Goal: Task Accomplishment & Management: Manage account settings

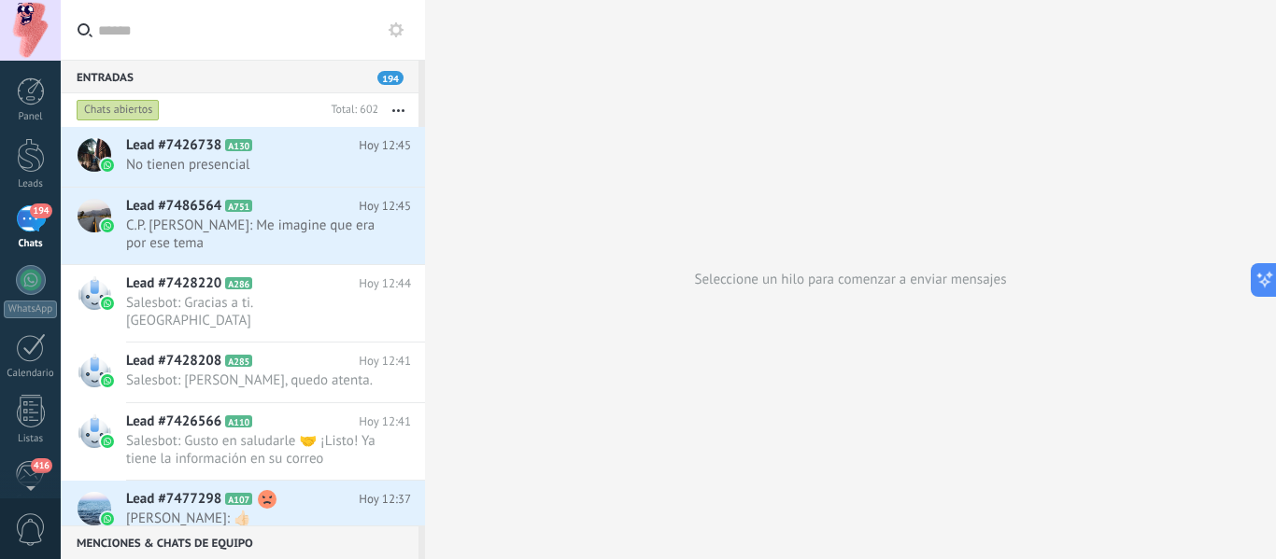
click at [527, 138] on div "Seleccione un hilo para comenzar a enviar mensajes" at bounding box center [850, 279] width 851 height 559
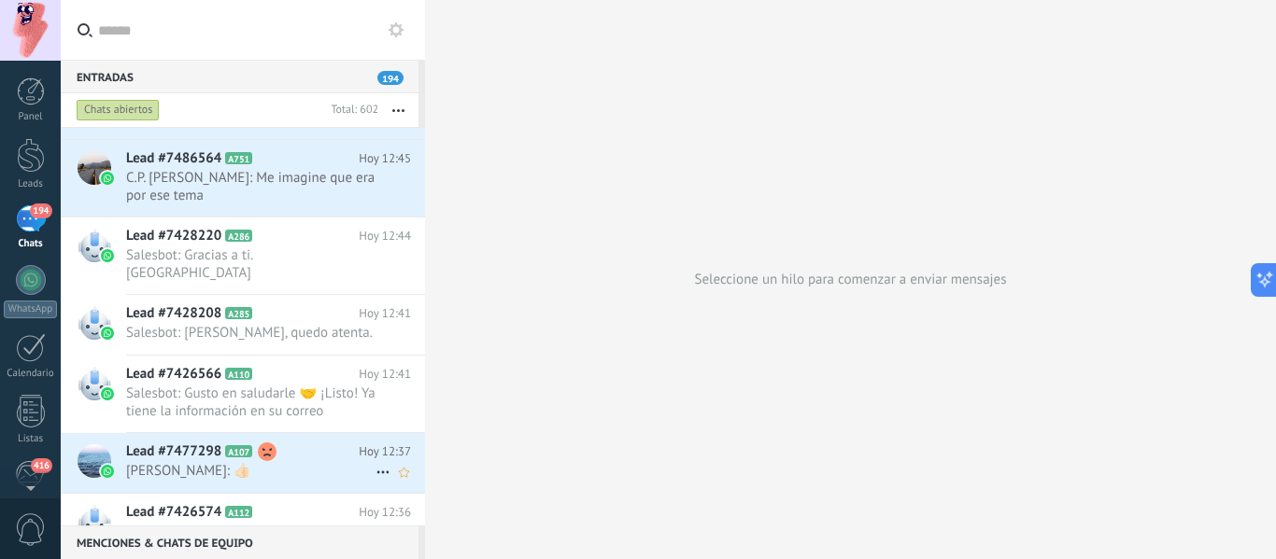
scroll to position [94, 0]
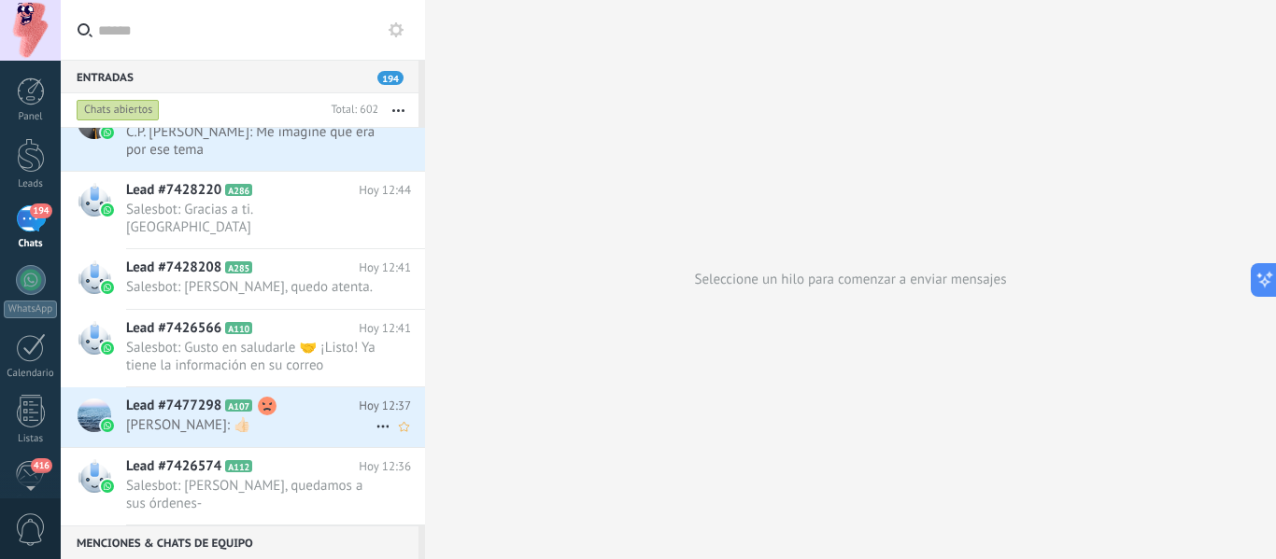
click at [247, 400] on span "A107" at bounding box center [238, 406] width 27 height 12
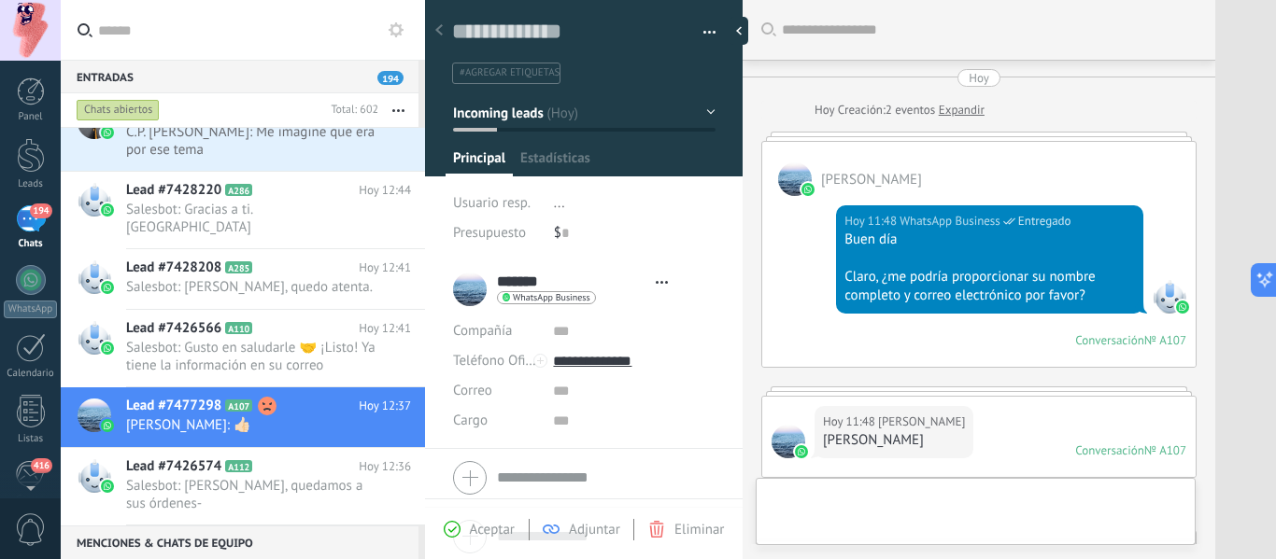
scroll to position [28, 0]
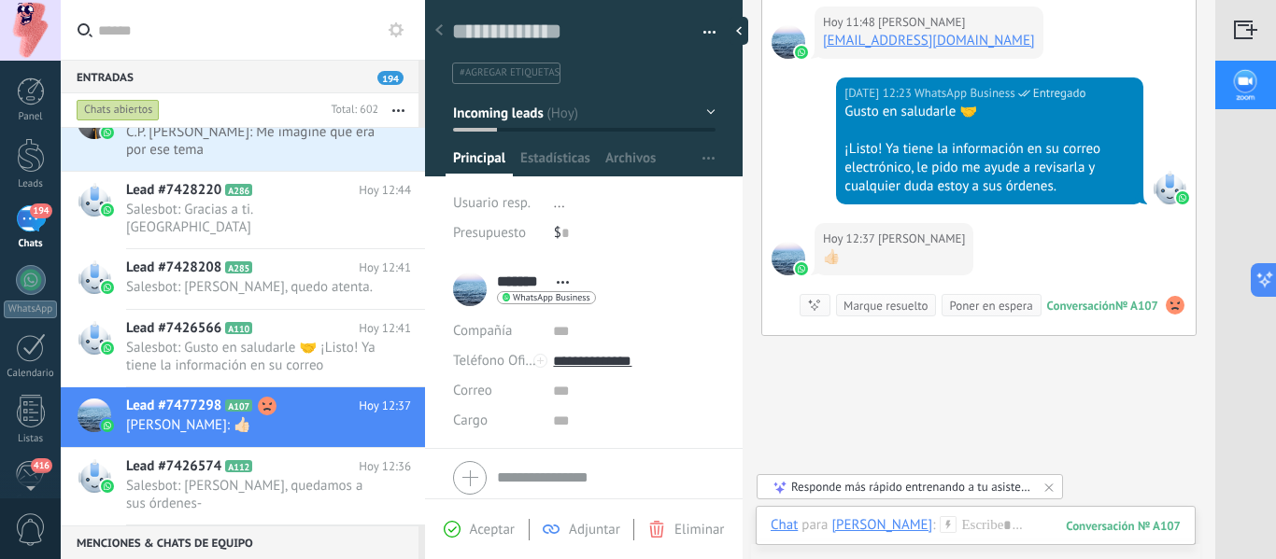
click at [1170, 309] on use at bounding box center [1174, 305] width 19 height 19
click at [1073, 360] on div "Buscar Carga más Hoy Hoy Creación: 2 eventos Expandir Antonio Hoy 11:48 WhatsAp…" at bounding box center [978, 64] width 473 height 1196
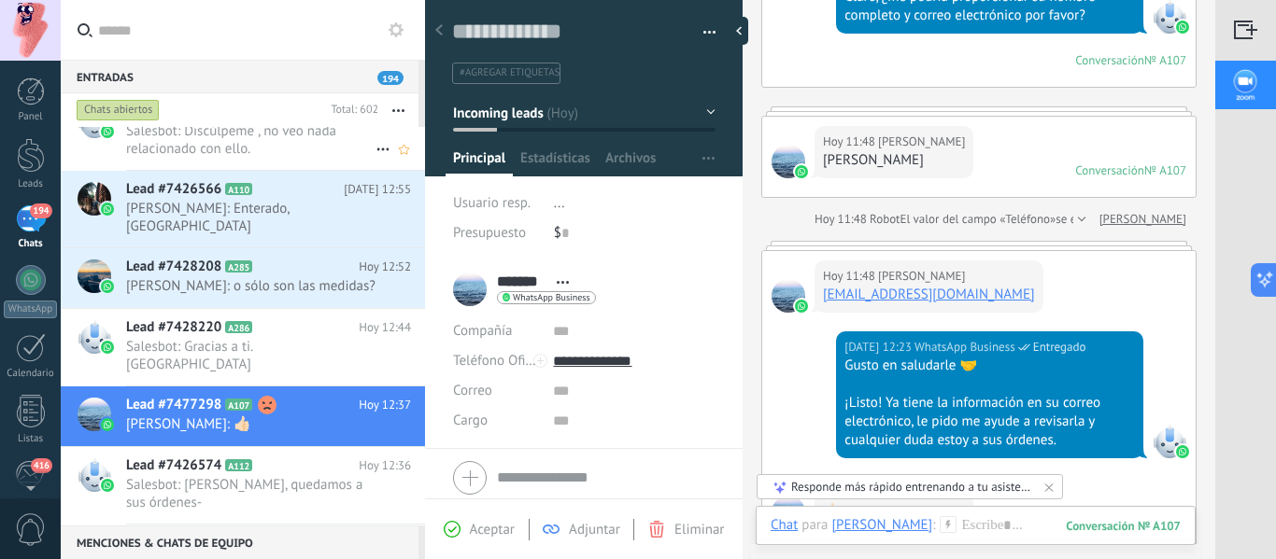
scroll to position [0, 0]
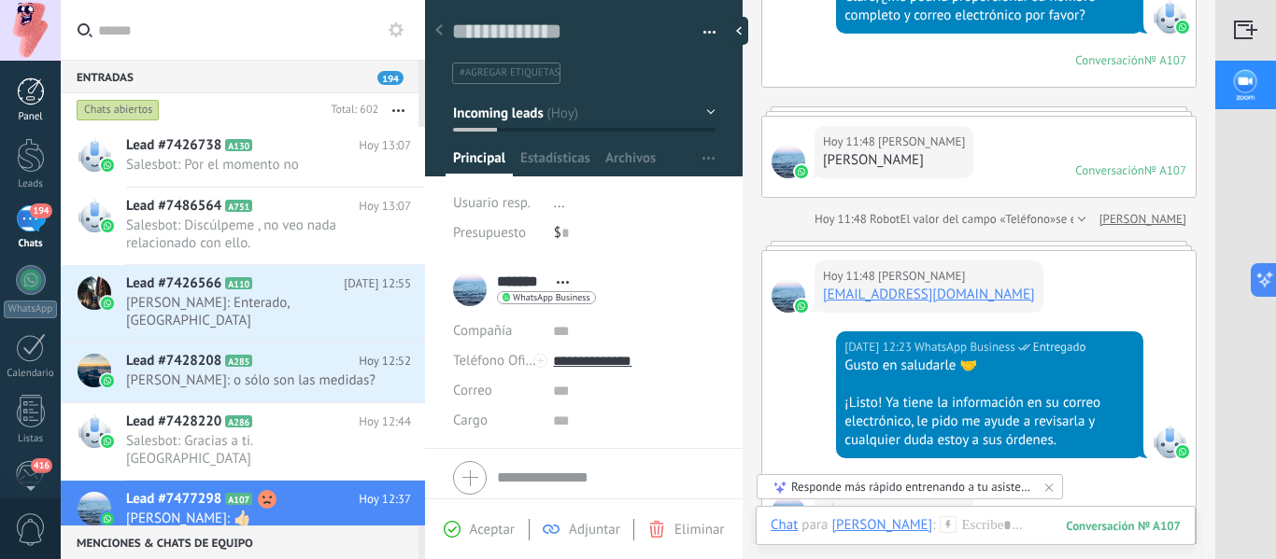
click at [31, 92] on div at bounding box center [31, 92] width 28 height 28
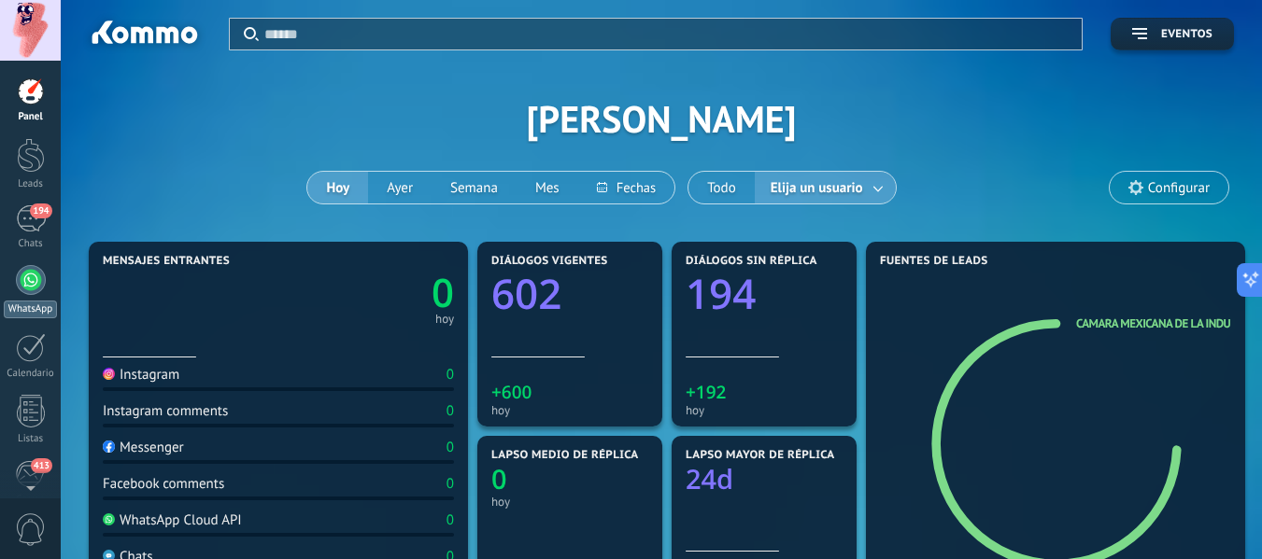
click at [25, 284] on div at bounding box center [31, 280] width 30 height 30
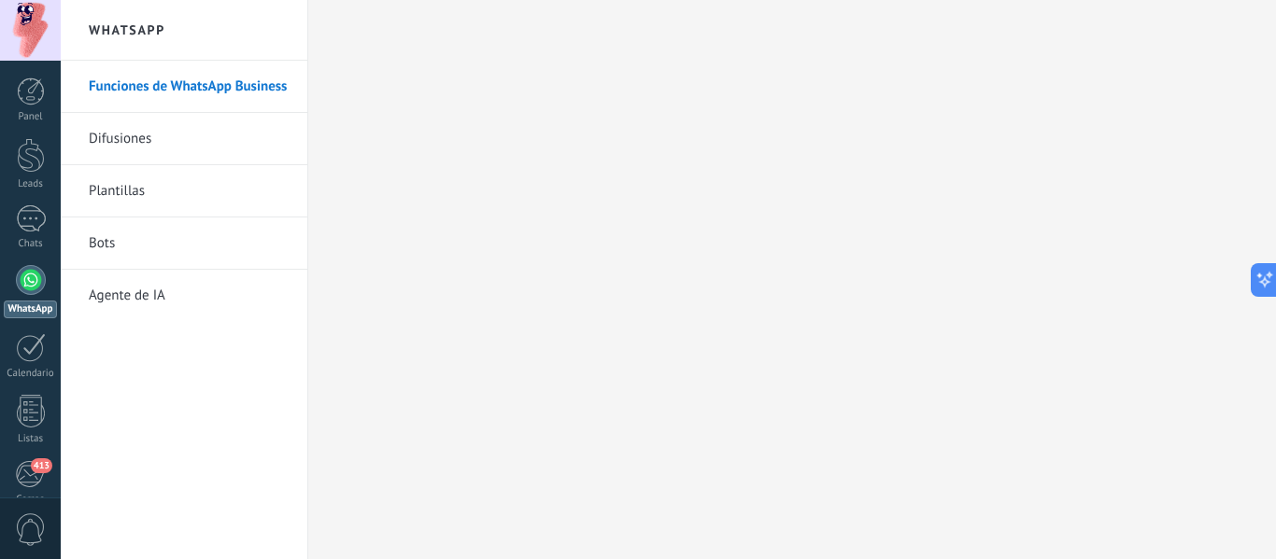
click at [121, 144] on link "Difusiones" at bounding box center [189, 139] width 200 height 52
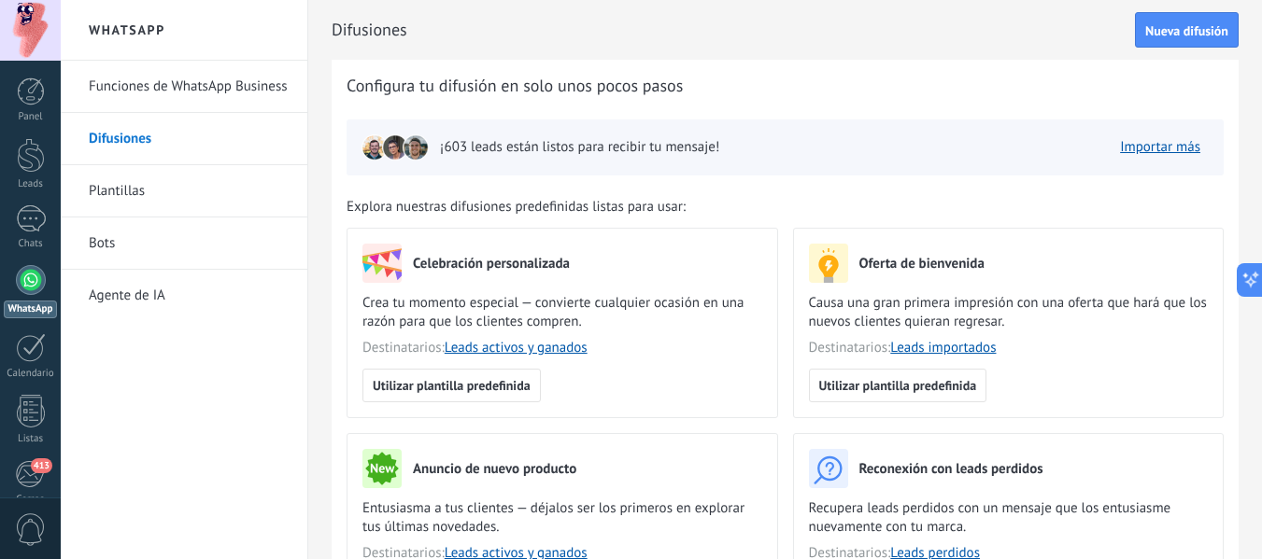
click at [514, 199] on span "Explora nuestras difusiones predefinidas listas para usar:" at bounding box center [515, 207] width 339 height 19
click at [1161, 142] on link "Importar más" at bounding box center [1160, 147] width 80 height 18
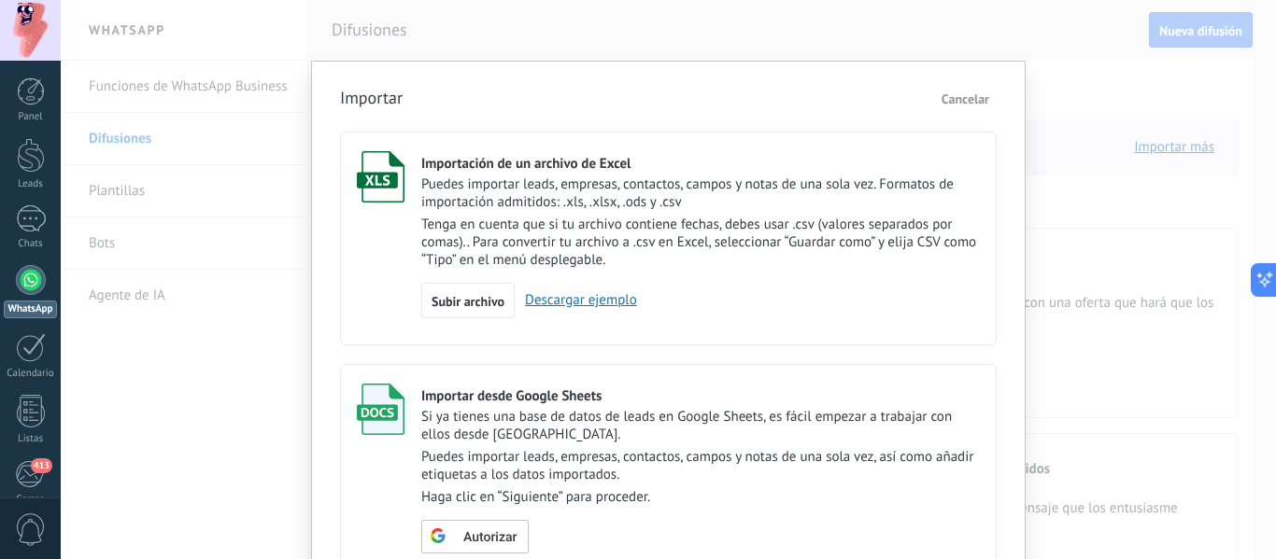
click at [944, 98] on span "Cancelar" at bounding box center [965, 99] width 48 height 17
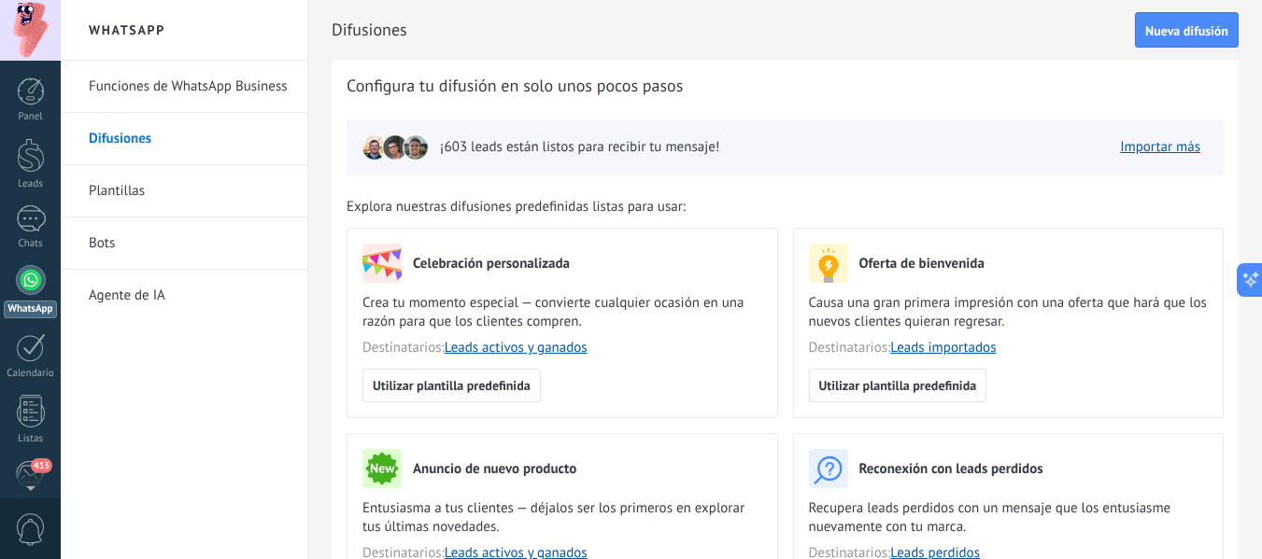
click at [37, 273] on div at bounding box center [31, 280] width 30 height 30
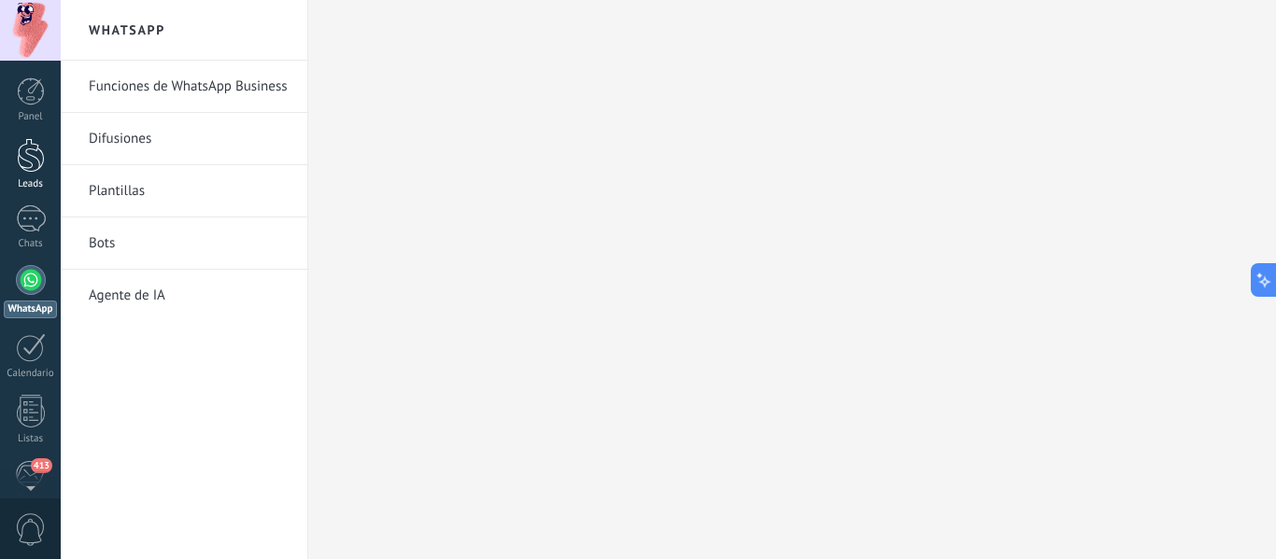
click at [21, 170] on div at bounding box center [31, 155] width 28 height 35
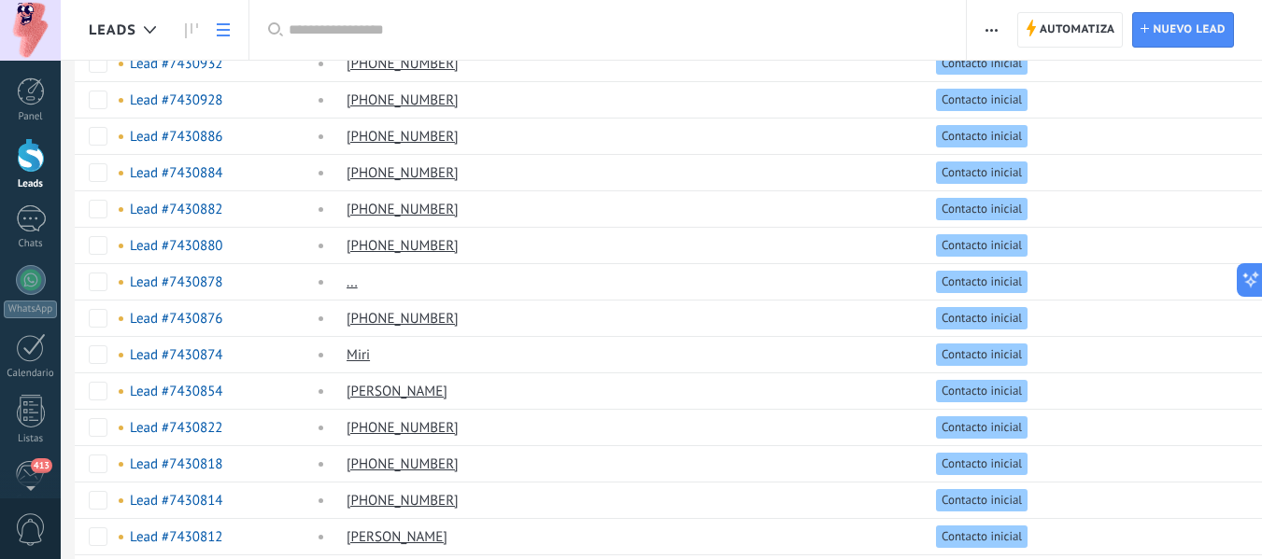
scroll to position [1436, 0]
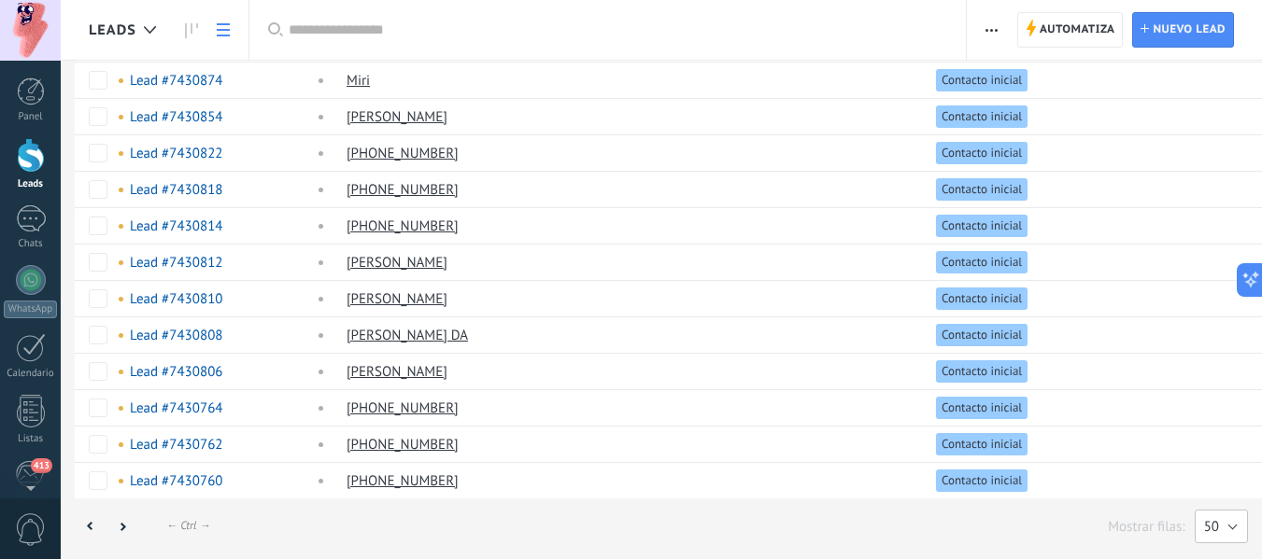
click at [1231, 530] on button "50" at bounding box center [1220, 527] width 53 height 34
click at [1222, 519] on span "200" at bounding box center [1212, 527] width 58 height 18
click at [117, 526] on div at bounding box center [122, 527] width 32 height 36
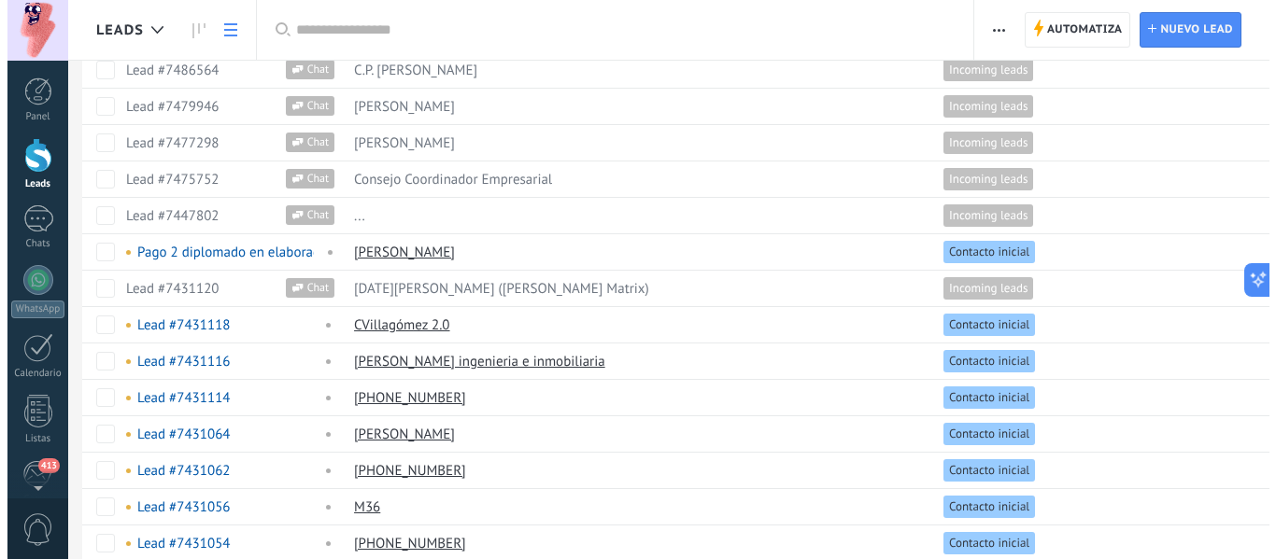
scroll to position [0, 0]
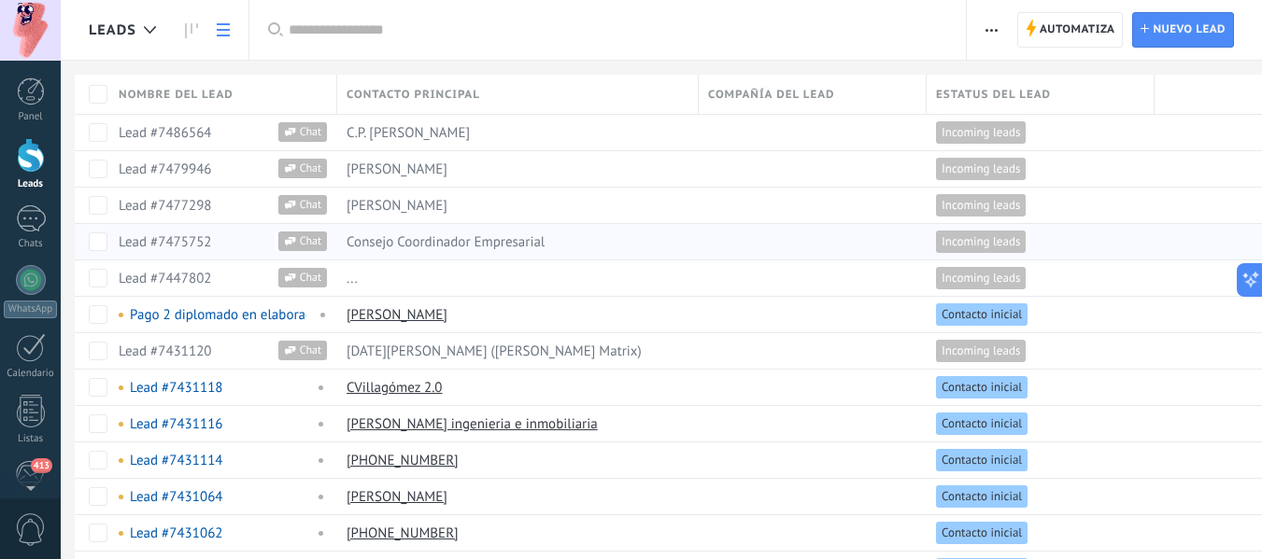
click at [158, 235] on link "Lead #7475752" at bounding box center [165, 242] width 92 height 18
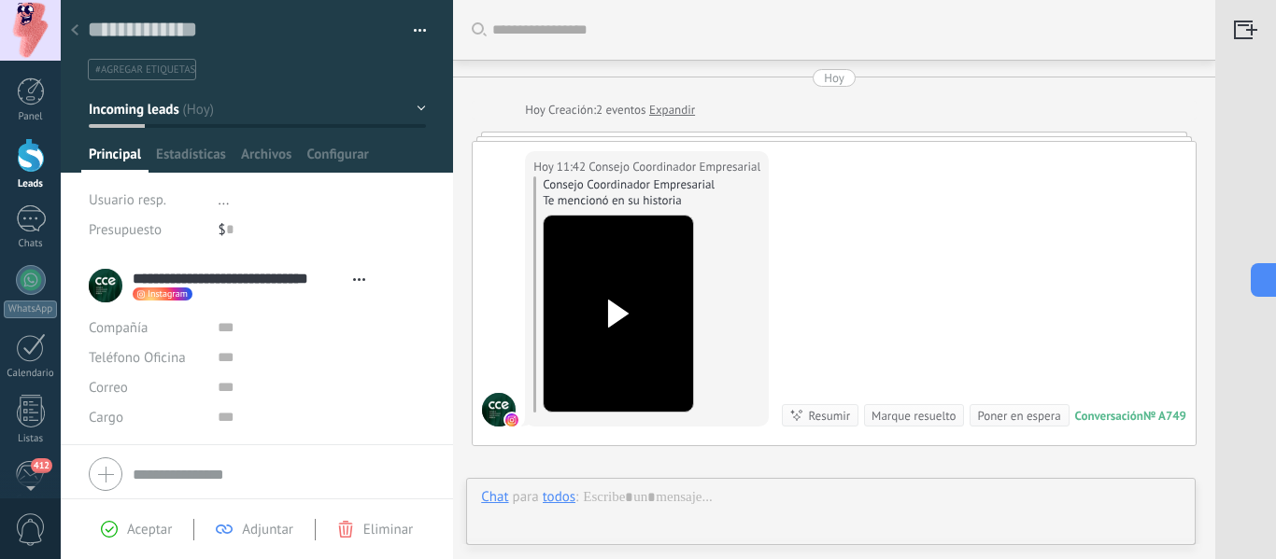
scroll to position [213, 0]
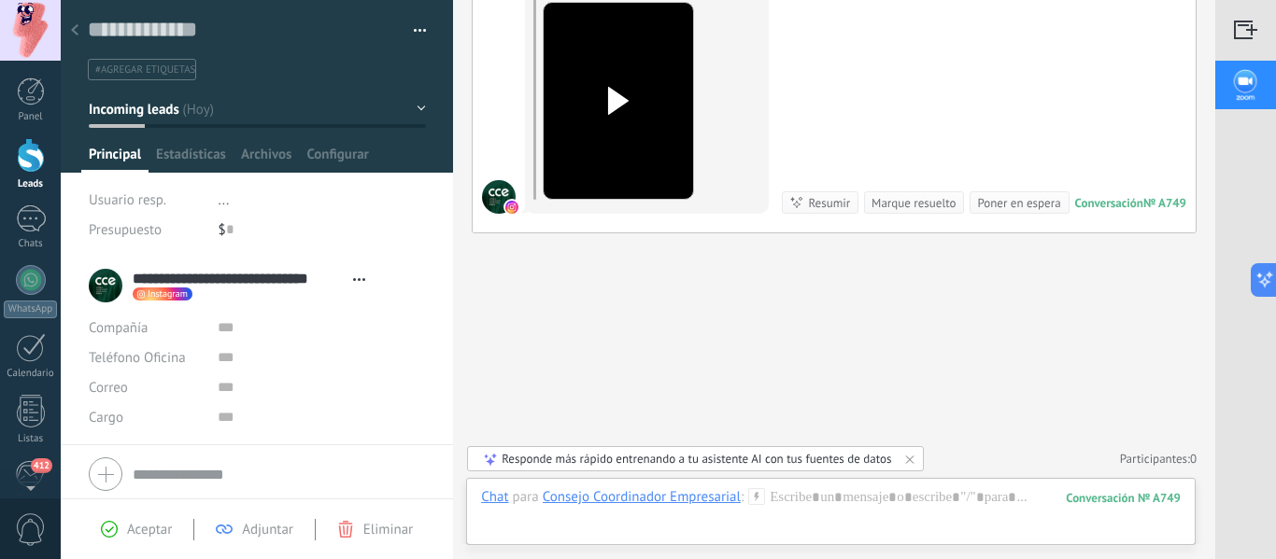
click at [913, 198] on div "Marque resuelto" at bounding box center [913, 203] width 84 height 18
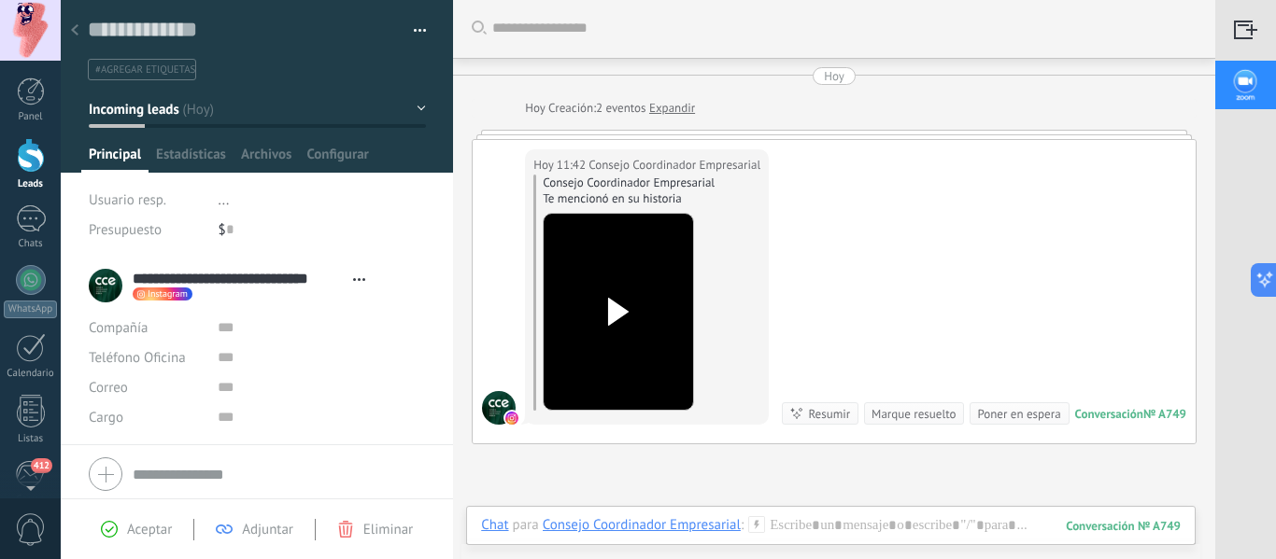
scroll to position [0, 0]
click at [922, 419] on div "Marque resuelto" at bounding box center [913, 416] width 84 height 18
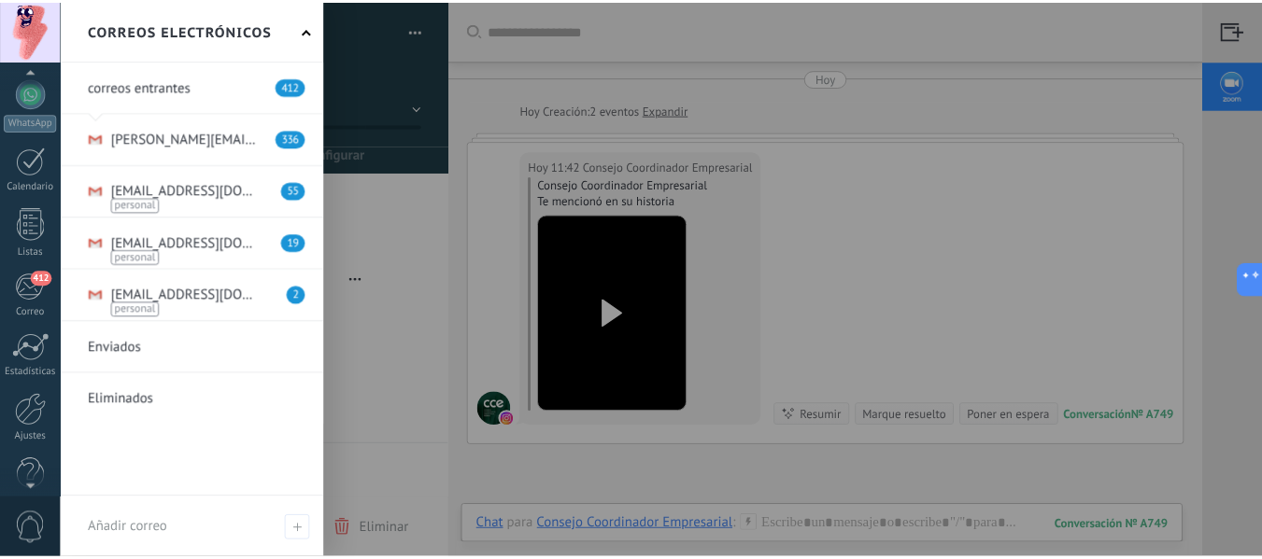
scroll to position [218, 0]
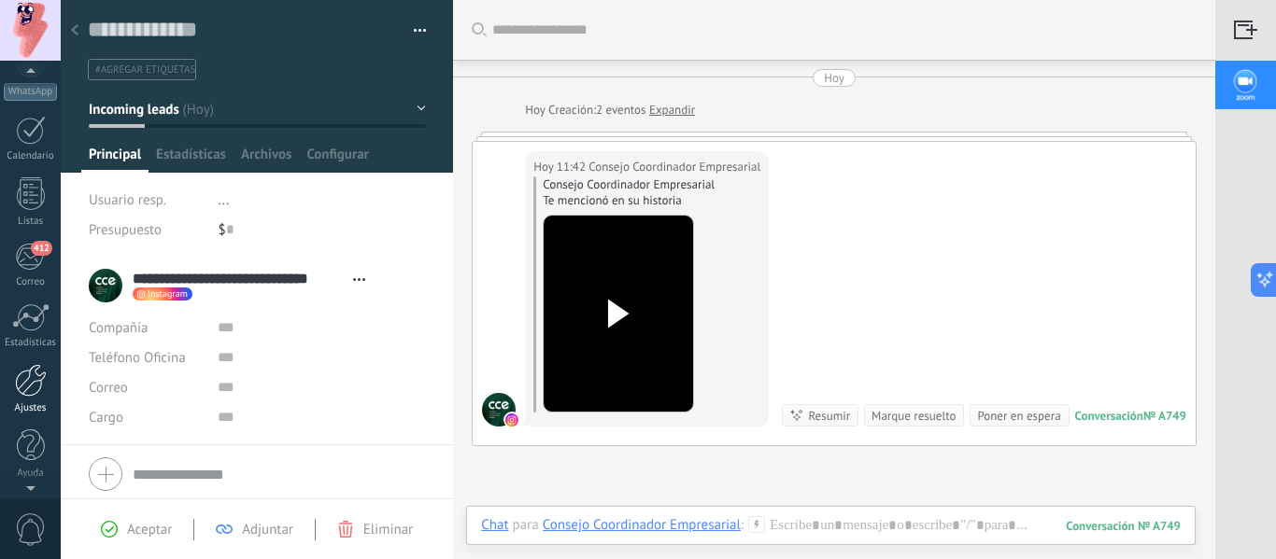
click at [22, 378] on div at bounding box center [31, 380] width 32 height 33
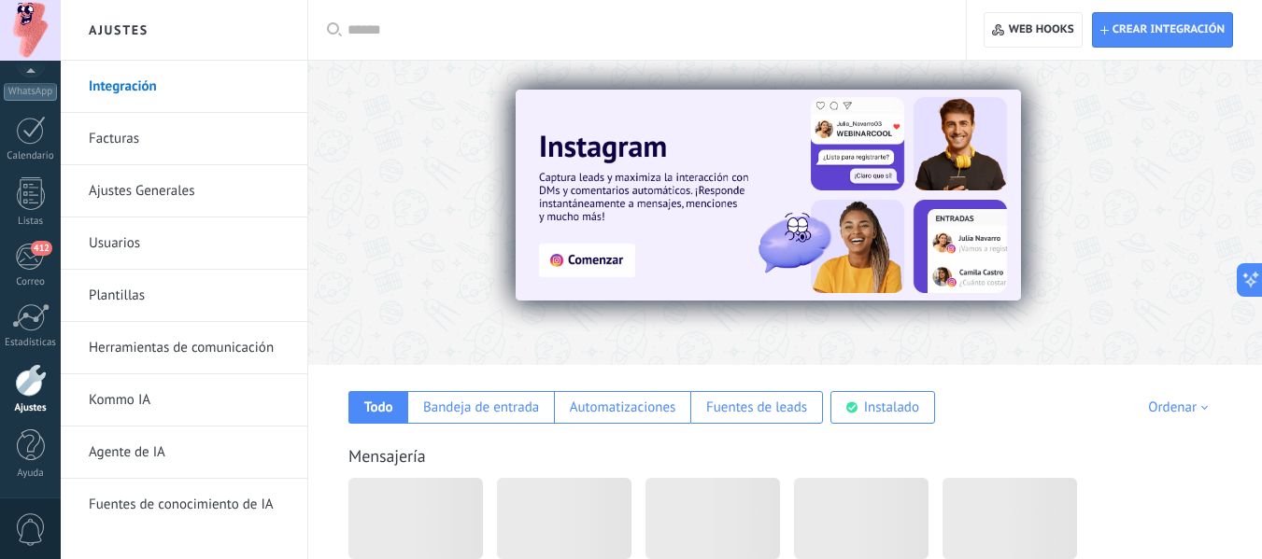
click at [126, 240] on link "Usuarios" at bounding box center [189, 244] width 200 height 52
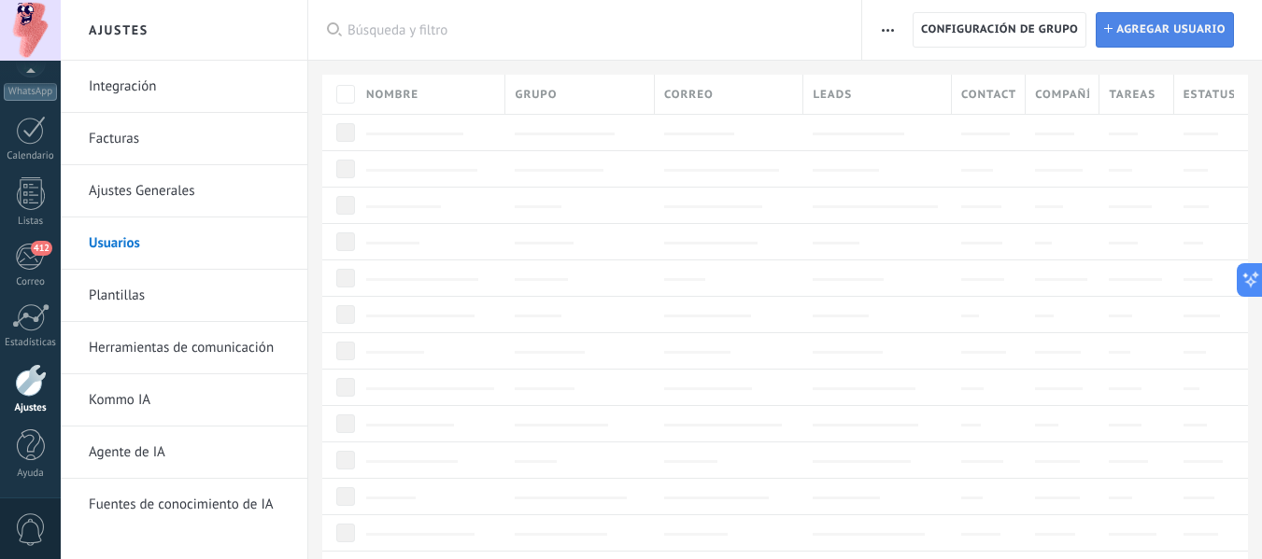
click at [1151, 30] on span "Agregar usuario" at bounding box center [1170, 30] width 109 height 34
click at [1165, 23] on span "Agregar usuario" at bounding box center [1170, 30] width 109 height 34
click at [119, 238] on link "Usuarios" at bounding box center [189, 244] width 200 height 52
drag, startPoint x: 237, startPoint y: 21, endPoint x: 656, endPoint y: 57, distance: 419.9
click at [253, 29] on h2 "Ajustes" at bounding box center [184, 30] width 200 height 61
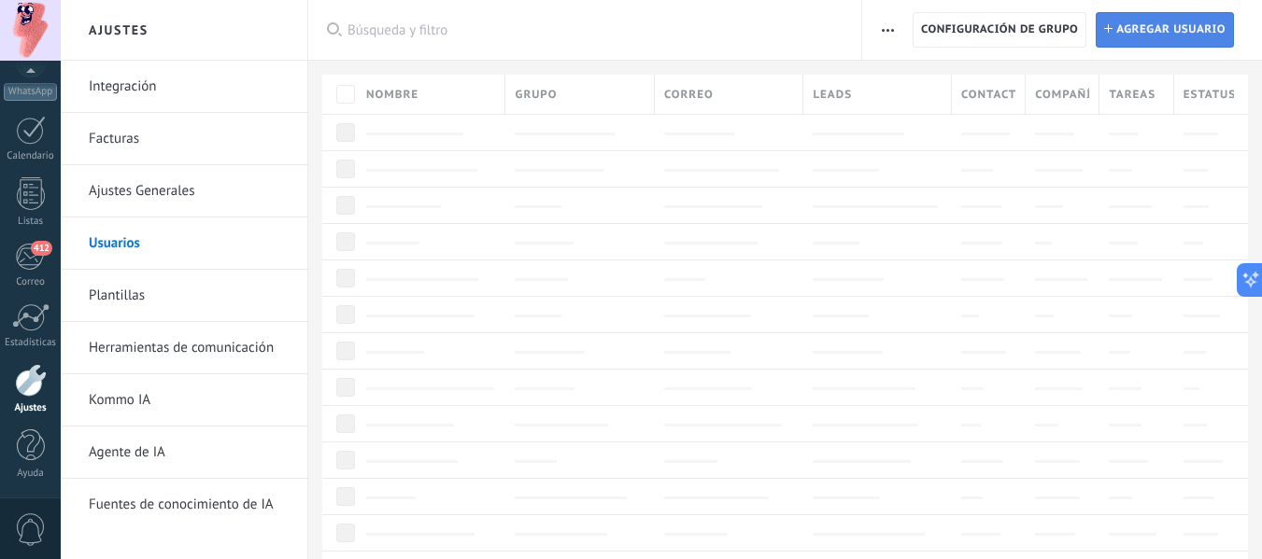
click at [1184, 29] on span "Agregar usuario" at bounding box center [1170, 30] width 109 height 34
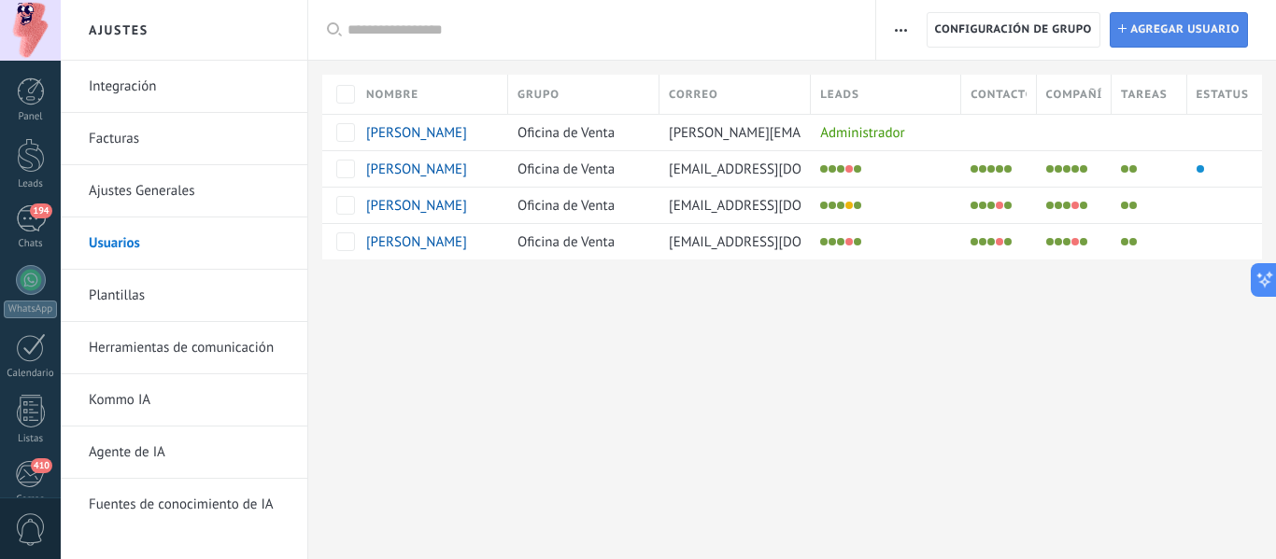
click at [1212, 33] on span "Agregar usuario" at bounding box center [1184, 30] width 109 height 34
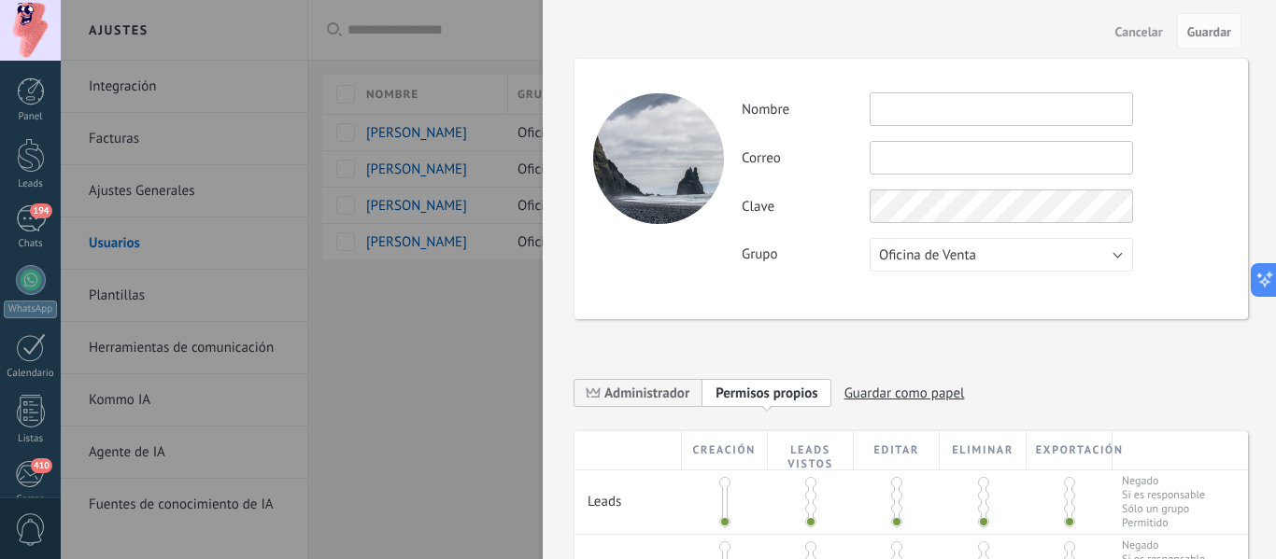
click at [1020, 122] on input "text" at bounding box center [1000, 109] width 263 height 34
type input "**********"
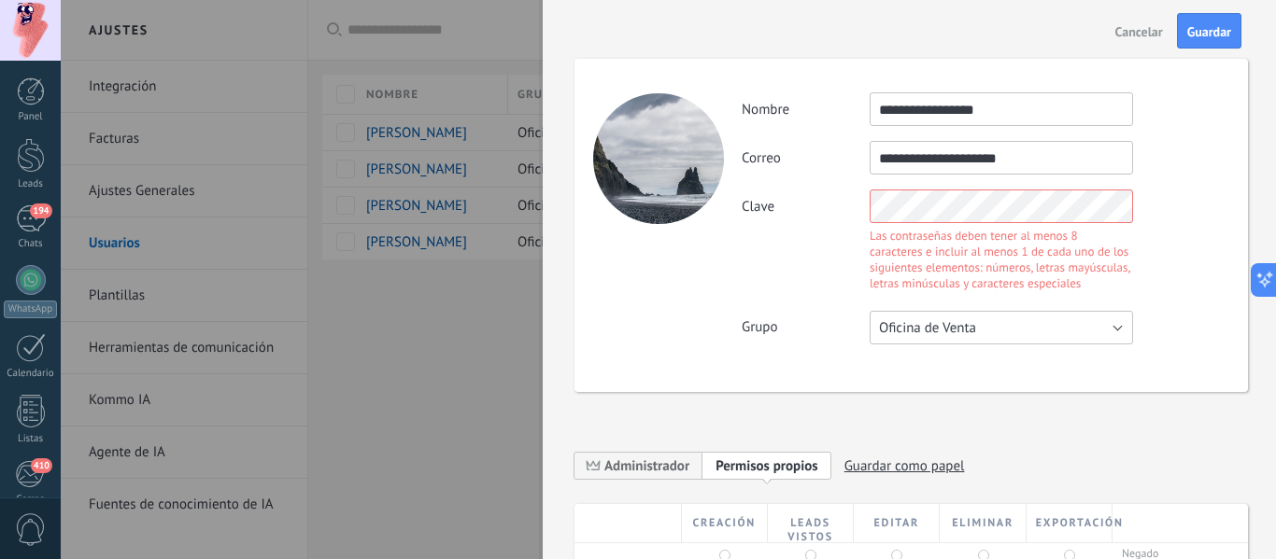
click at [978, 332] on button "Oficina de Venta" at bounding box center [1000, 328] width 263 height 34
click at [978, 332] on span "Oficina de Venta" at bounding box center [992, 328] width 268 height 18
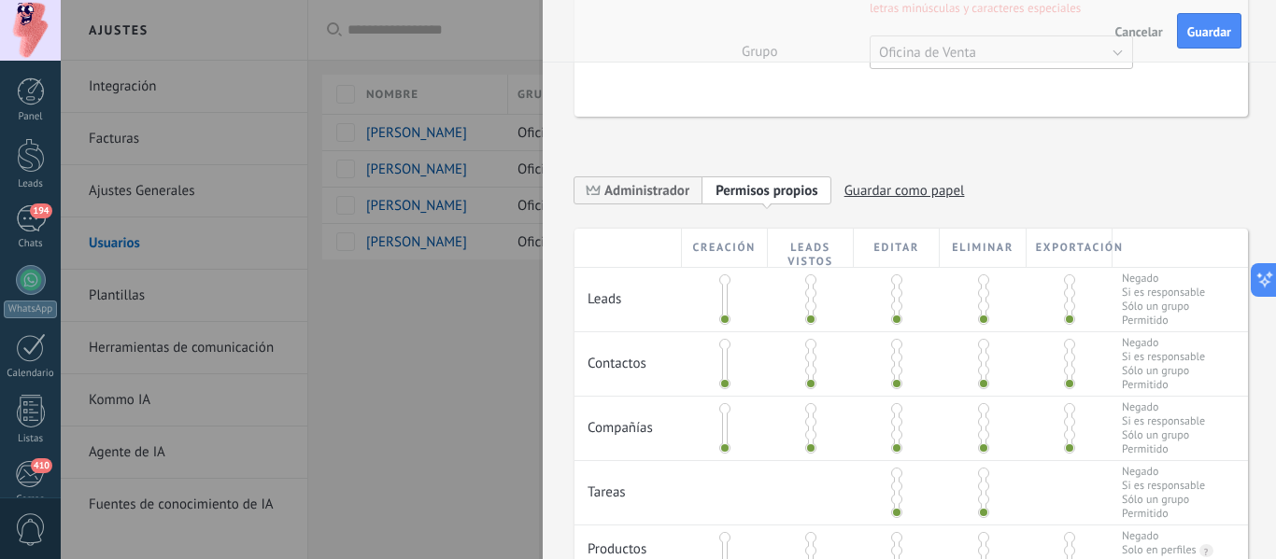
scroll to position [374, 0]
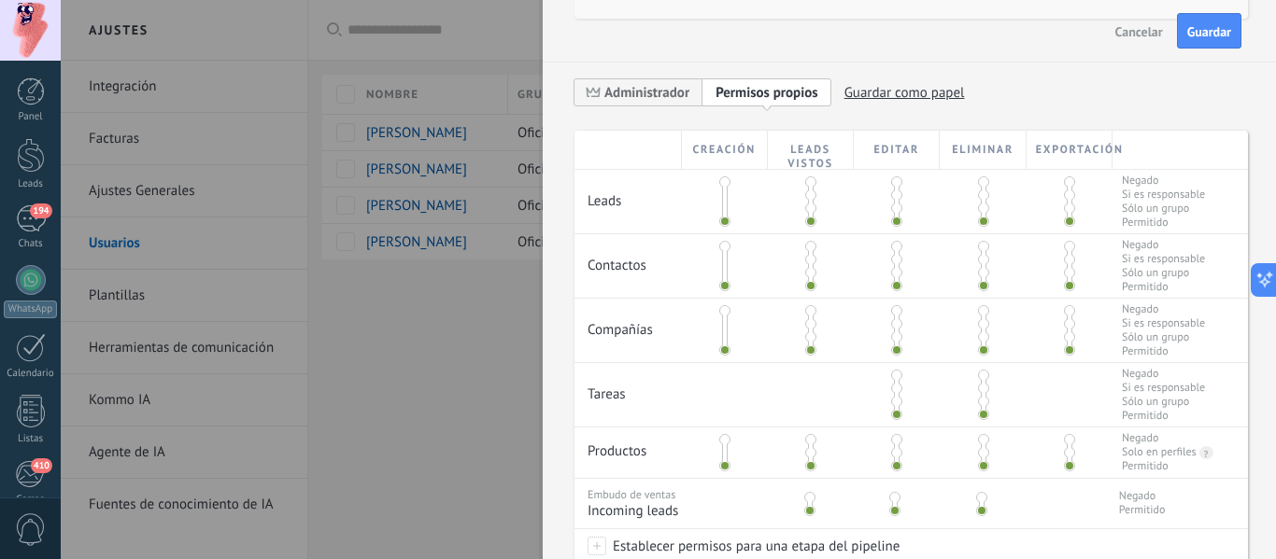
click at [978, 180] on span at bounding box center [983, 181] width 11 height 11
click at [978, 248] on span at bounding box center [983, 246] width 11 height 11
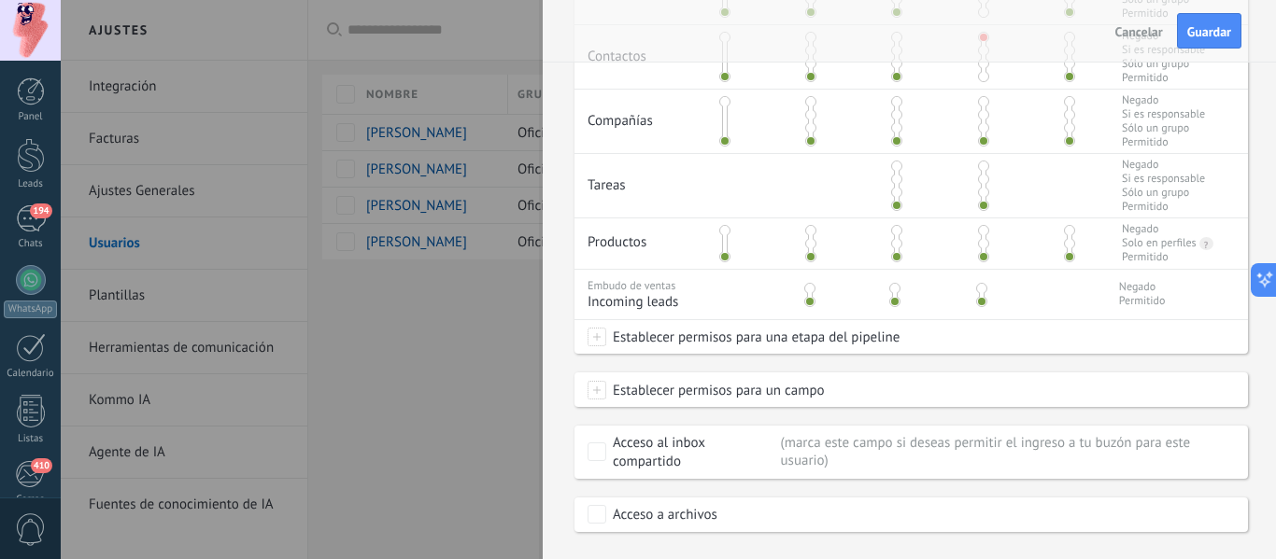
scroll to position [621, 0]
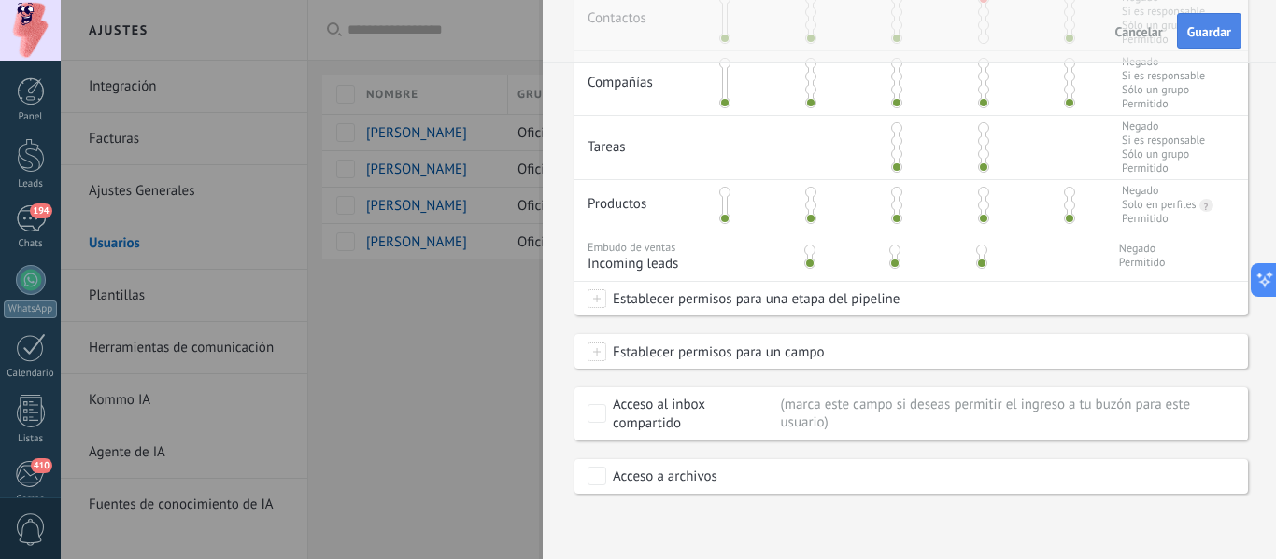
click at [1213, 18] on button "Guardar" at bounding box center [1209, 30] width 64 height 35
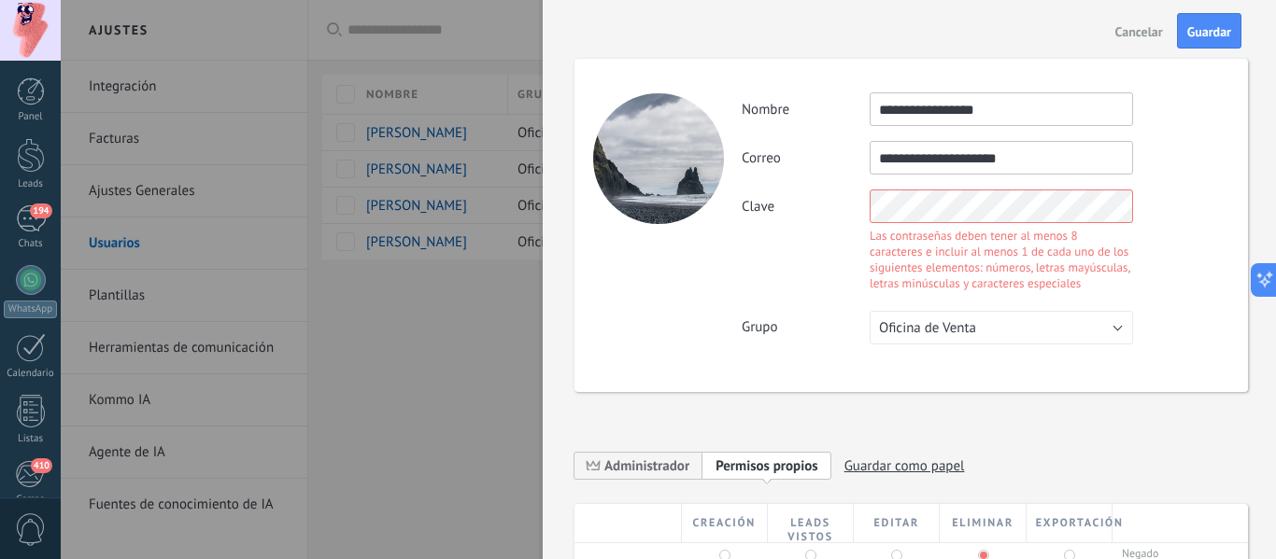
click at [73, 247] on body ".abccls-1,.abccls-2{fill-rule:evenodd}.abccls-2{fill:#fff} .abfcls-1{fill:none}…" at bounding box center [638, 279] width 1276 height 559
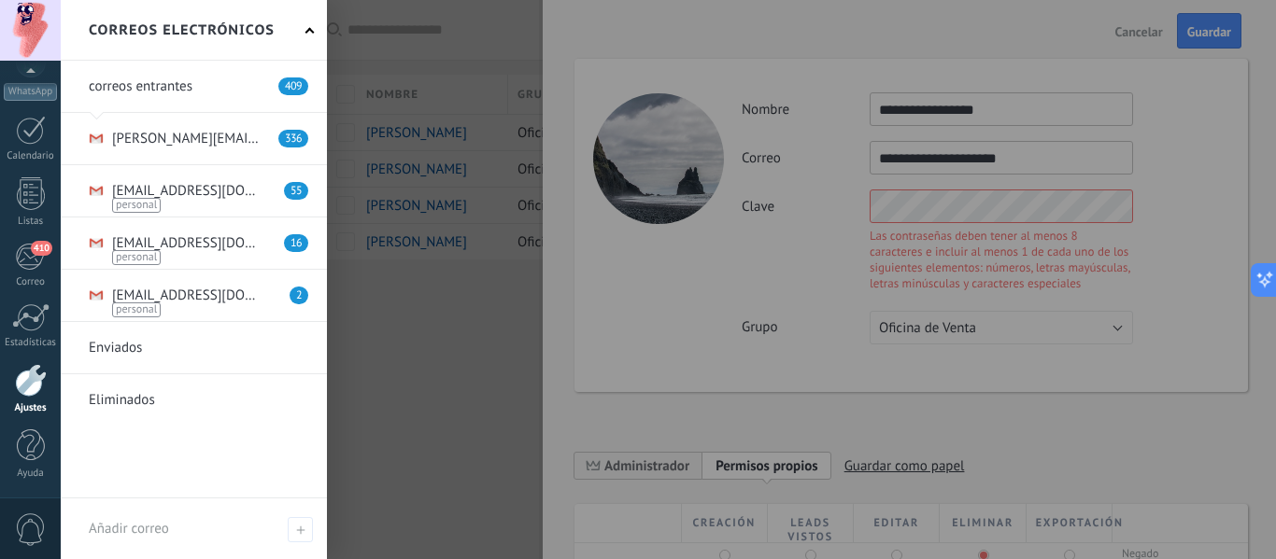
drag, startPoint x: 664, startPoint y: 409, endPoint x: 675, endPoint y: 393, distance: 19.4
click at [666, 408] on div at bounding box center [699, 279] width 1276 height 559
click at [1201, 41] on div at bounding box center [699, 279] width 1276 height 559
click at [1069, 288] on div at bounding box center [699, 279] width 1276 height 559
click at [479, 181] on div at bounding box center [699, 279] width 1276 height 559
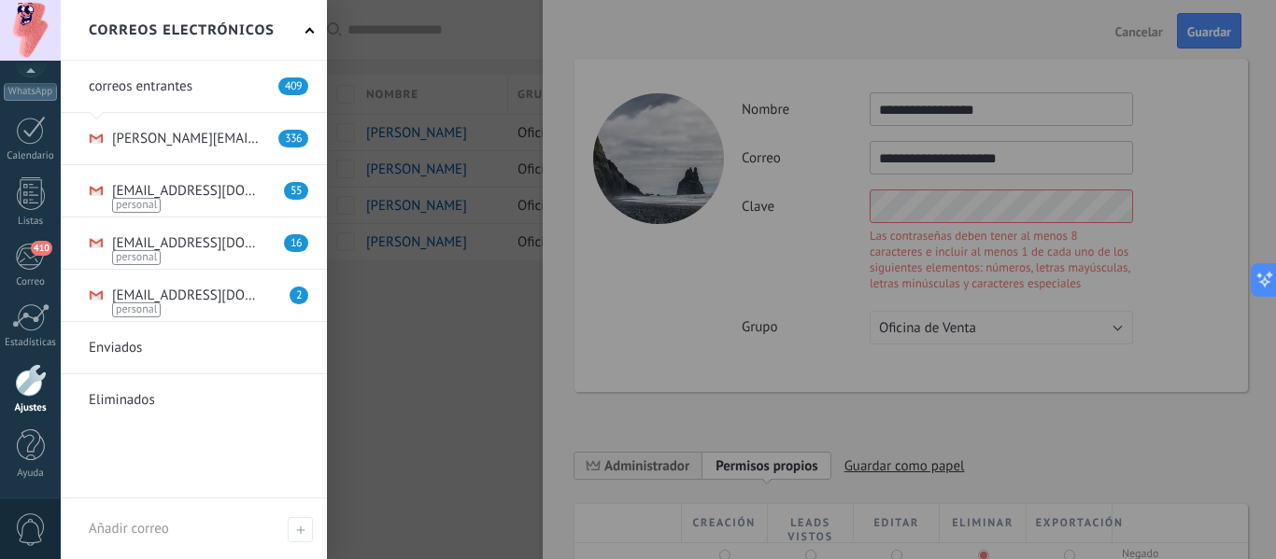
click at [320, 31] on div "Correos electrónicos" at bounding box center [194, 30] width 266 height 61
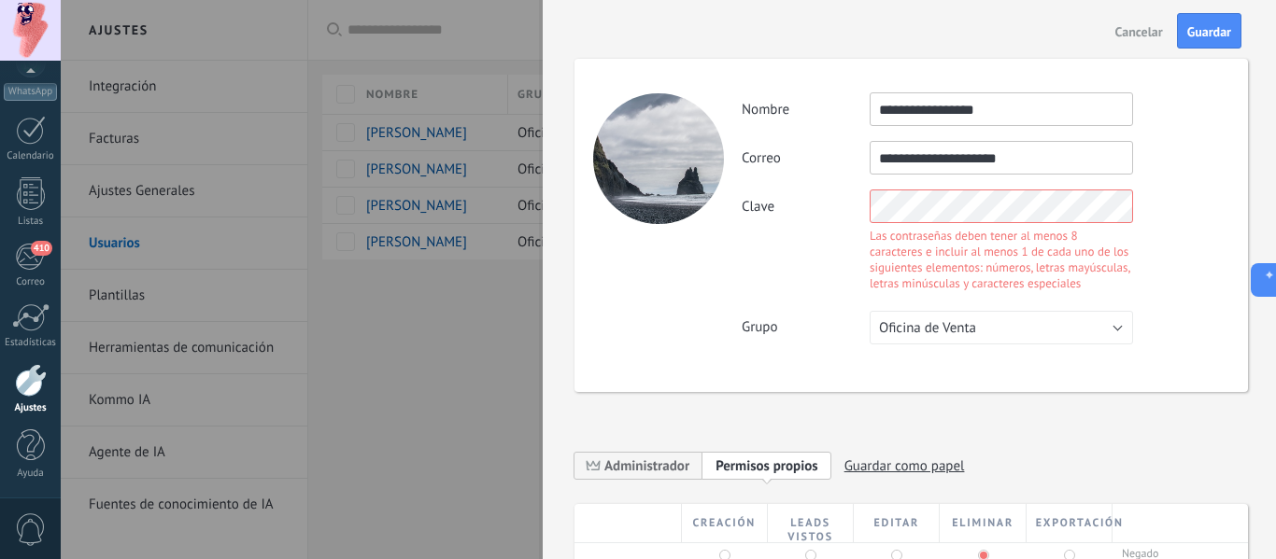
click at [472, 251] on body ".abccls-1,.abccls-2{fill-rule:evenodd}.abccls-2{fill:#fff} .abfcls-1{fill:none}…" at bounding box center [638, 279] width 1276 height 559
click at [1214, 17] on button "Guardar" at bounding box center [1209, 30] width 64 height 35
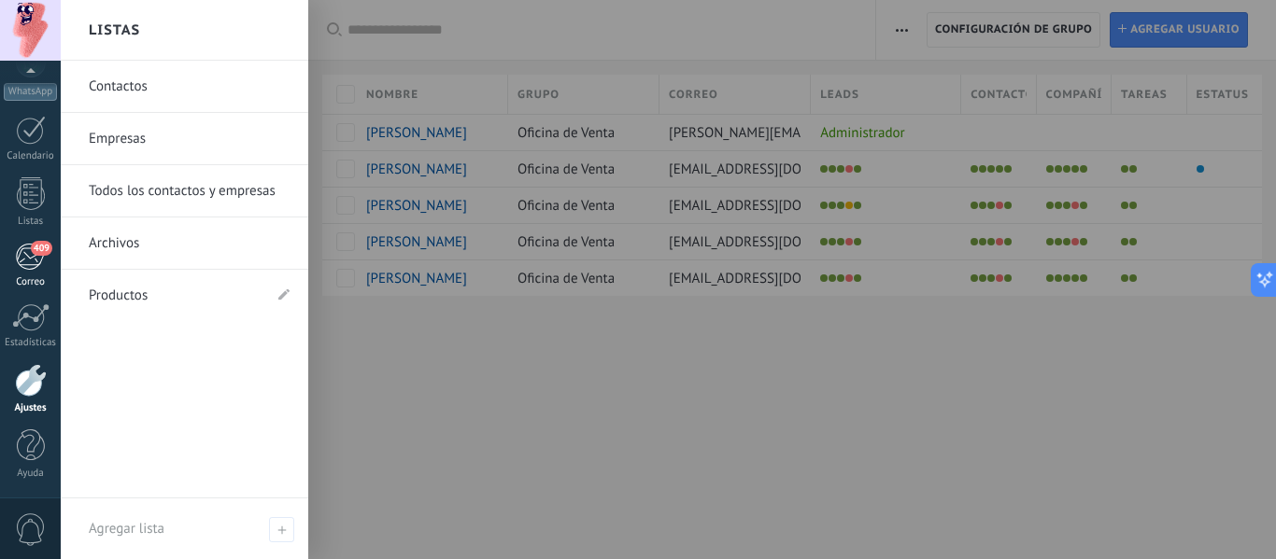
click at [28, 264] on div "409" at bounding box center [30, 257] width 31 height 28
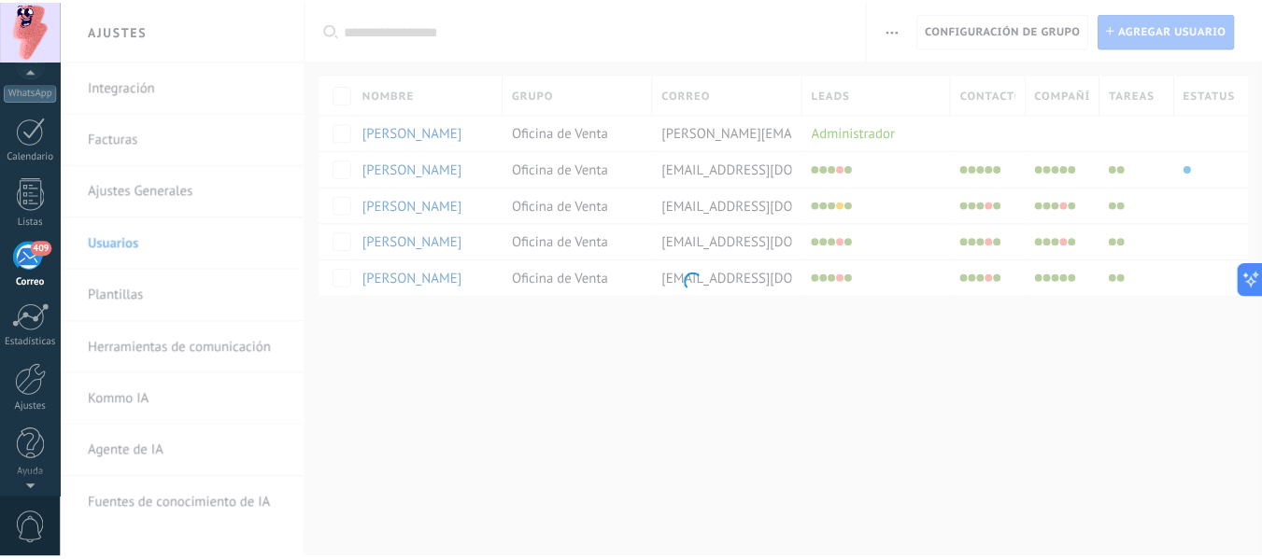
scroll to position [181, 0]
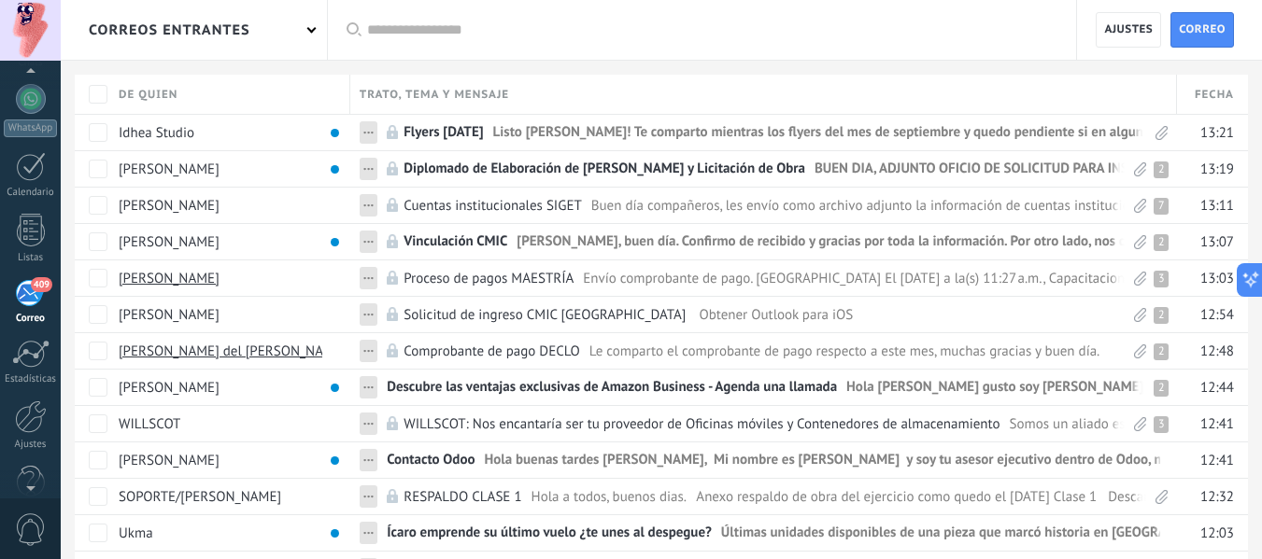
click at [304, 34] on div "correos entrantes" at bounding box center [194, 30] width 266 height 60
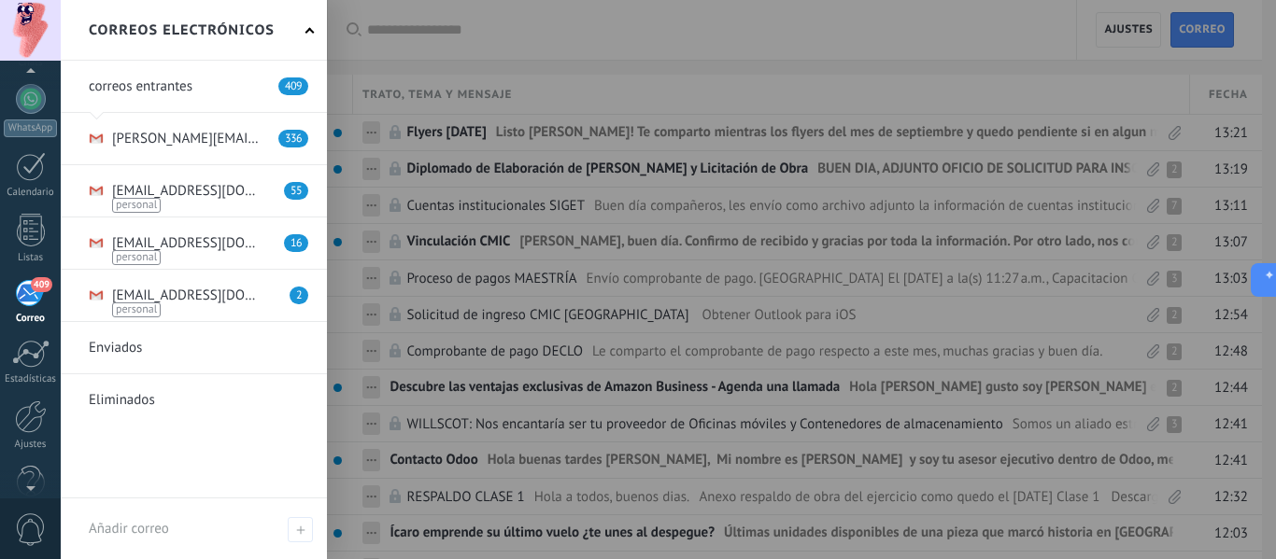
click at [171, 144] on link at bounding box center [194, 138] width 266 height 51
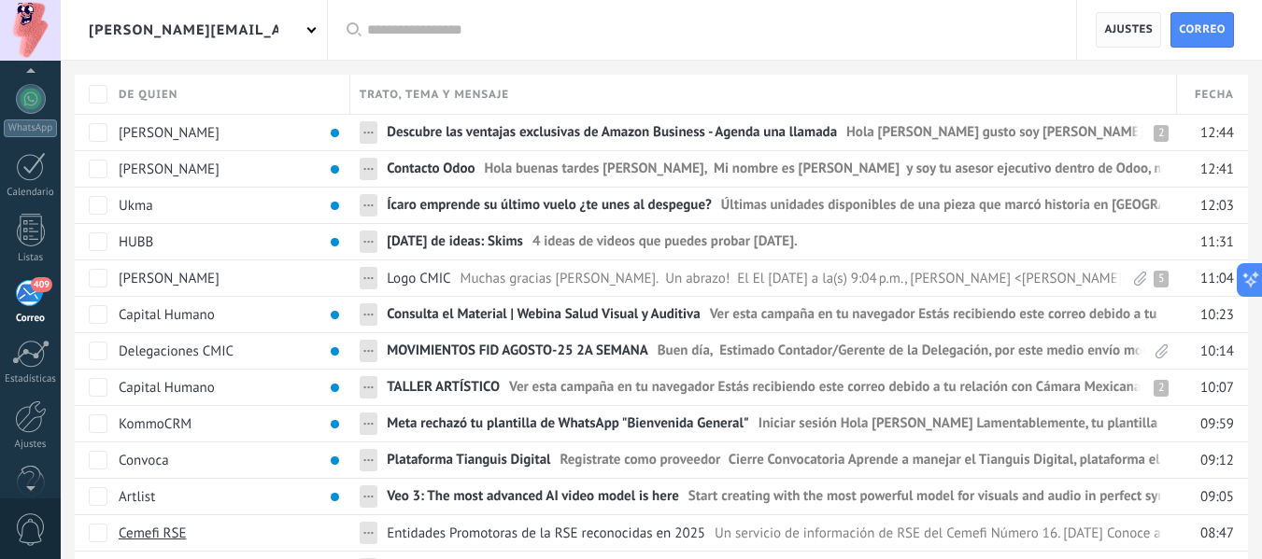
click at [1129, 31] on span "Ajustes" at bounding box center [1128, 30] width 49 height 34
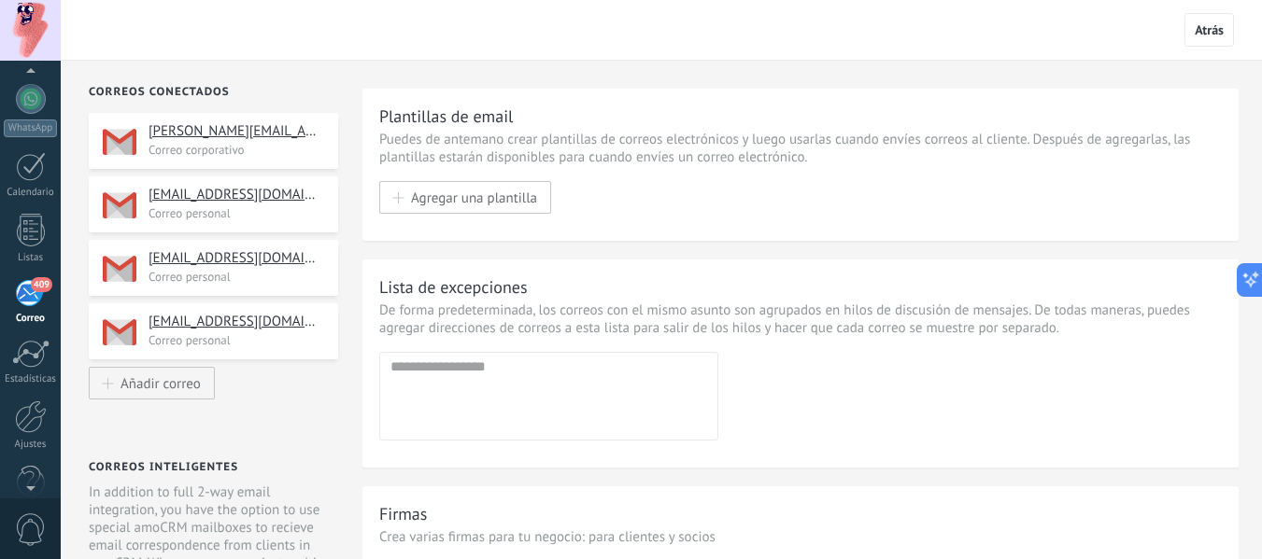
click at [1193, 25] on span "Atrás" at bounding box center [1208, 30] width 49 height 34
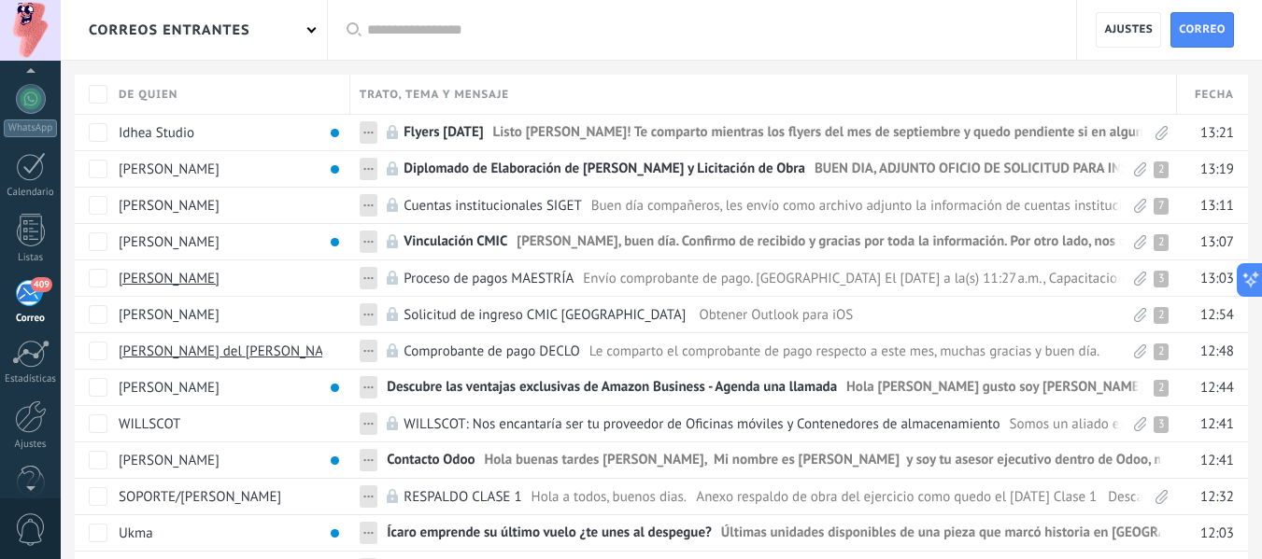
click at [1124, 35] on span "Ajustes" at bounding box center [1128, 30] width 49 height 34
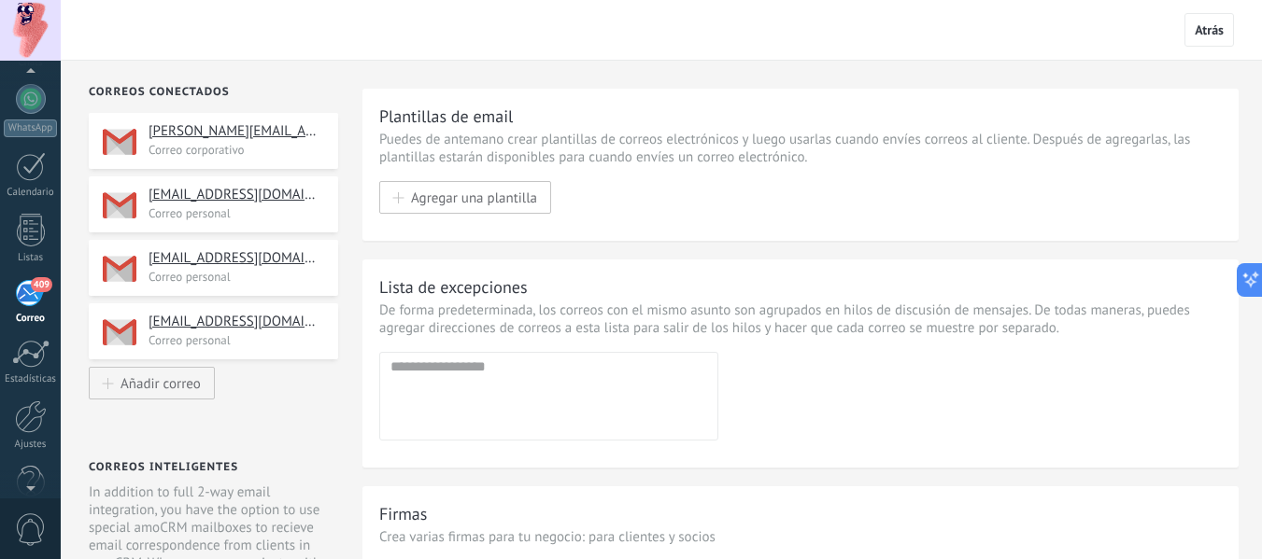
click at [1198, 31] on span "Atrás" at bounding box center [1208, 29] width 29 height 17
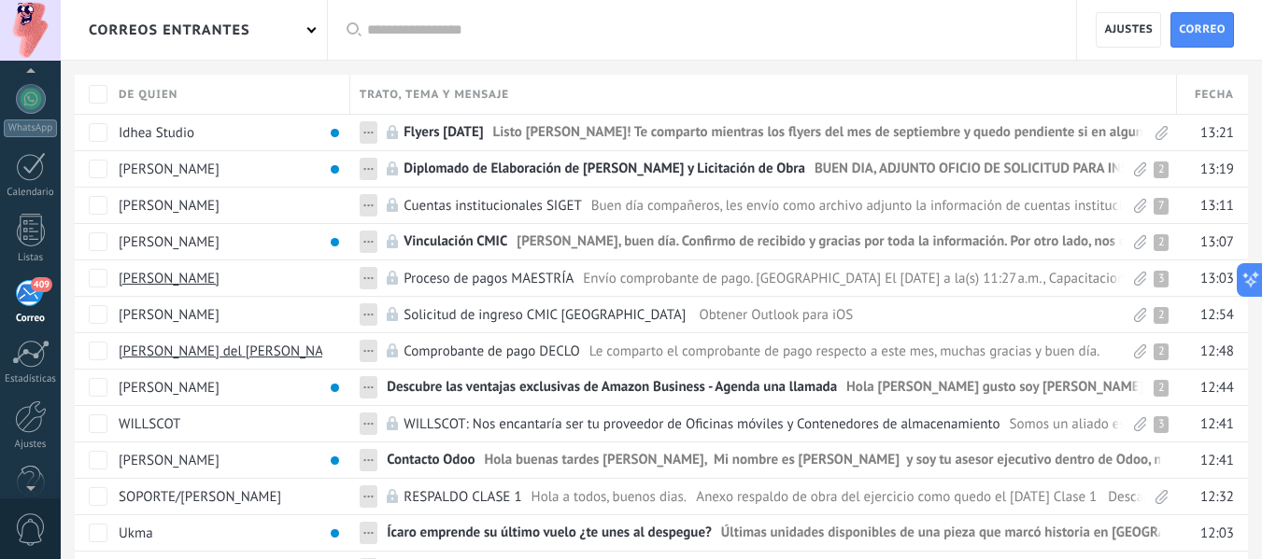
click at [276, 27] on div "correos entrantes" at bounding box center [194, 30] width 266 height 60
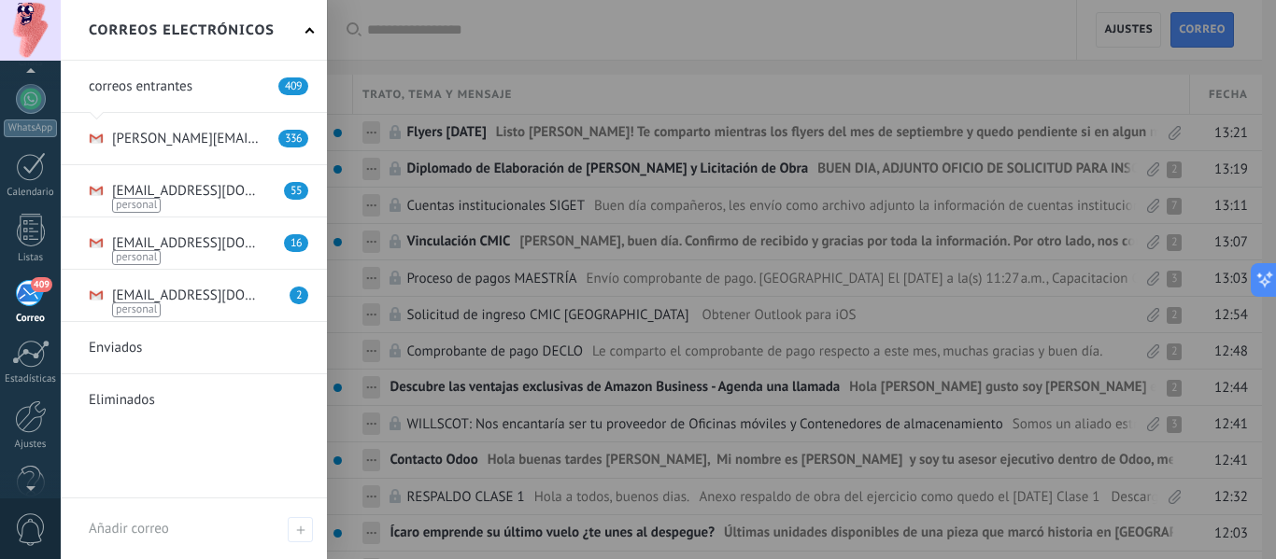
click at [285, 134] on link at bounding box center [194, 138] width 266 height 51
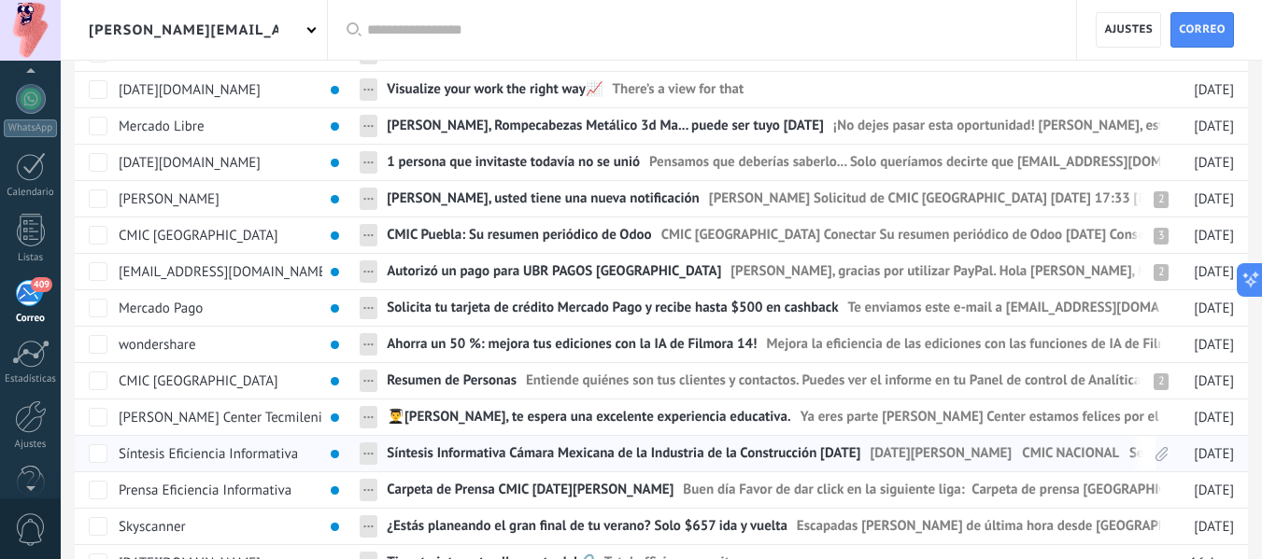
scroll to position [747, 0]
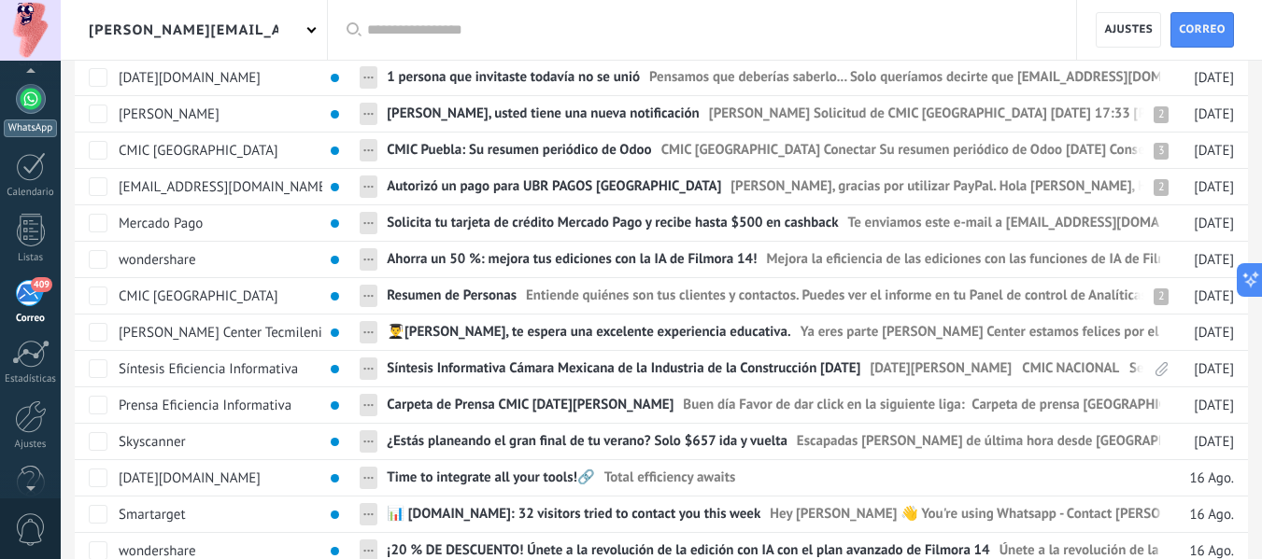
click at [35, 104] on div at bounding box center [31, 99] width 30 height 30
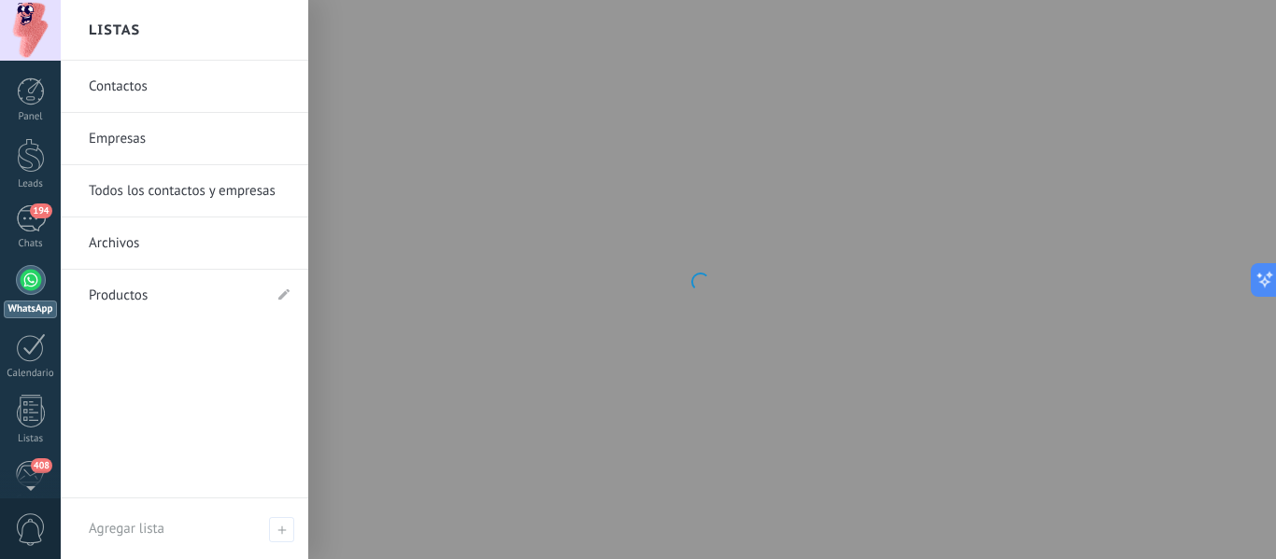
click at [125, 142] on link "Empresas" at bounding box center [189, 139] width 201 height 52
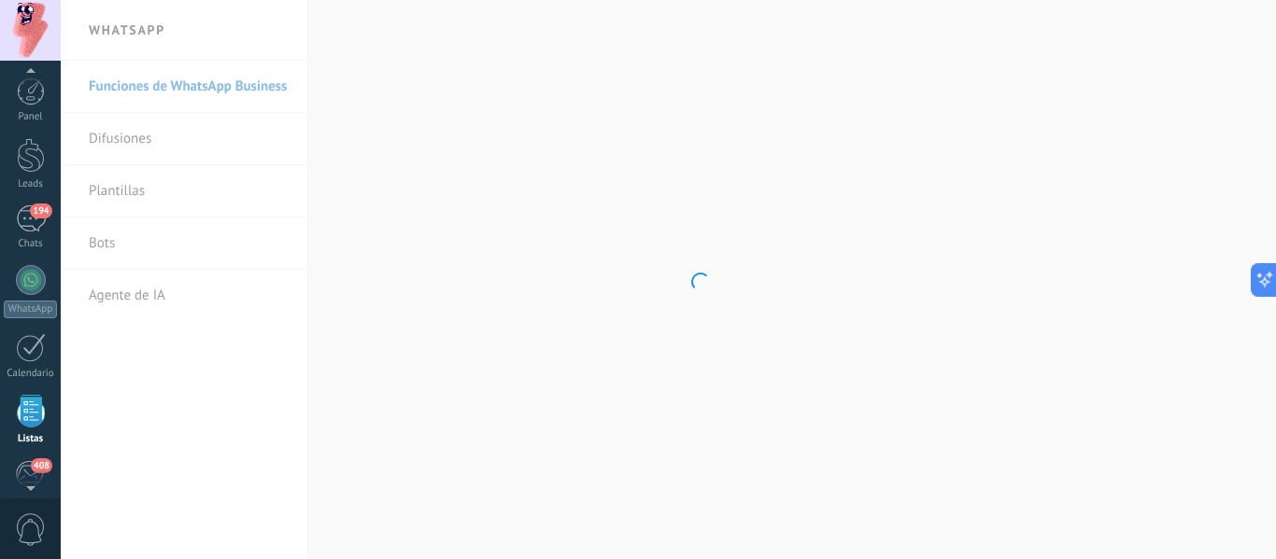
scroll to position [116, 0]
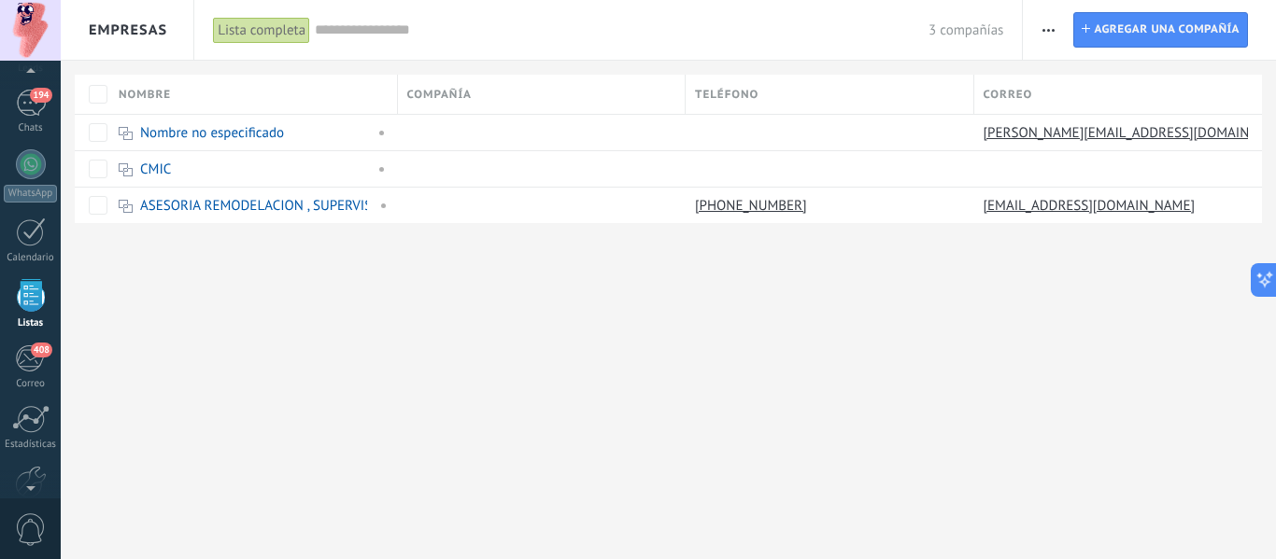
click at [49, 276] on div "Panel Leads 194 Chats WhatsApp Clientes" at bounding box center [30, 281] width 61 height 639
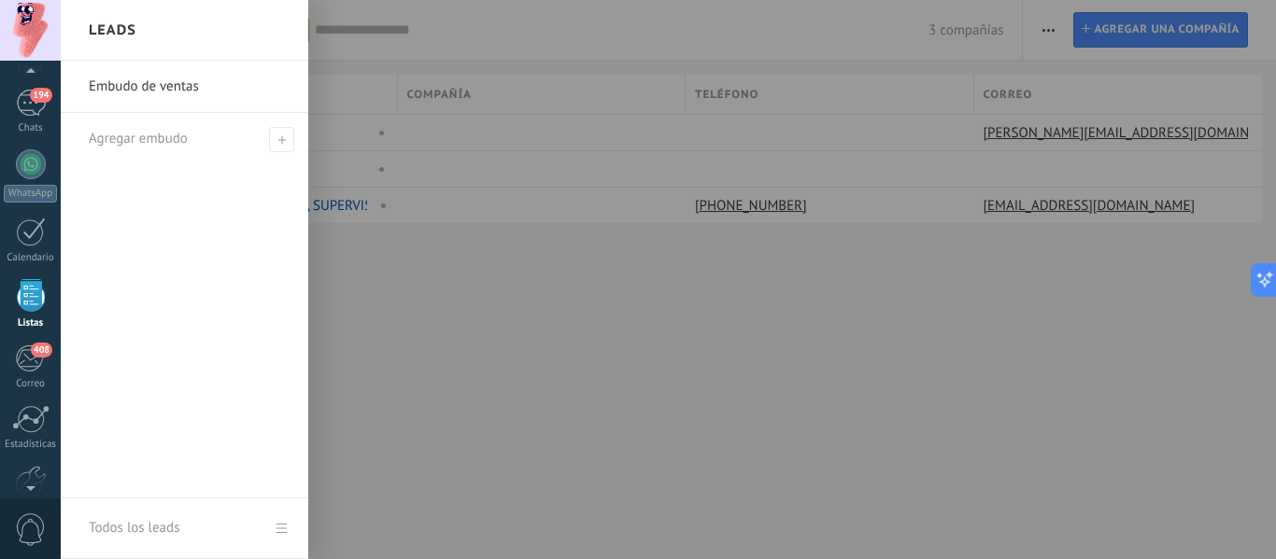
click at [30, 293] on div at bounding box center [31, 295] width 28 height 33
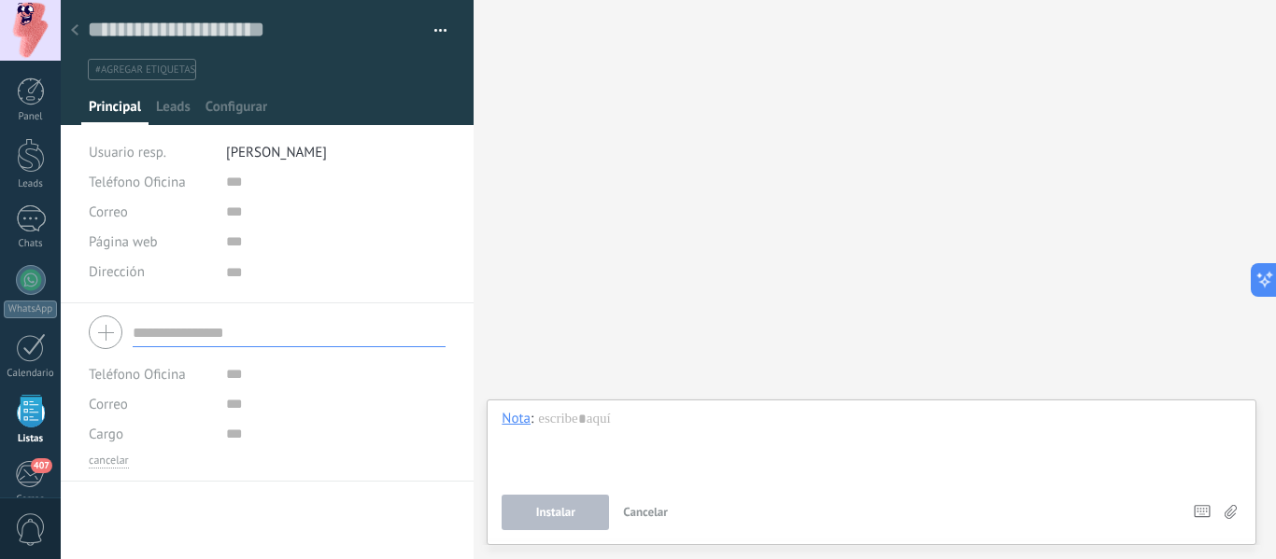
click at [432, 24] on button "button" at bounding box center [433, 31] width 27 height 28
click at [74, 34] on icon at bounding box center [74, 29] width 7 height 11
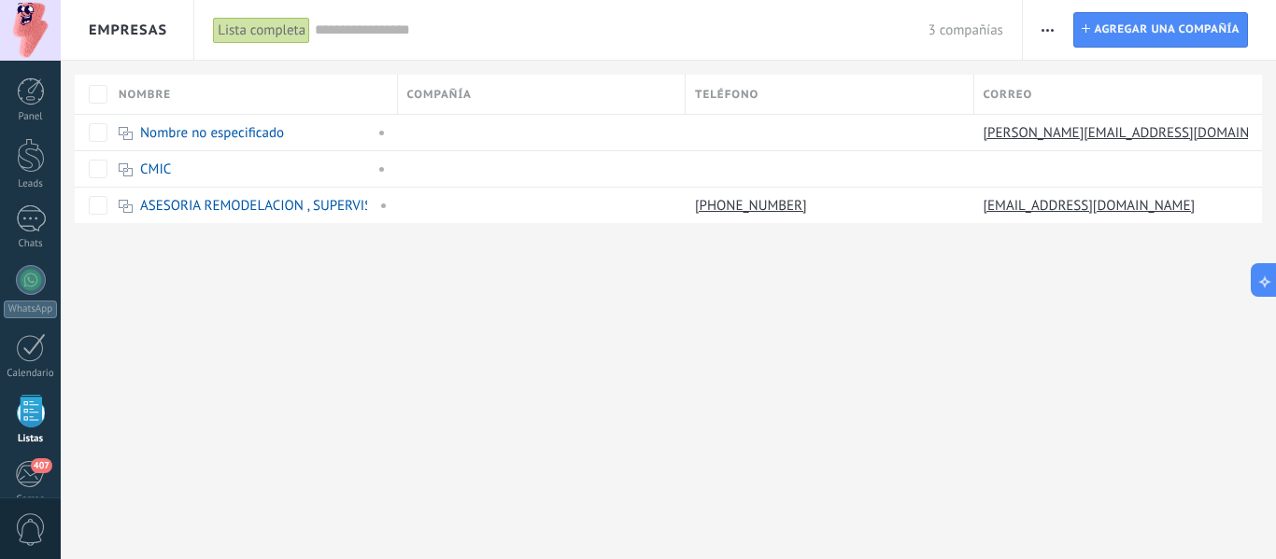
click at [1050, 27] on span "button" at bounding box center [1047, 29] width 12 height 35
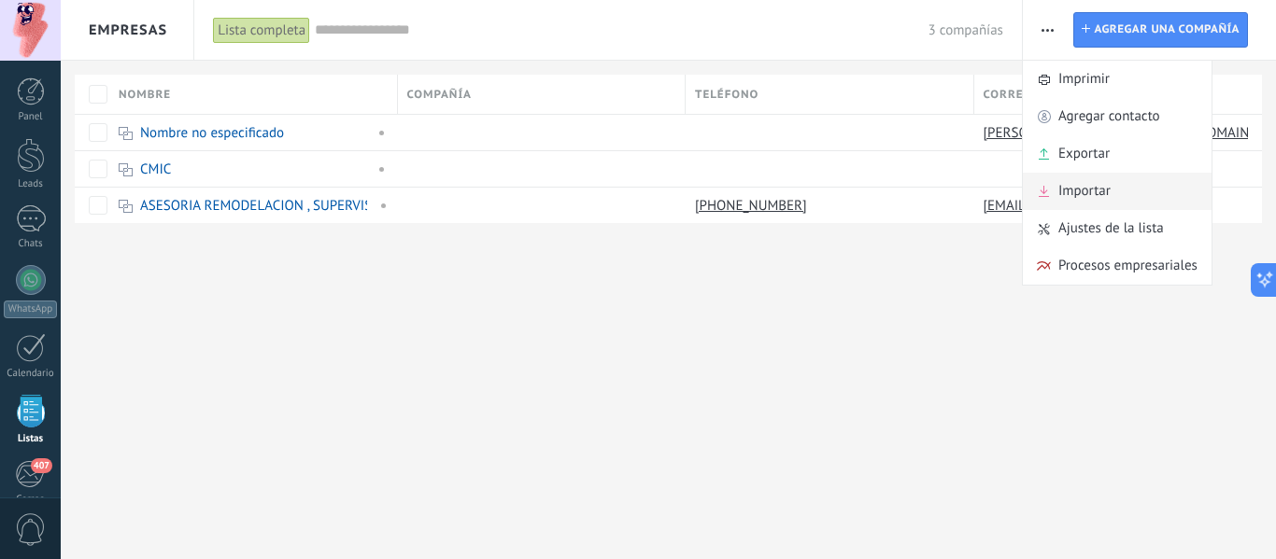
click at [1102, 186] on span "Importar" at bounding box center [1084, 191] width 52 height 37
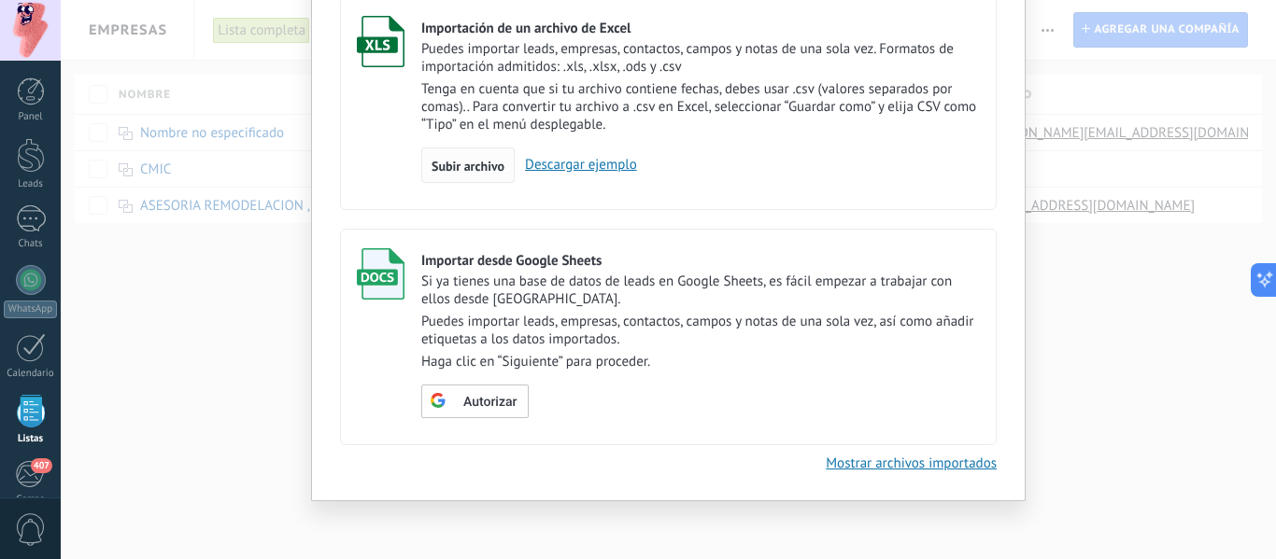
scroll to position [138, 0]
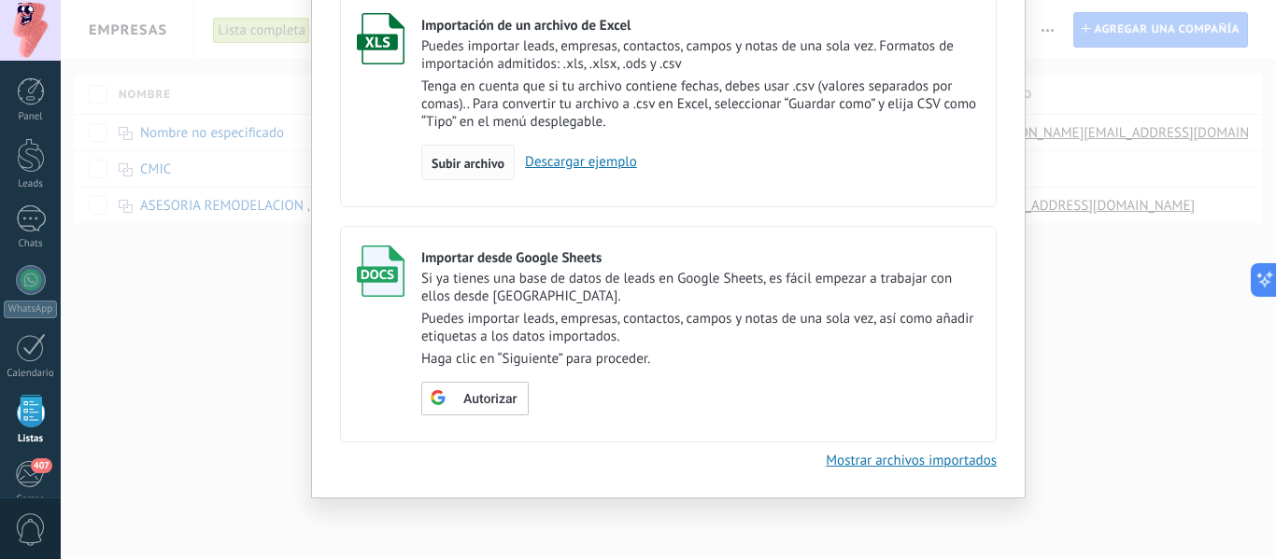
click at [469, 160] on span "Subir archivo" at bounding box center [467, 163] width 73 height 13
click at [0, 0] on input "Importación de un archivo de Excel Puedes importar leads, empresas, contactos, …" at bounding box center [0, 0] width 0 height 0
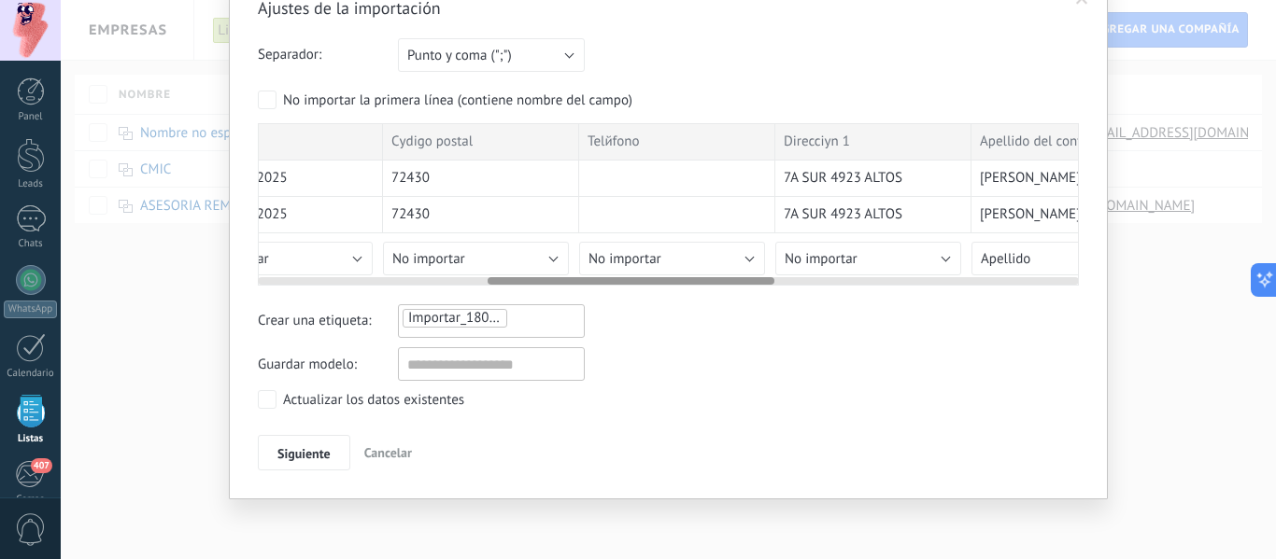
scroll to position [0, 0]
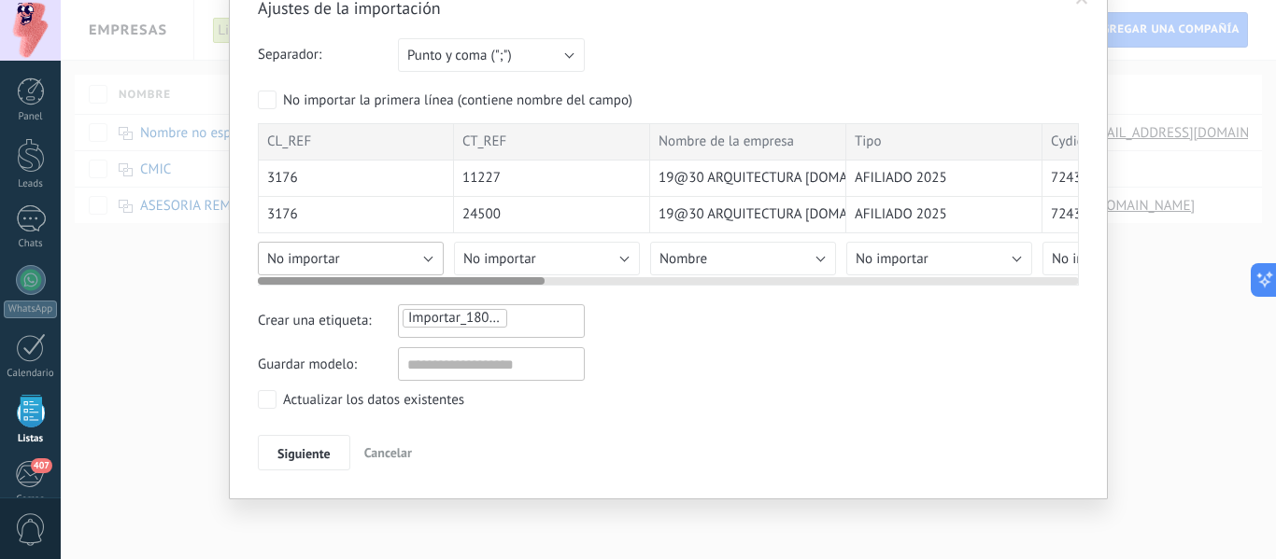
click at [432, 247] on button "No importar" at bounding box center [351, 259] width 186 height 34
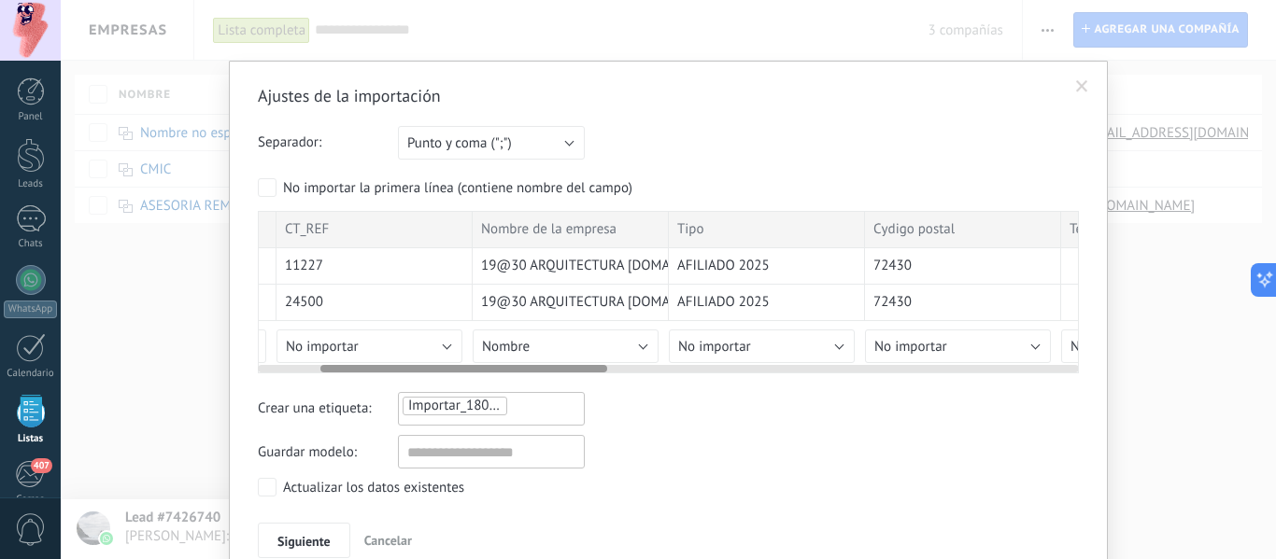
scroll to position [0, 178]
click at [642, 345] on button "Nombre" at bounding box center [565, 347] width 186 height 34
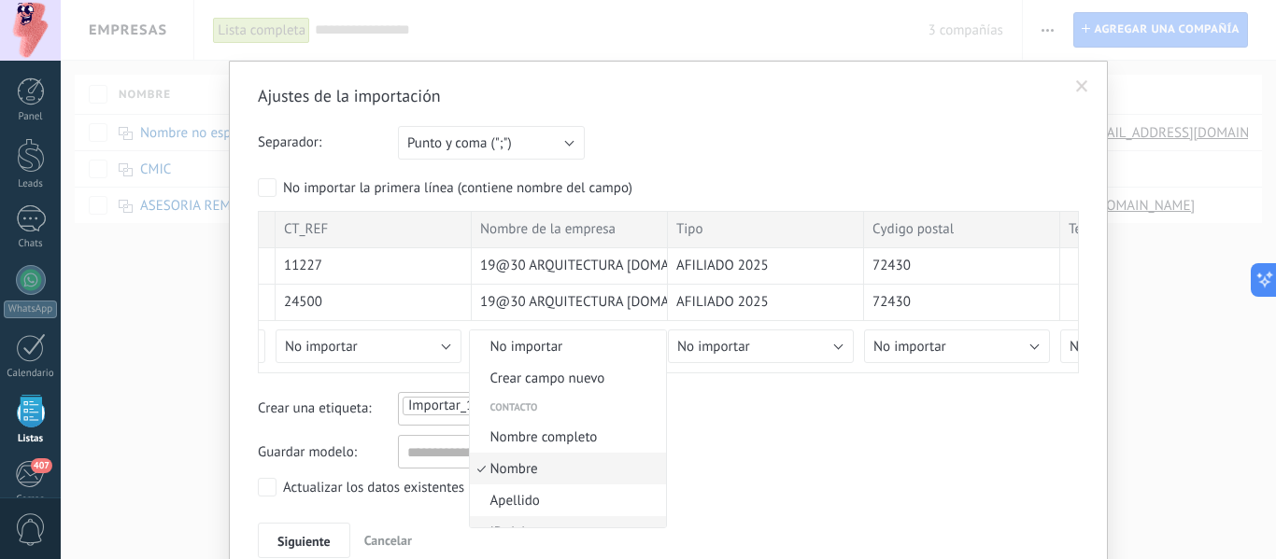
scroll to position [93, 0]
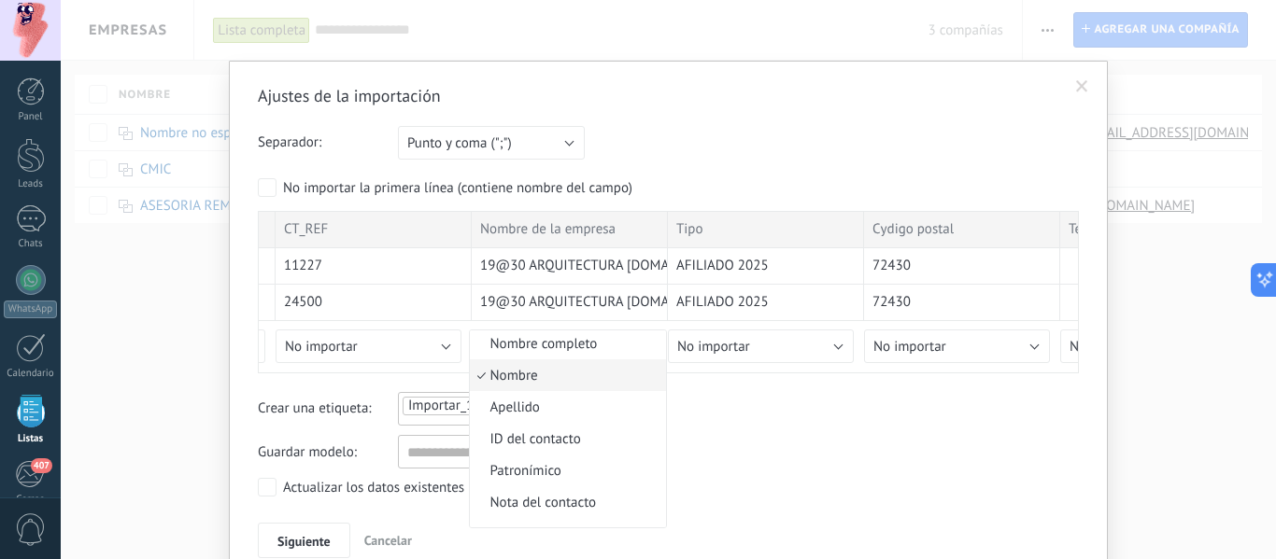
click at [545, 374] on span "Nombre" at bounding box center [565, 376] width 191 height 18
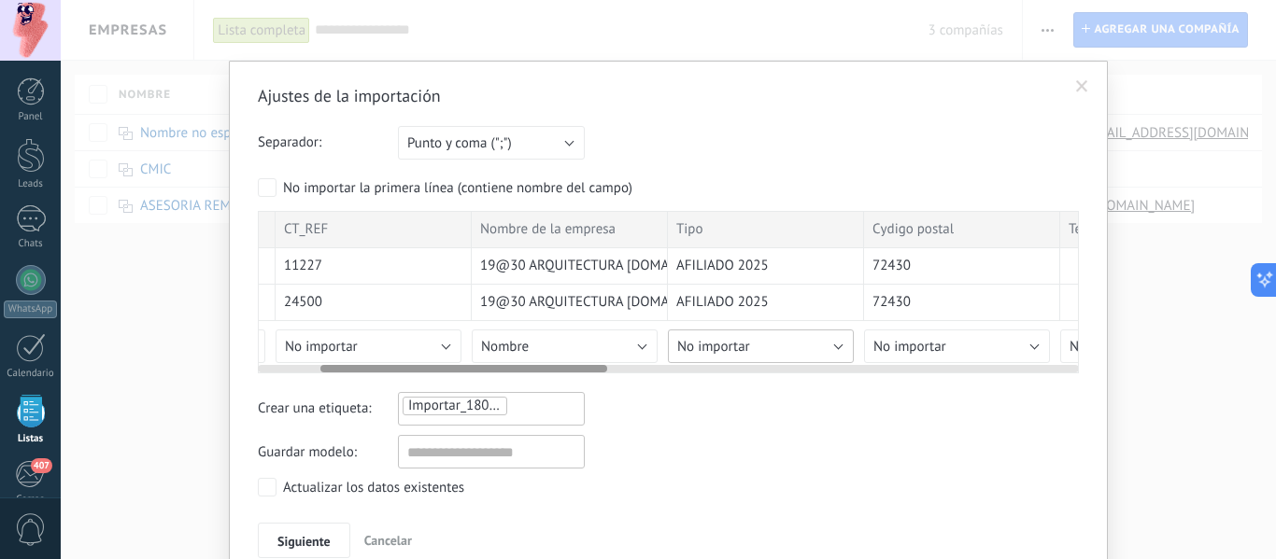
click at [818, 339] on button "No importar" at bounding box center [761, 347] width 186 height 34
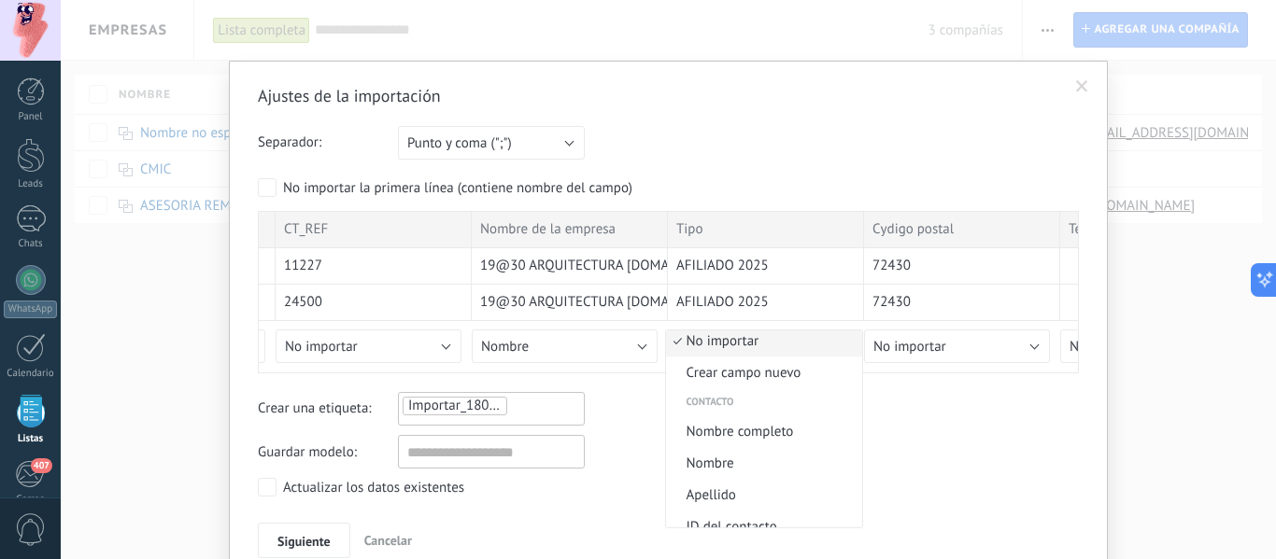
scroll to position [0, 0]
click at [755, 381] on span "Crear campo nuevo" at bounding box center [761, 379] width 191 height 18
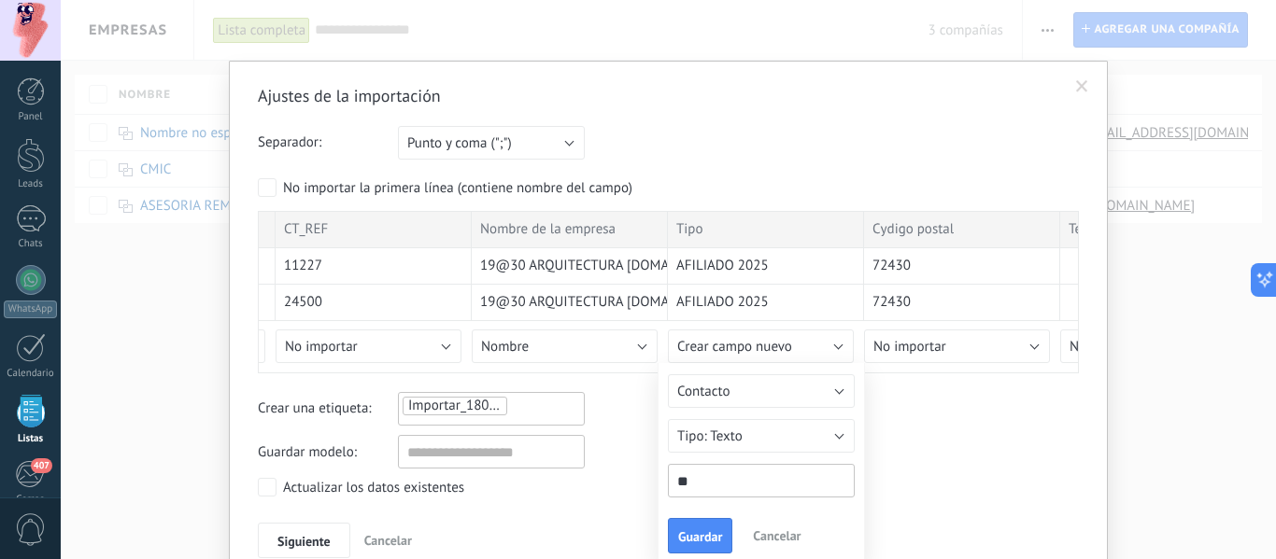
type input "*"
type input "****"
click at [699, 534] on span "Guardar" at bounding box center [700, 536] width 44 height 13
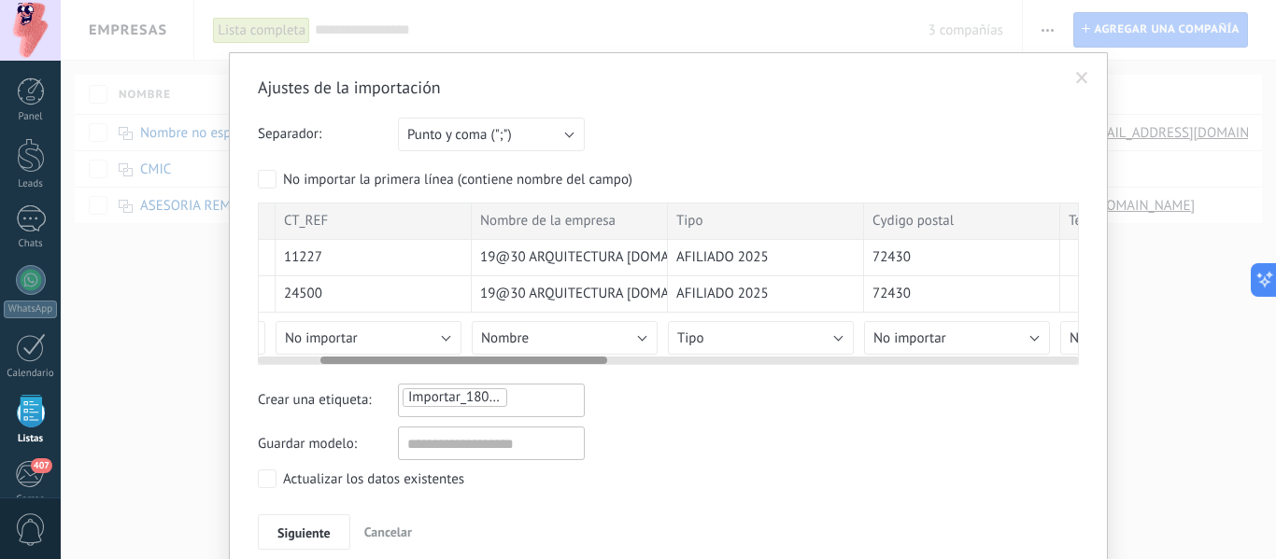
scroll to position [9, 0]
click at [1028, 332] on button "No importar" at bounding box center [957, 337] width 186 height 34
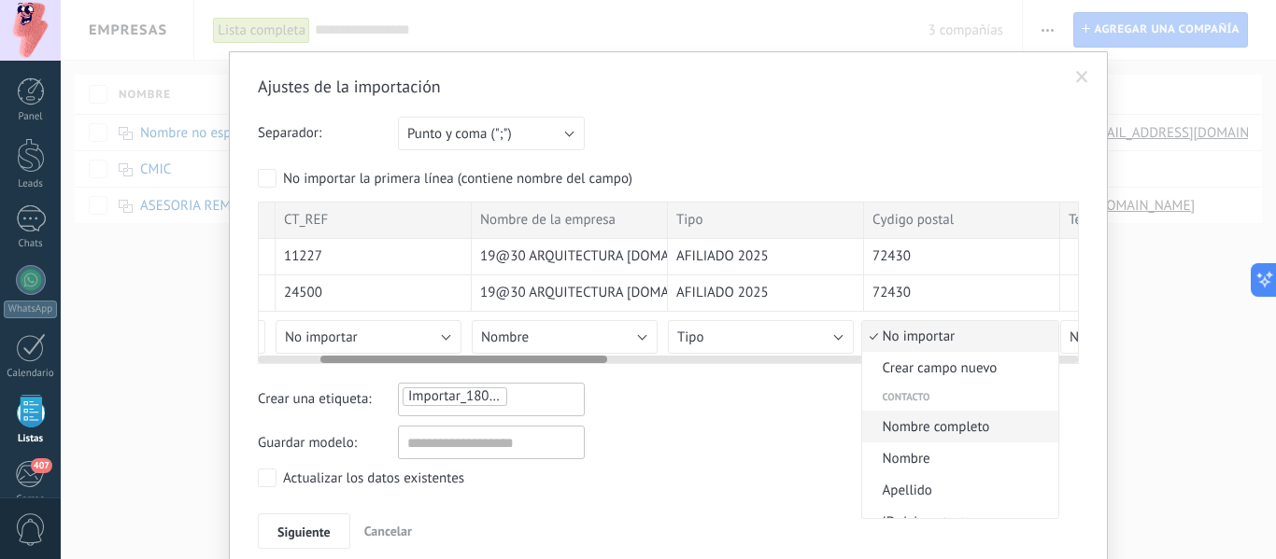
scroll to position [0, 0]
click at [939, 362] on span "Crear campo nuevo" at bounding box center [957, 369] width 191 height 18
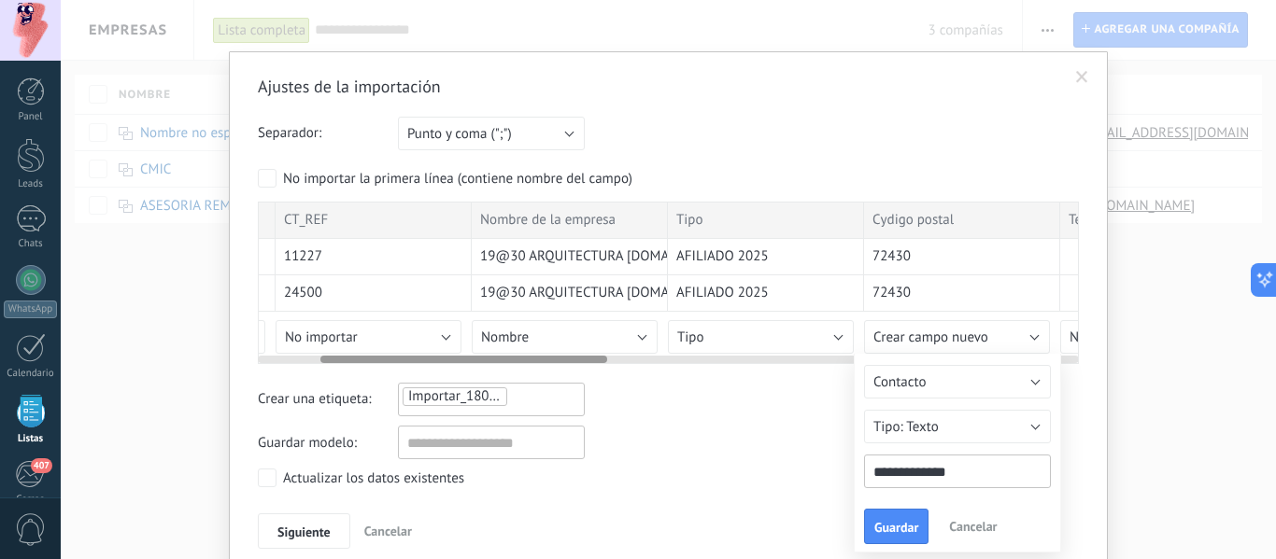
click at [885, 473] on input "**********" at bounding box center [957, 472] width 187 height 34
type input "**********"
click at [889, 537] on button "Guardar" at bounding box center [896, 526] width 64 height 35
click at [642, 334] on div at bounding box center [668, 283] width 821 height 162
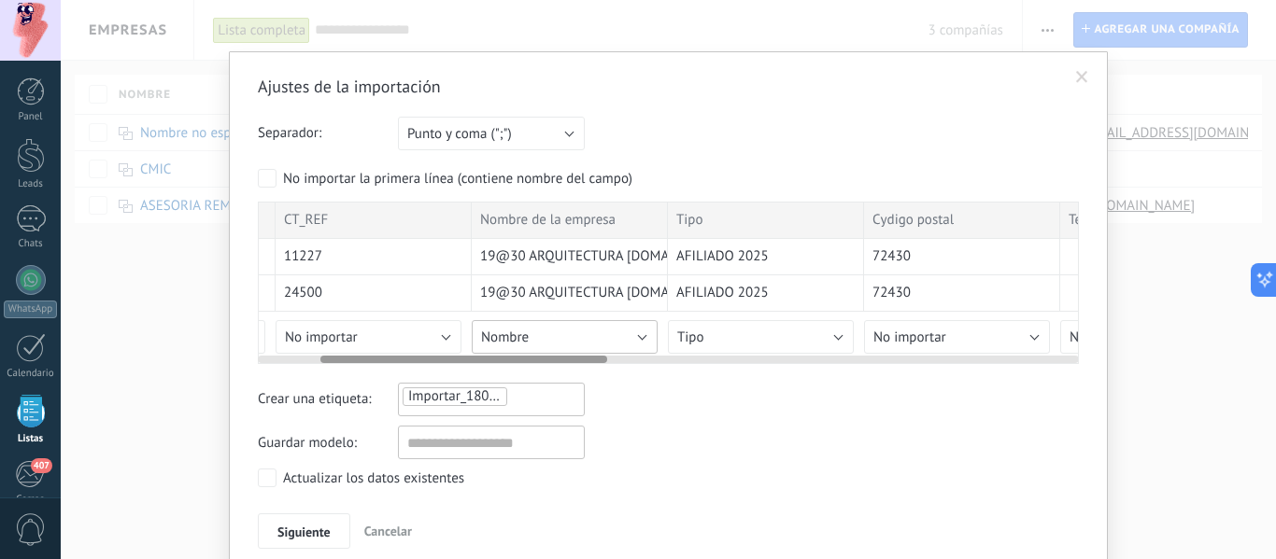
click at [638, 337] on button "Nombre" at bounding box center [565, 337] width 186 height 34
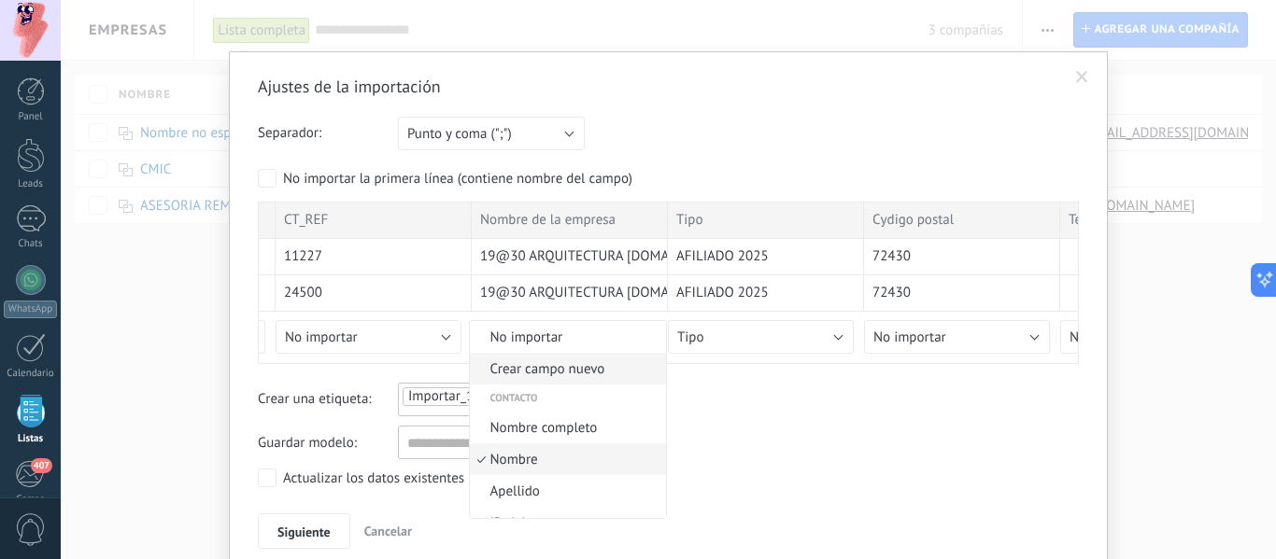
click at [563, 374] on span "Crear campo nuevo" at bounding box center [565, 369] width 191 height 18
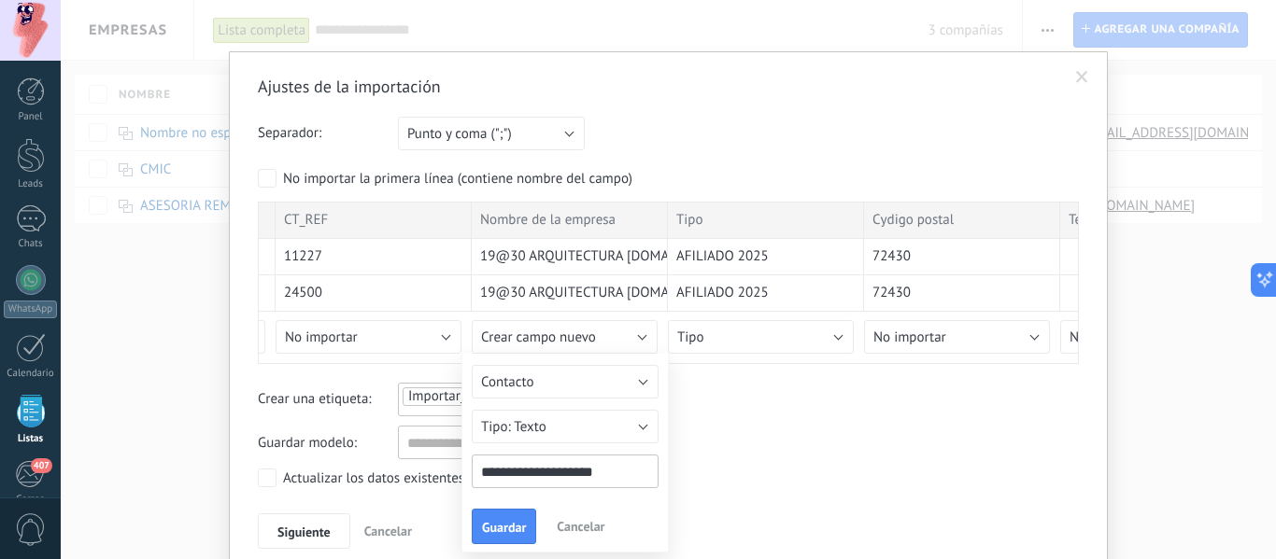
click at [521, 521] on span "Guardar" at bounding box center [504, 527] width 44 height 13
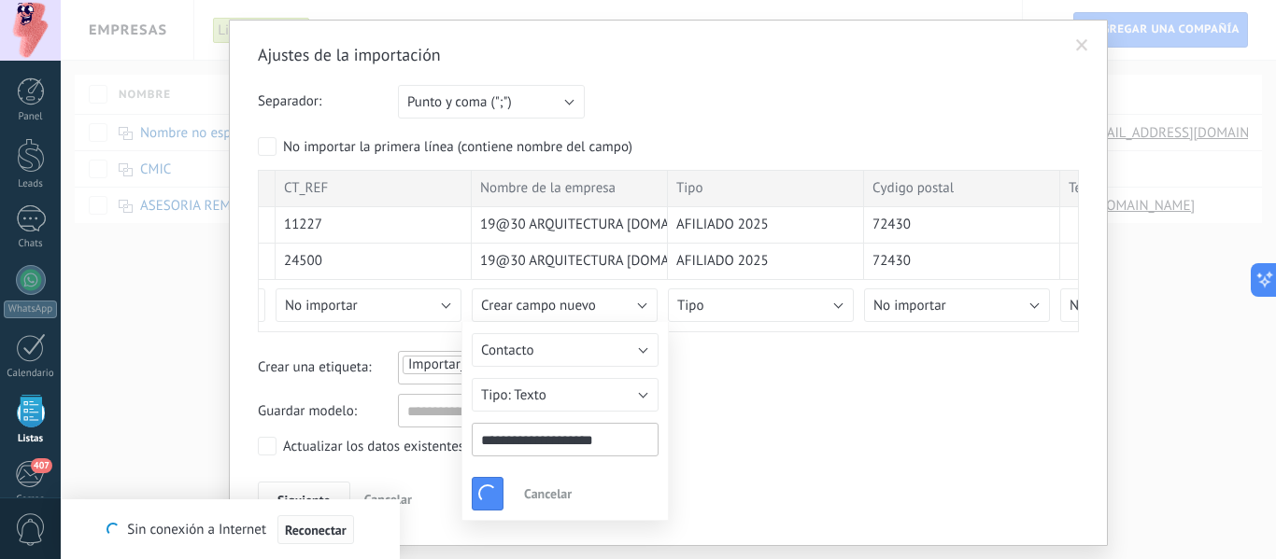
click at [309, 529] on span "Reconectar" at bounding box center [316, 530] width 62 height 13
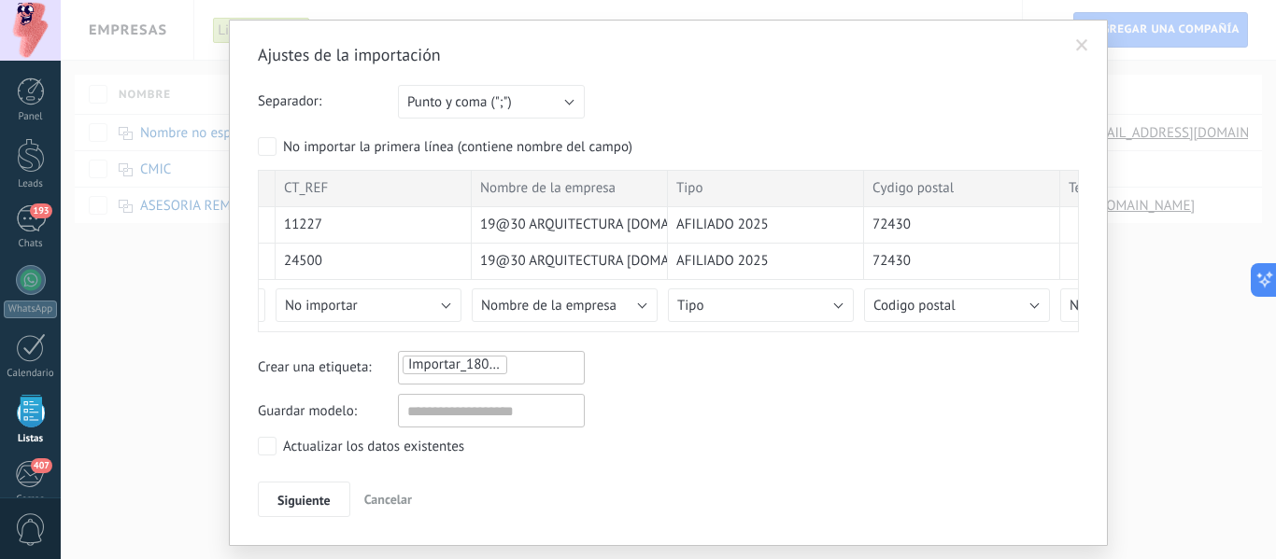
click at [924, 449] on div "Actualizar los datos existentes" at bounding box center [668, 448] width 821 height 23
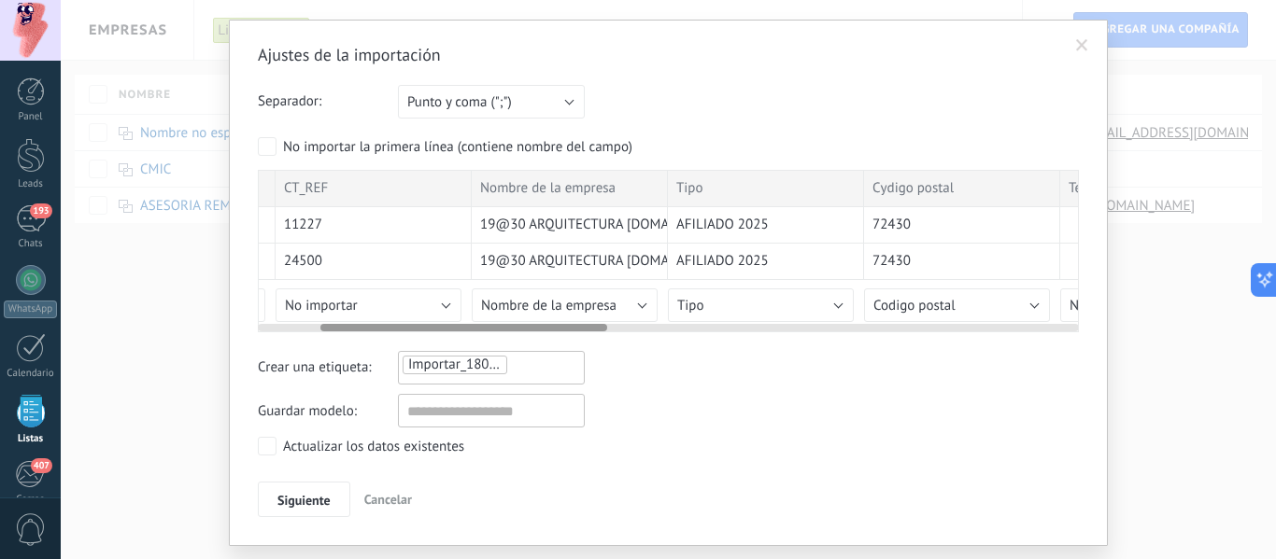
click at [906, 187] on span "Cуdigo postal" at bounding box center [912, 188] width 81 height 19
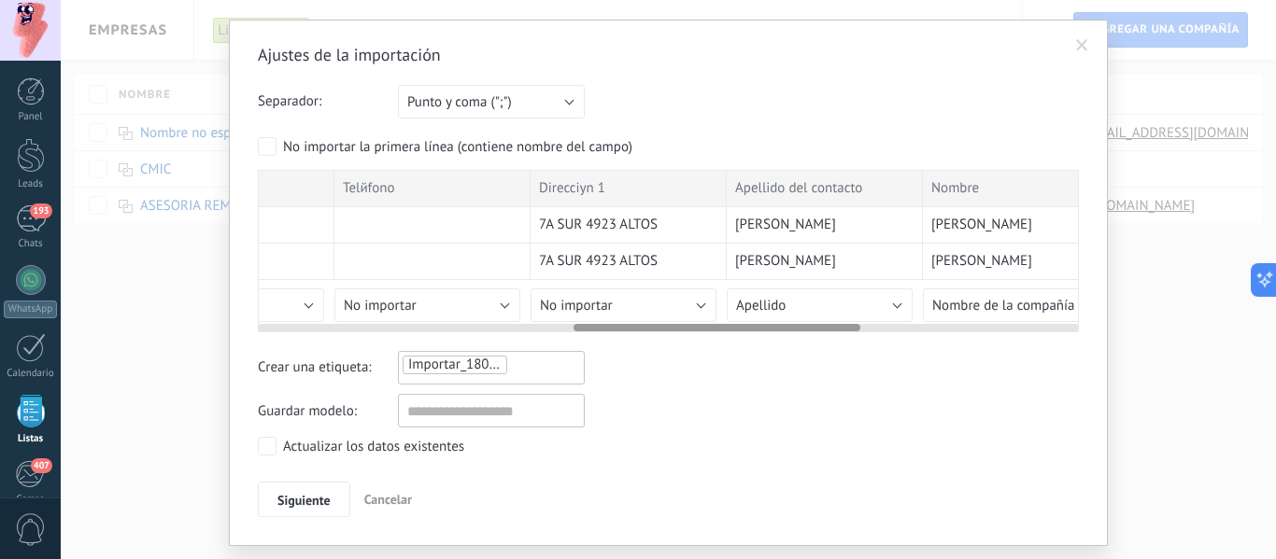
scroll to position [0, 905]
click at [608, 177] on div "Direcciуn 1" at bounding box center [627, 188] width 196 height 37
click at [696, 300] on button "No importar" at bounding box center [622, 306] width 186 height 34
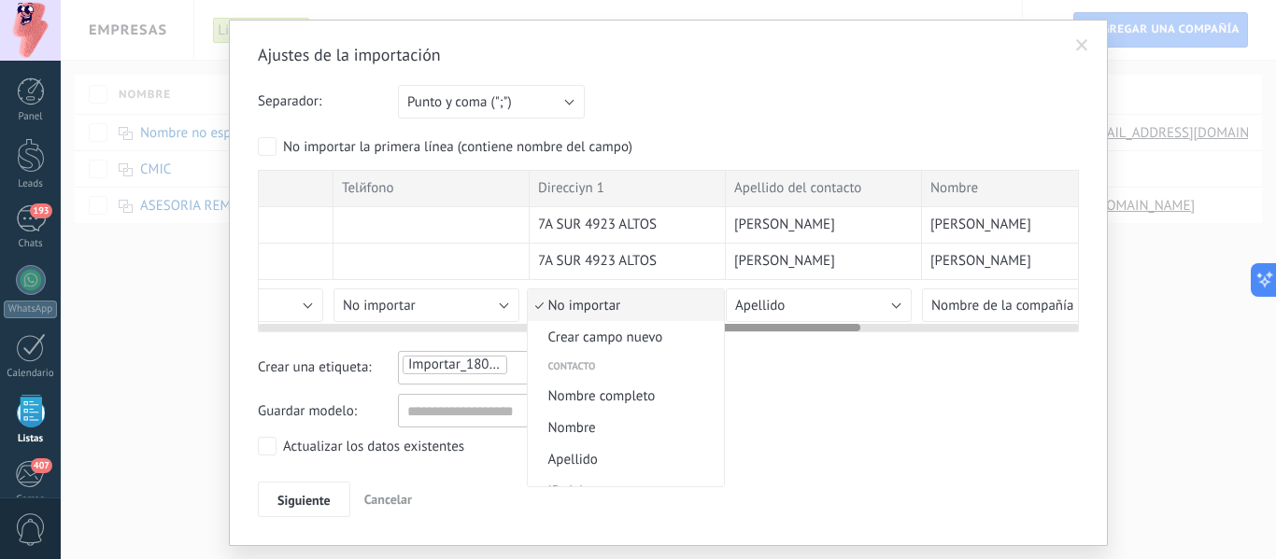
click at [696, 302] on span "No importar" at bounding box center [623, 306] width 191 height 18
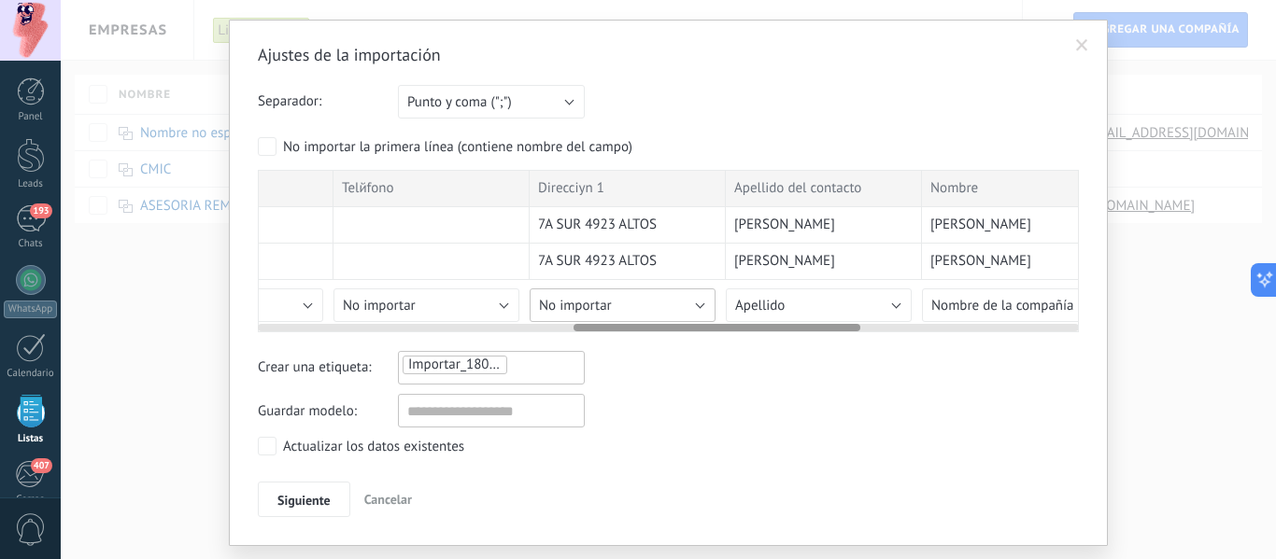
click at [697, 316] on button "No importar" at bounding box center [622, 306] width 186 height 34
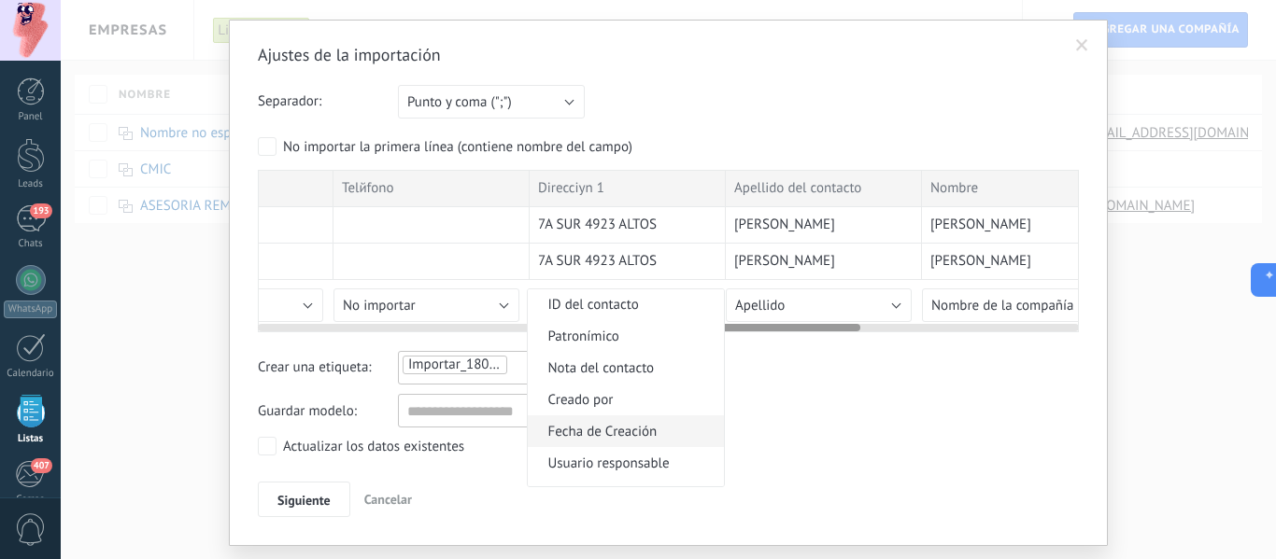
scroll to position [0, 0]
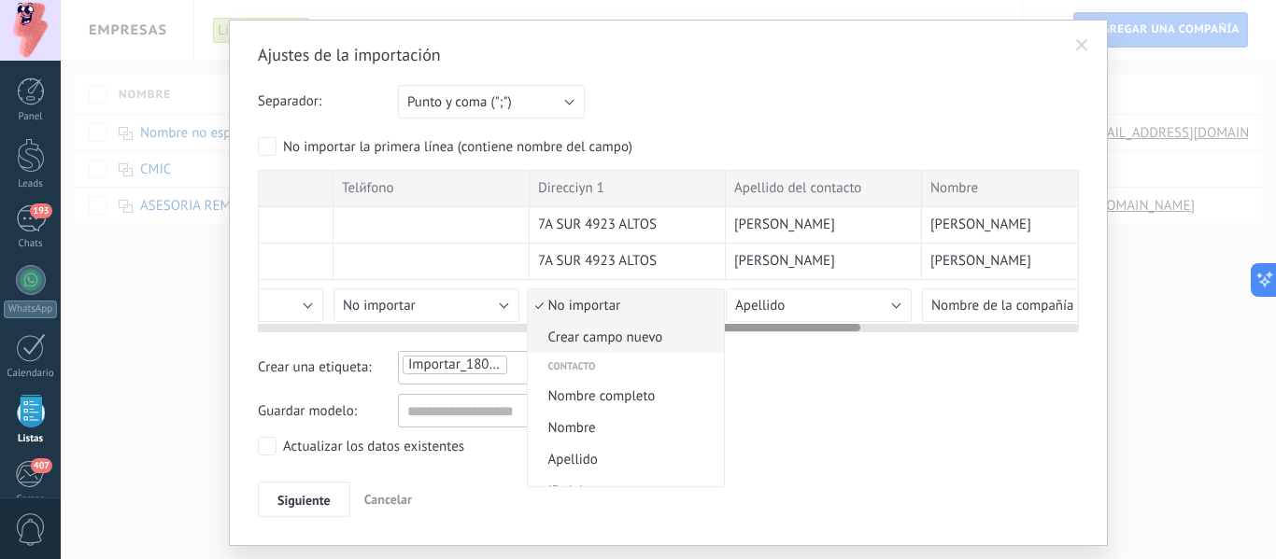
click at [636, 338] on span "Crear campo nuevo" at bounding box center [623, 338] width 191 height 18
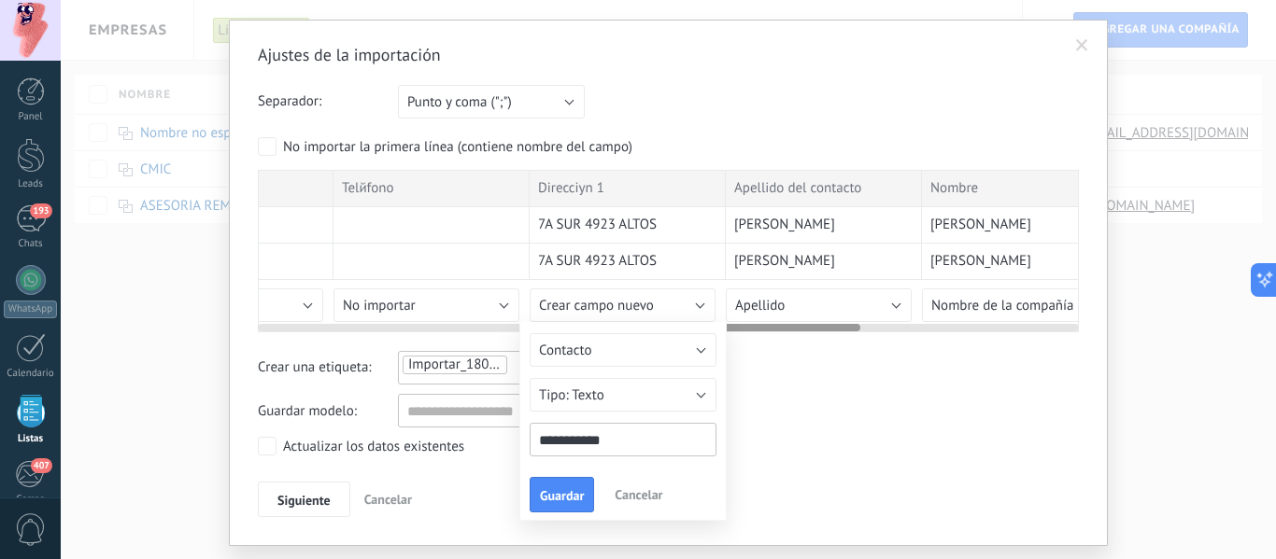
click at [263, 444] on div "Ajustes de la importación Separador: Punto y coma (";") Coma (",") Tabulación (…" at bounding box center [668, 280] width 821 height 473
type input "*********"
click at [558, 487] on button "Guardar" at bounding box center [561, 494] width 64 height 35
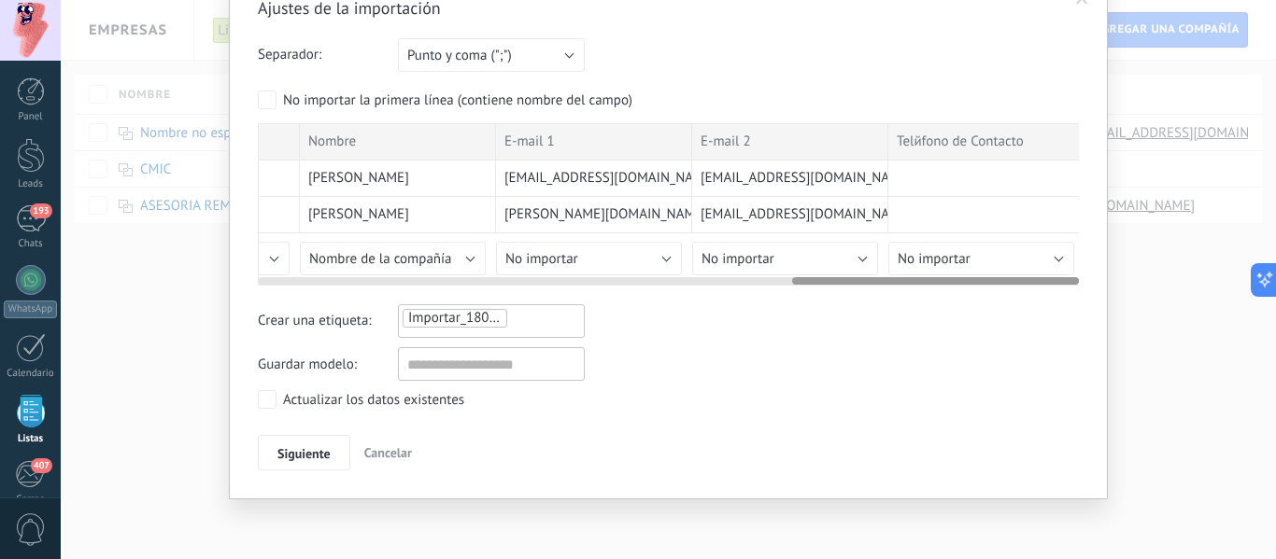
scroll to position [0, 1532]
click at [1066, 319] on div "Crear una etiqueta: Importar_18082025_1330" at bounding box center [668, 321] width 821 height 34
click at [847, 247] on button "No importar" at bounding box center [779, 259] width 186 height 34
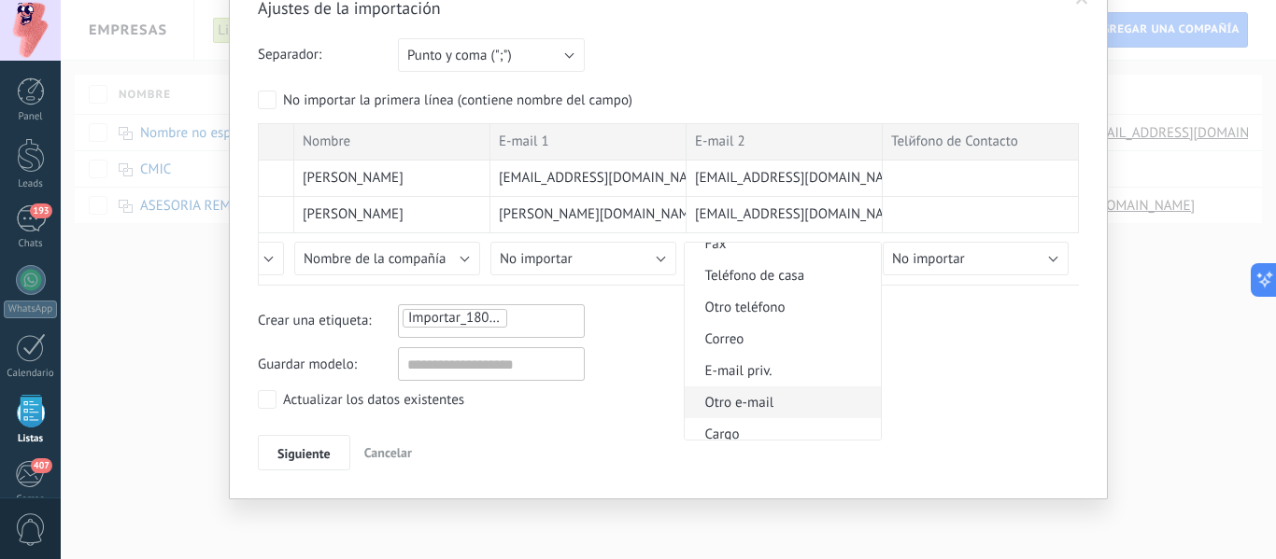
scroll to position [560, 0]
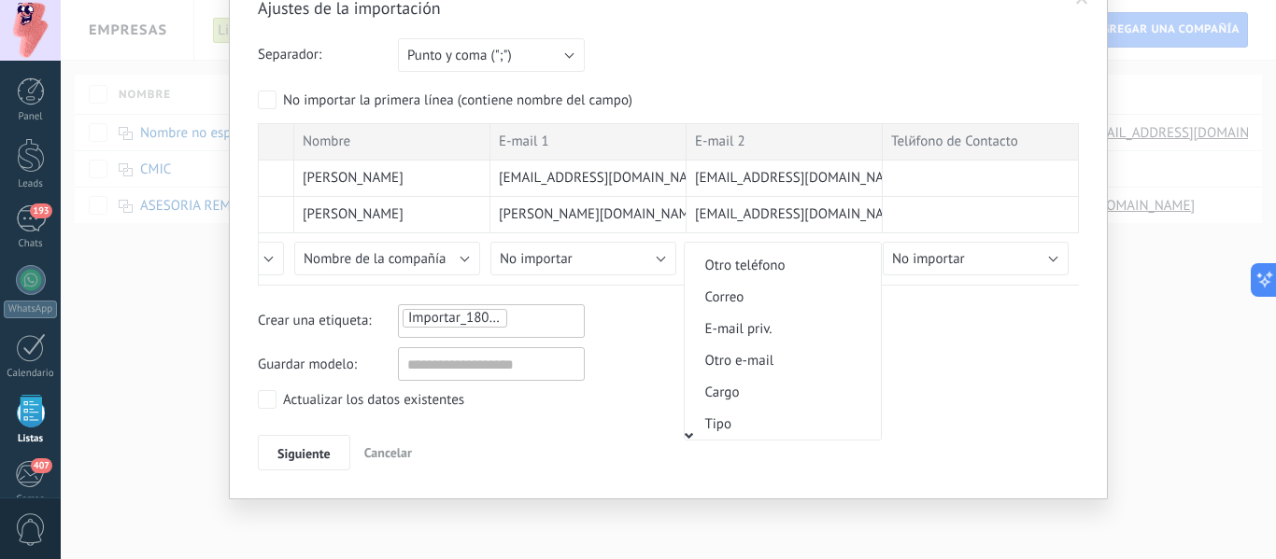
click at [793, 364] on span "Otro e-mail" at bounding box center [779, 361] width 191 height 18
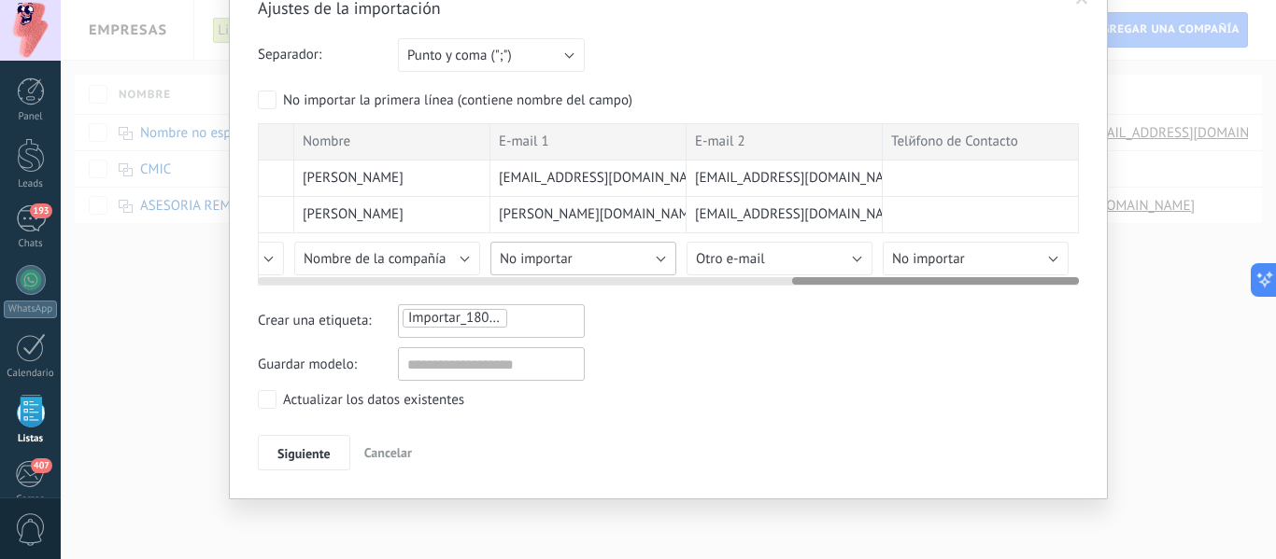
click at [655, 252] on button "No importar" at bounding box center [583, 259] width 186 height 34
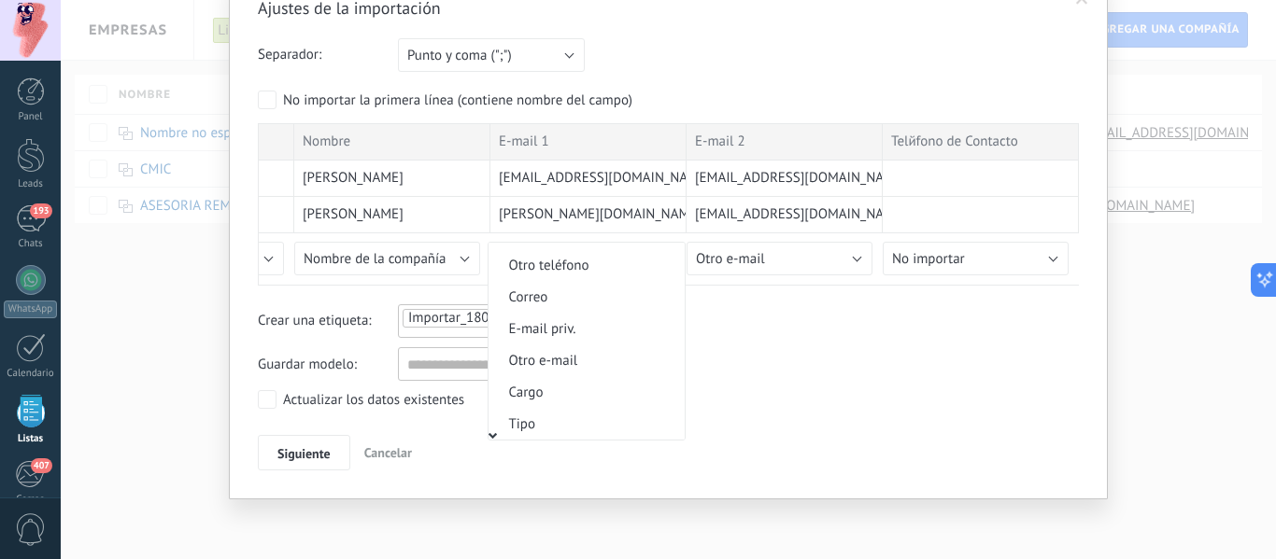
click at [572, 297] on span "Correo" at bounding box center [583, 298] width 191 height 18
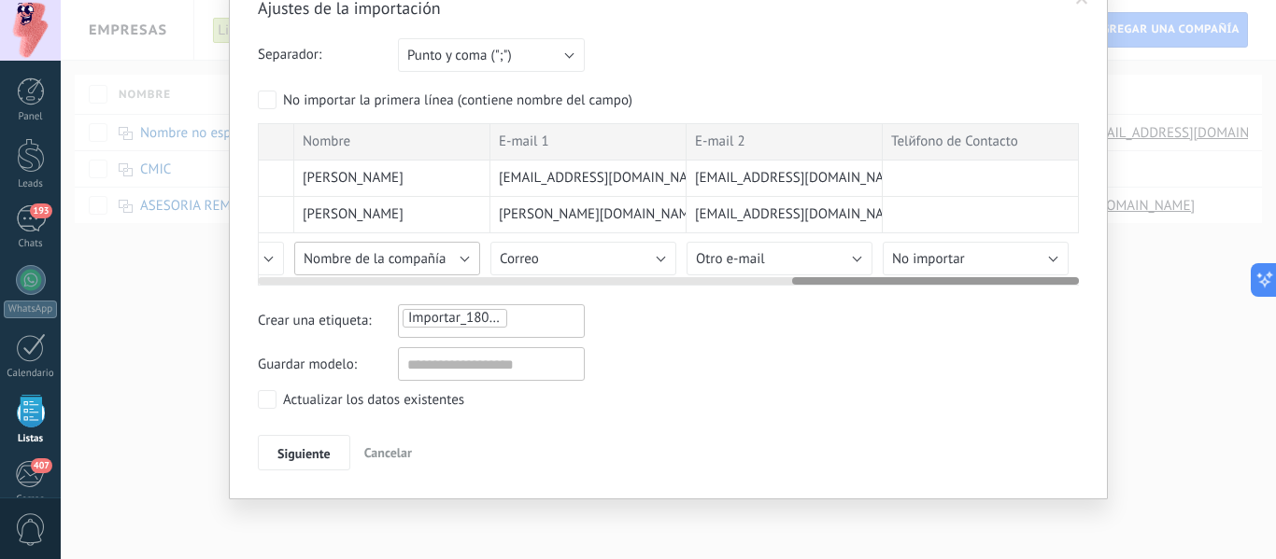
click at [462, 266] on button "Nombre de la compañía" at bounding box center [387, 259] width 186 height 34
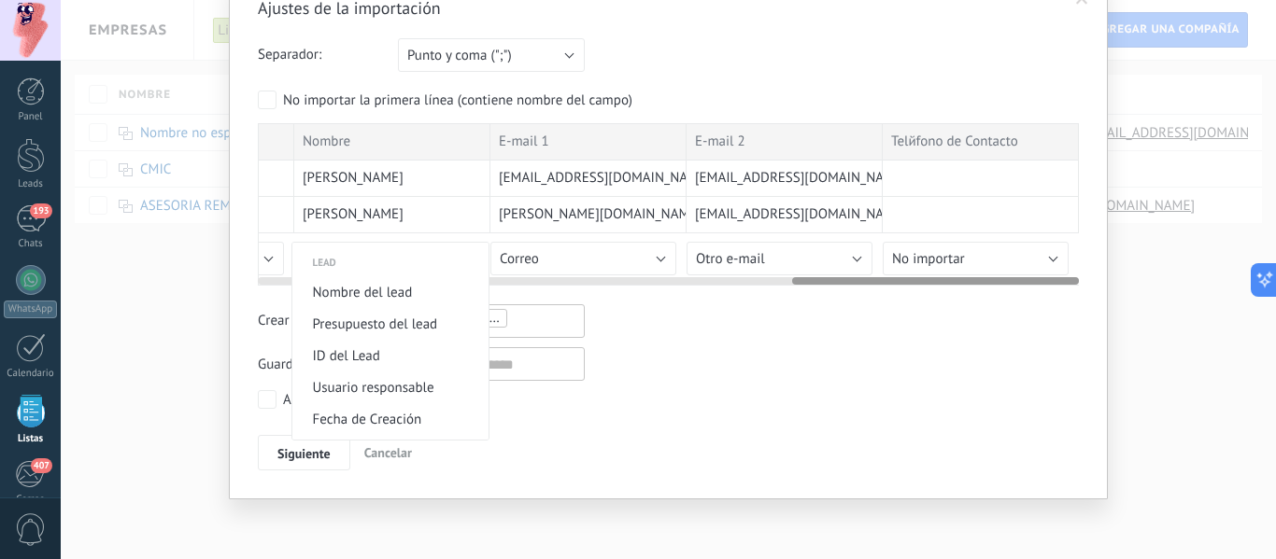
scroll to position [866, 0]
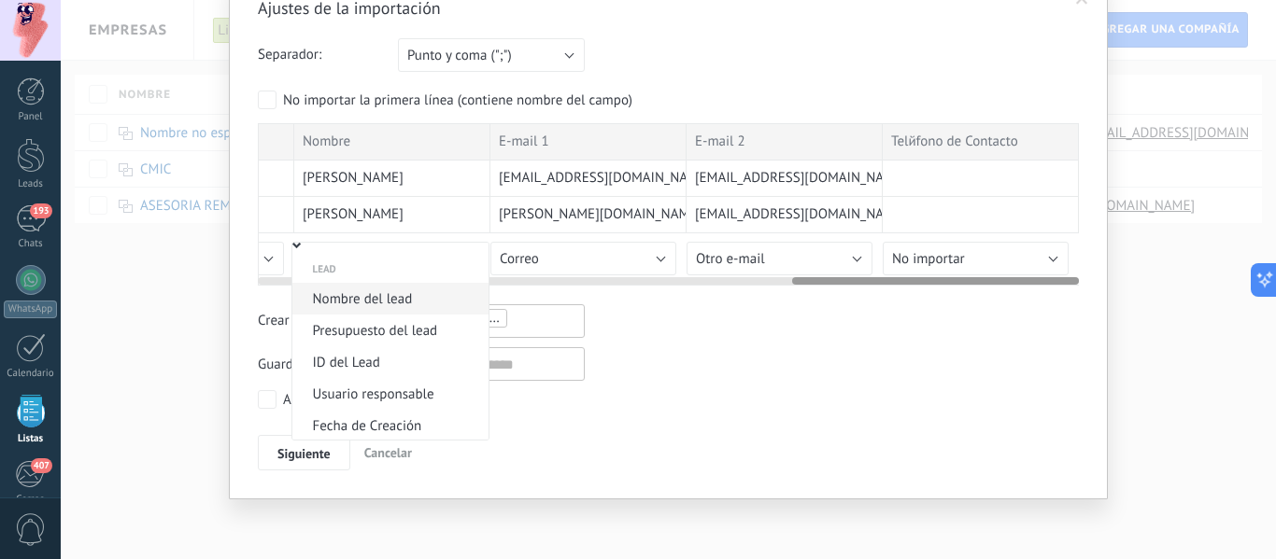
click at [393, 302] on span "Nombre del lead" at bounding box center [387, 299] width 191 height 18
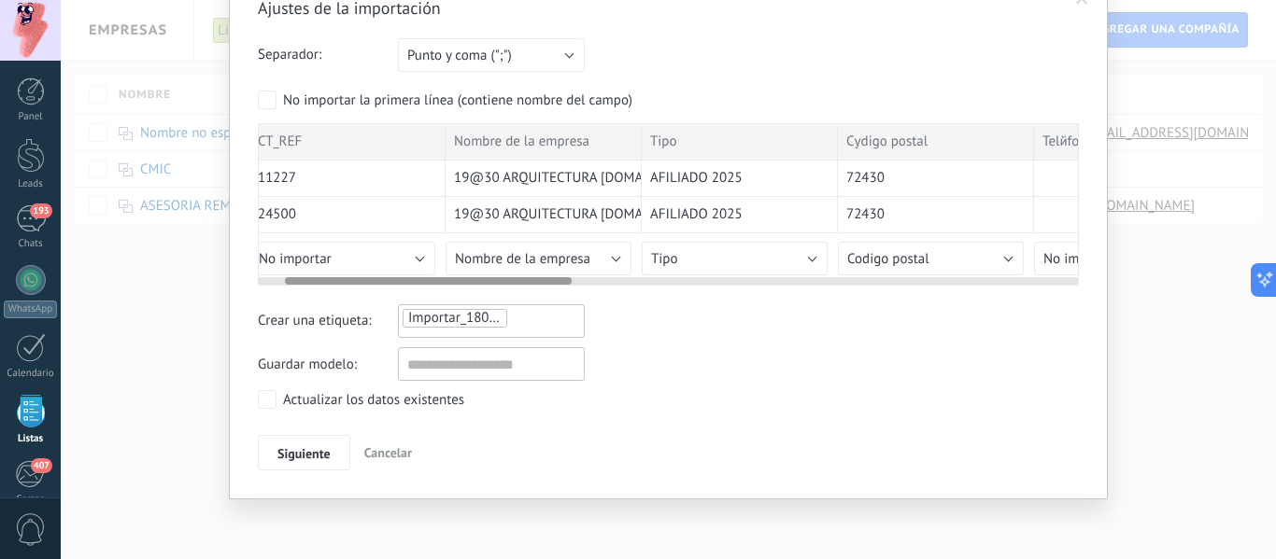
scroll to position [0, 0]
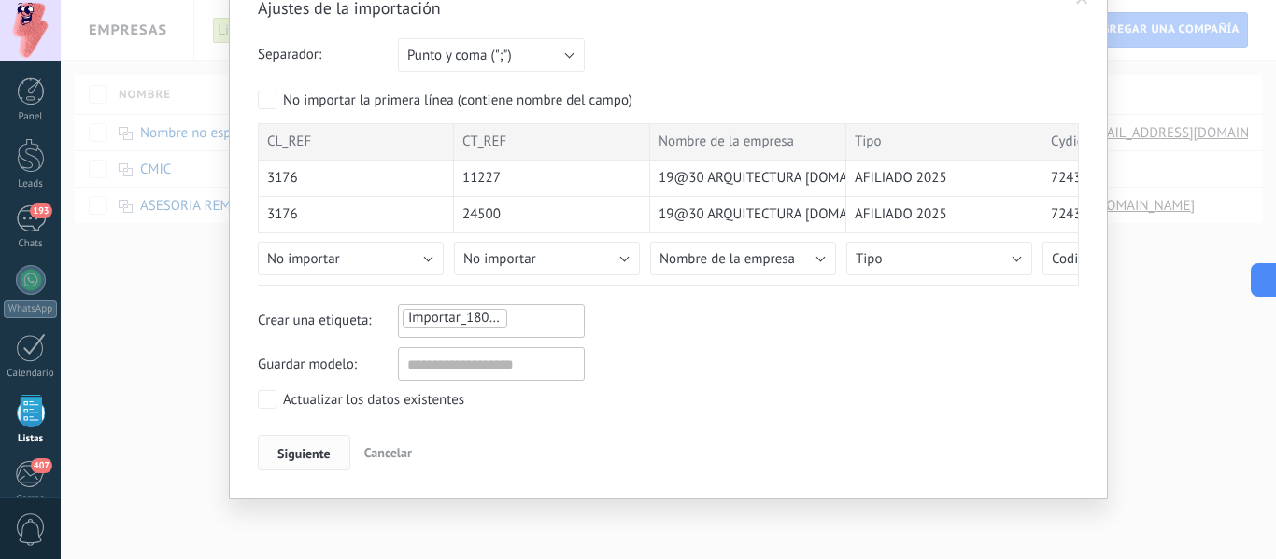
click at [317, 461] on button "Siguiente" at bounding box center [304, 452] width 92 height 35
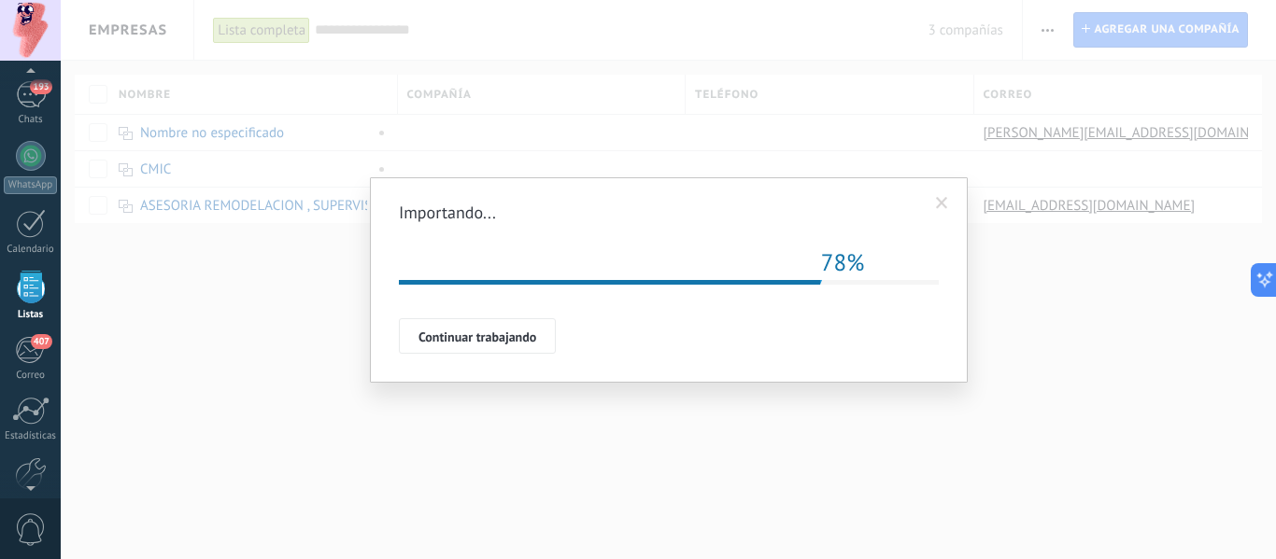
scroll to position [116, 0]
click at [514, 338] on span "Continuar trabajando" at bounding box center [477, 337] width 118 height 13
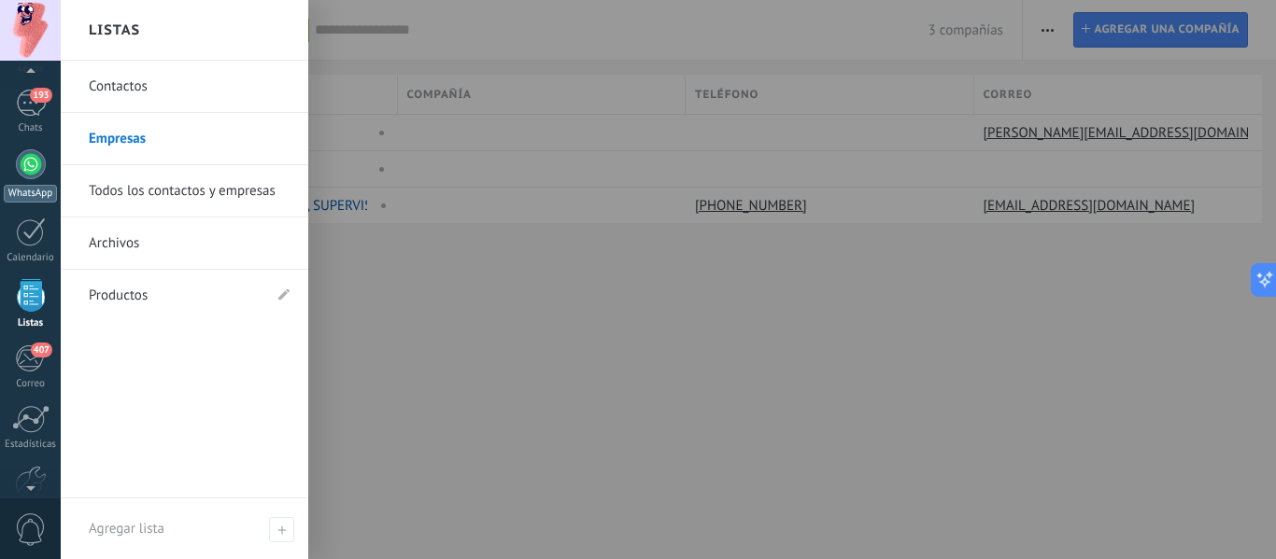
click at [28, 162] on div at bounding box center [31, 164] width 30 height 30
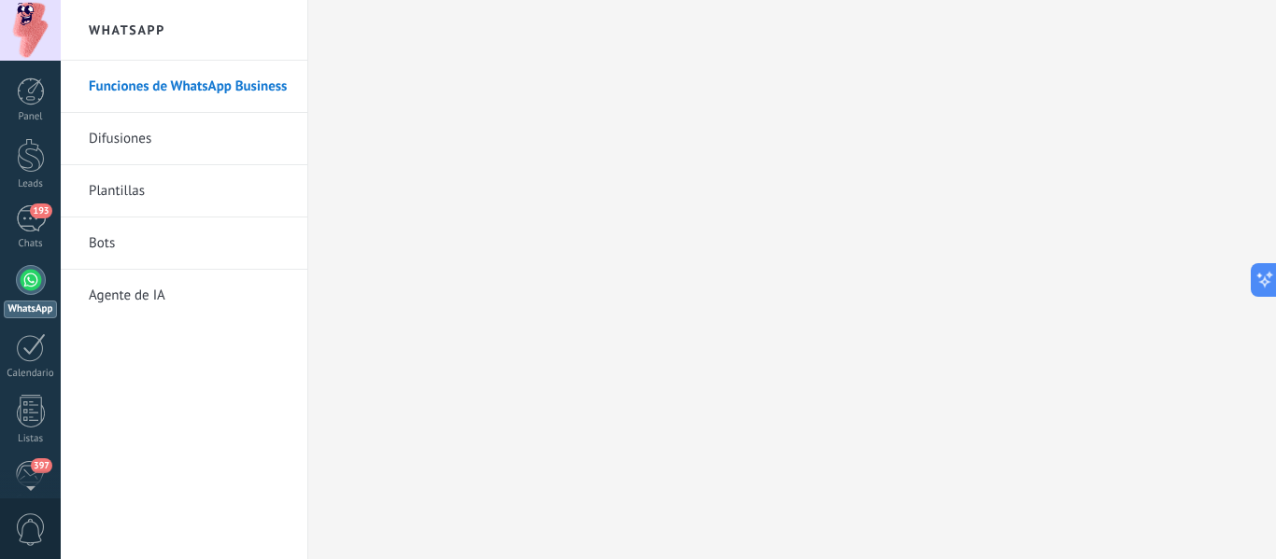
click at [119, 137] on link "Difusiones" at bounding box center [189, 139] width 200 height 52
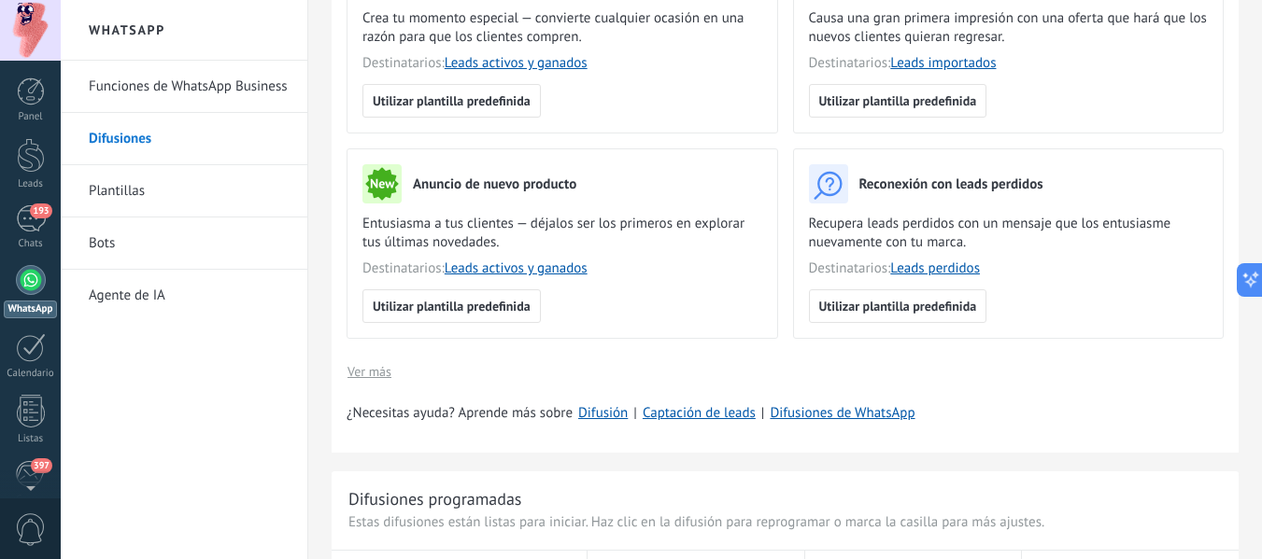
scroll to position [374, 0]
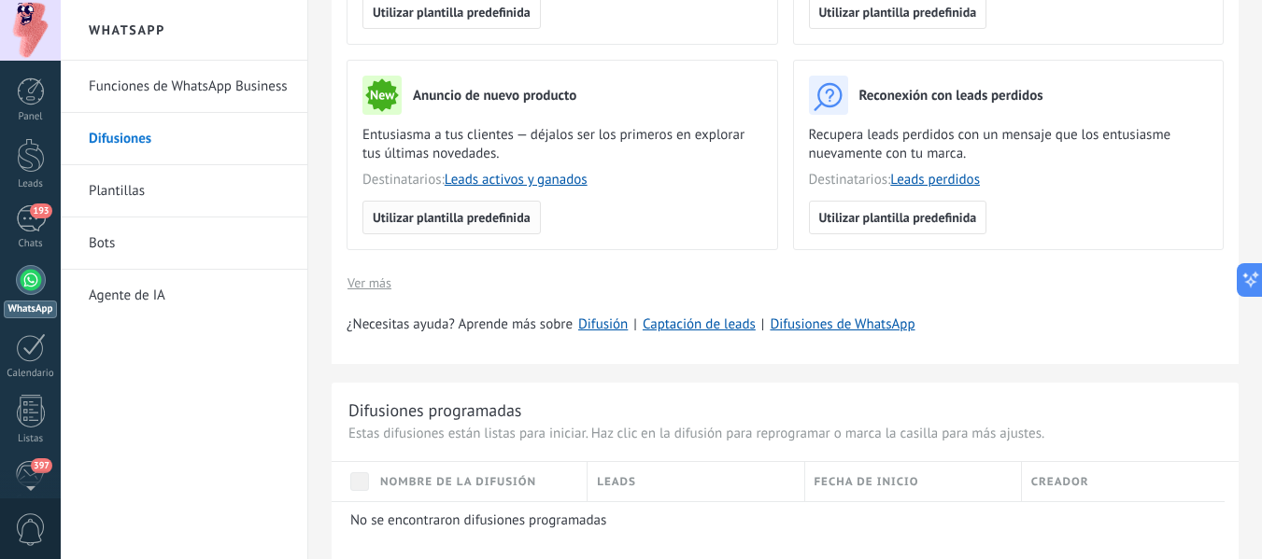
click at [473, 219] on span "Utilizar plantilla predefinida" at bounding box center [452, 217] width 158 height 13
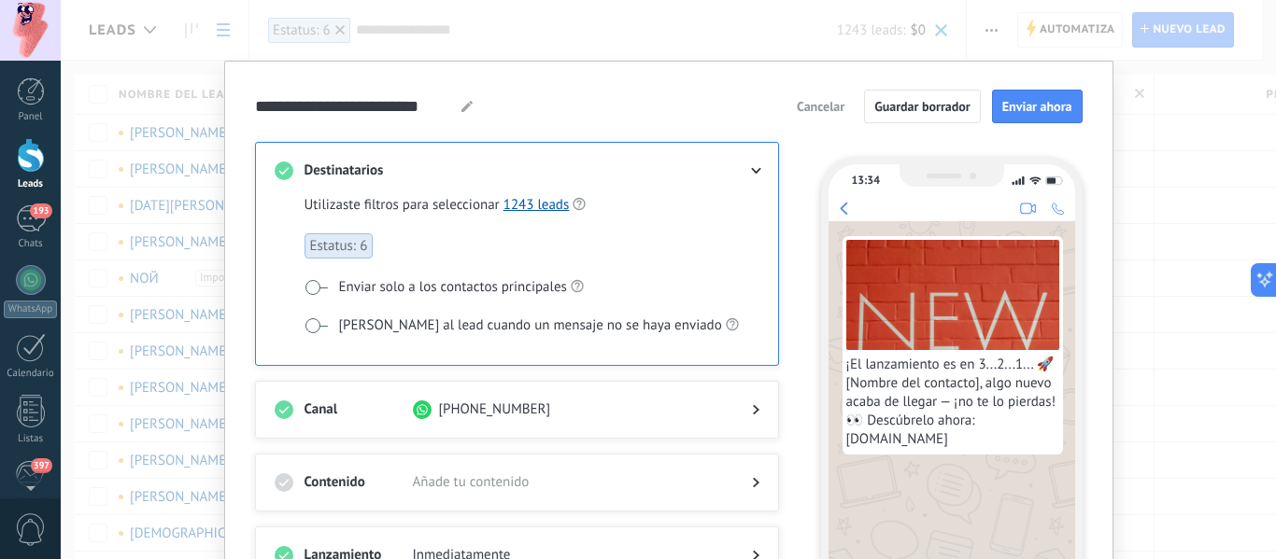
scroll to position [93, 0]
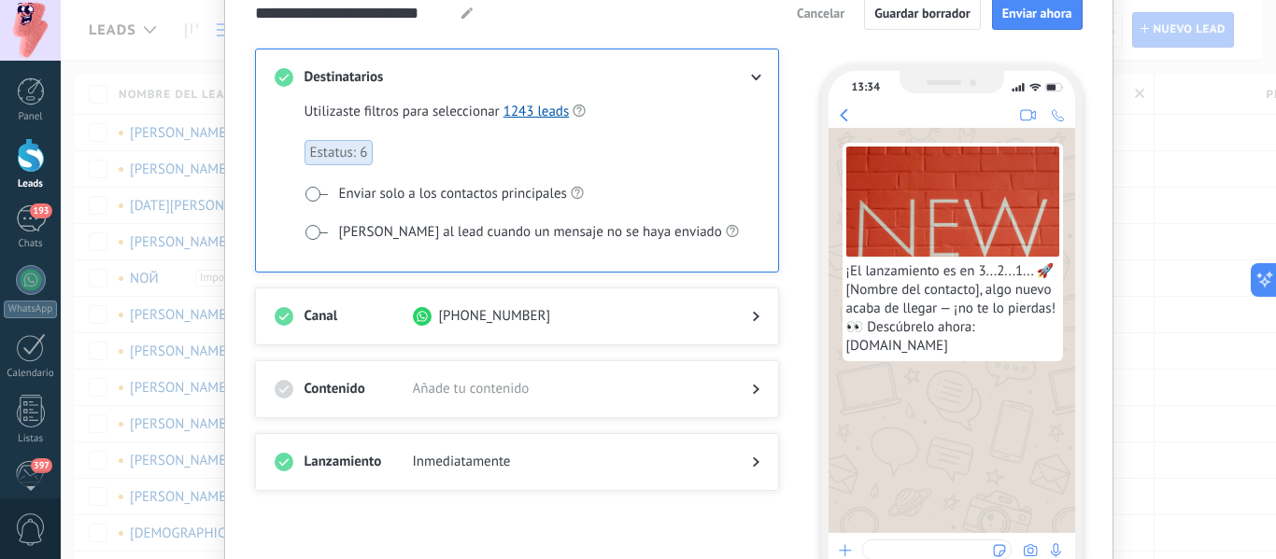
click at [728, 392] on div at bounding box center [740, 389] width 37 height 19
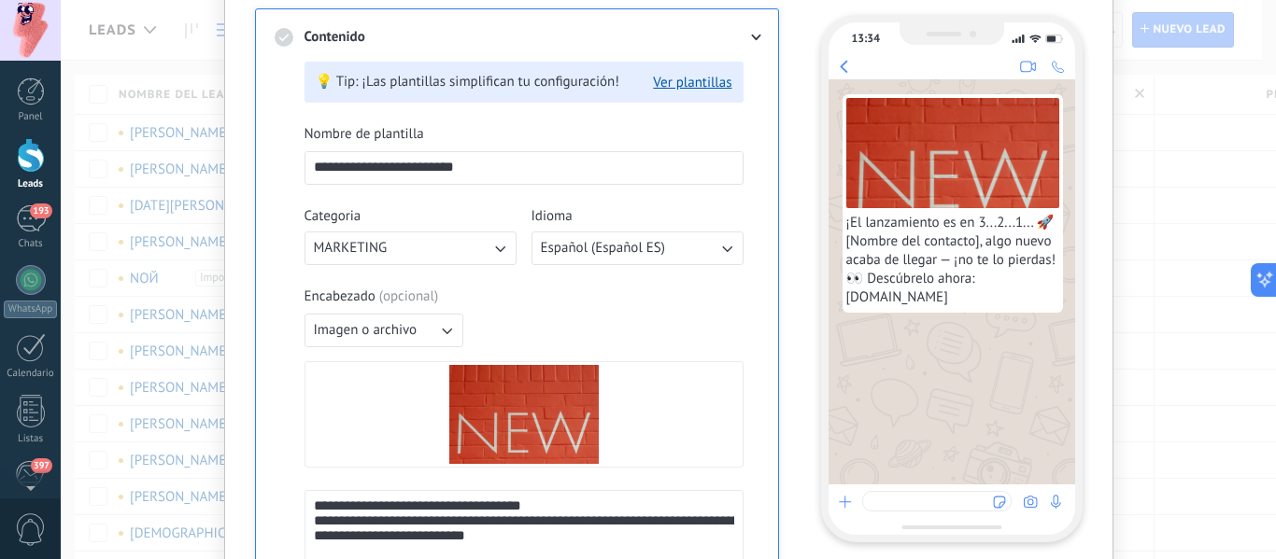
scroll to position [280, 0]
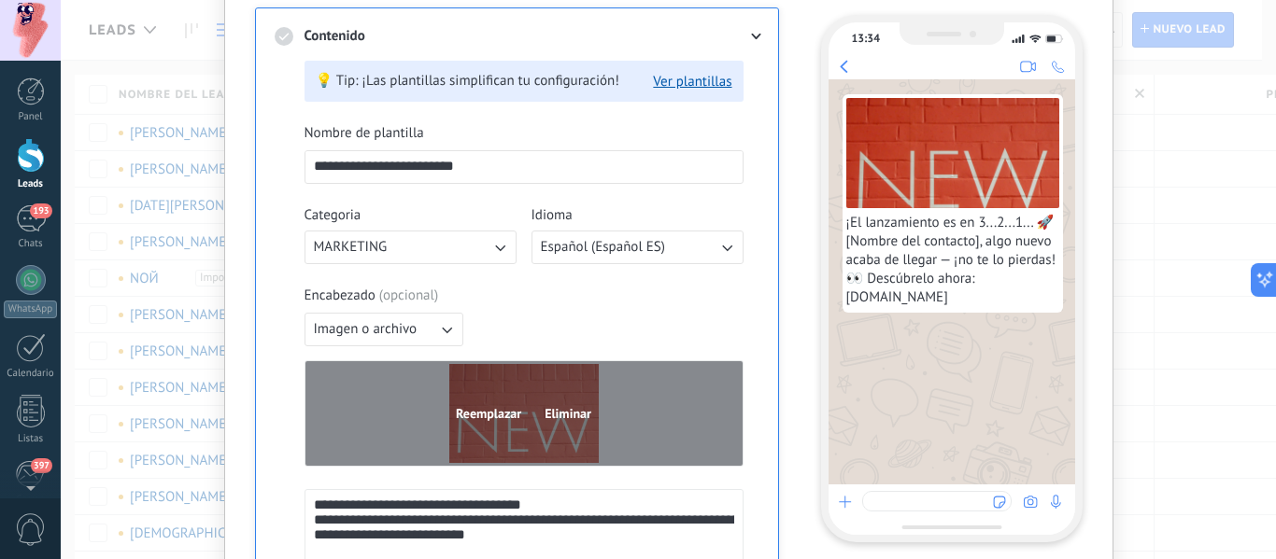
click at [490, 411] on span "Reemplazar" at bounding box center [488, 413] width 65 height 13
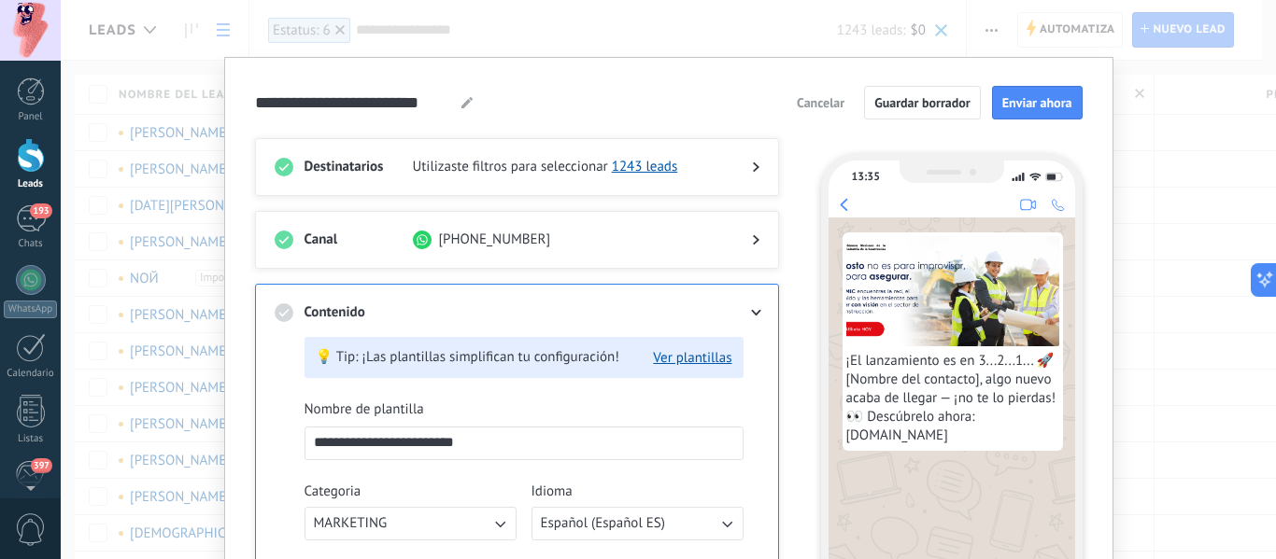
scroll to position [0, 0]
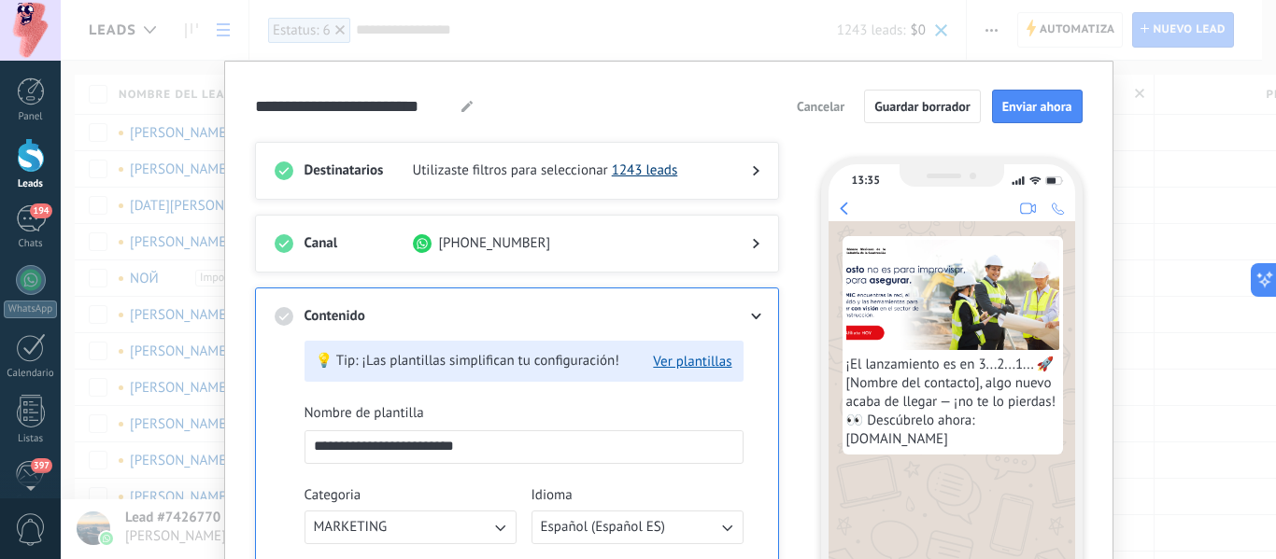
click at [644, 170] on link "1243 leads" at bounding box center [645, 171] width 66 height 18
